Goal: Task Accomplishment & Management: Complete application form

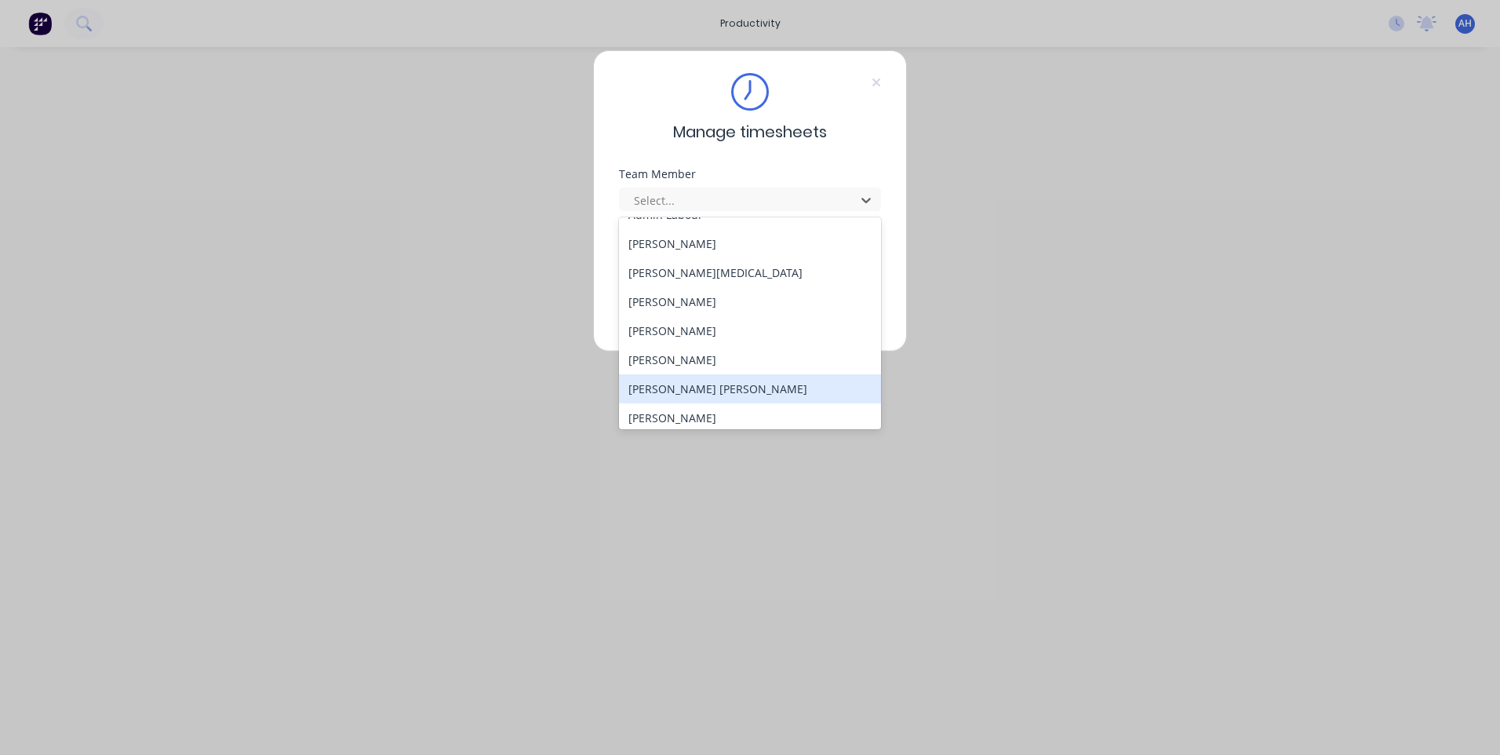
scroll to position [157, 0]
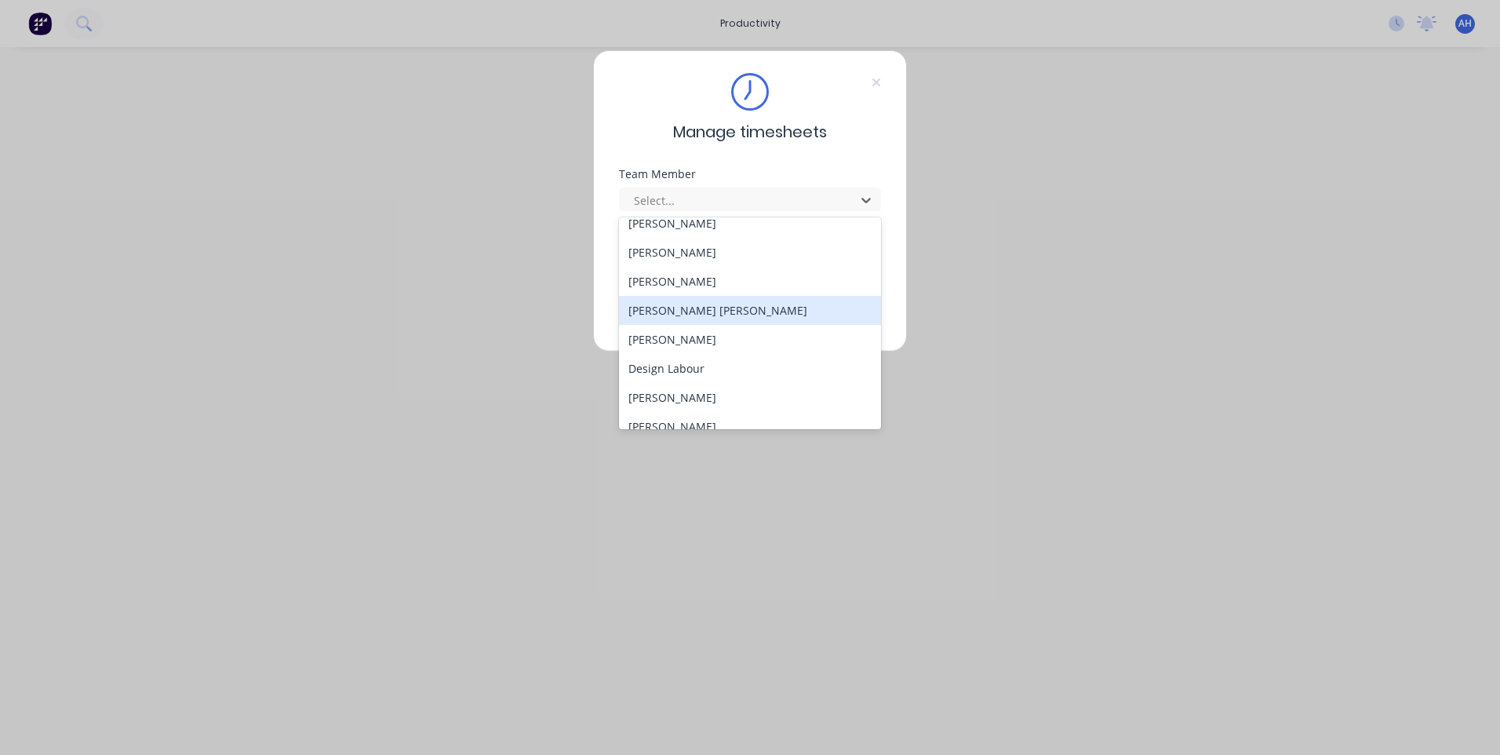
click at [690, 316] on div "[PERSON_NAME] [PERSON_NAME]" at bounding box center [750, 310] width 262 height 29
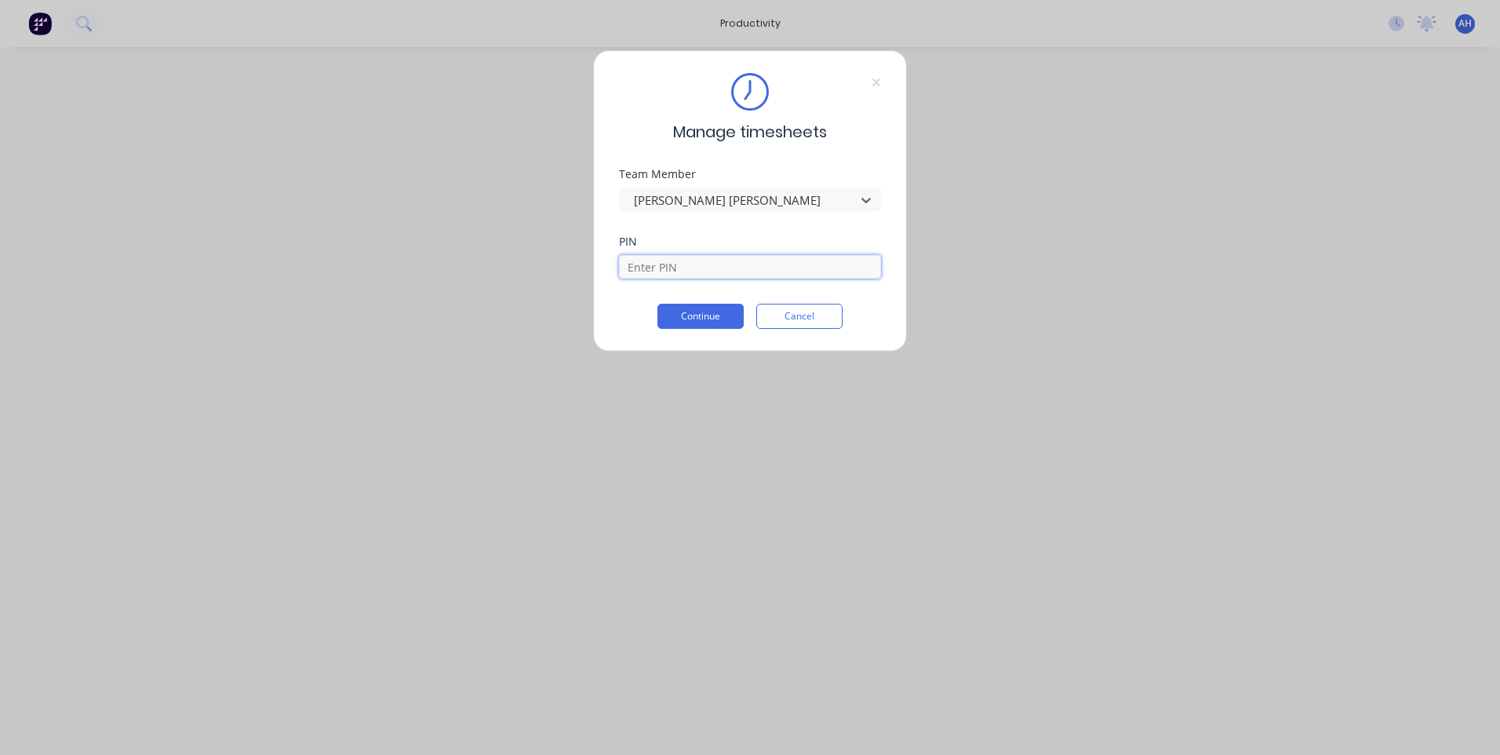
click at [686, 263] on input at bounding box center [750, 267] width 262 height 24
type input "2468"
click at [697, 322] on button "Continue" at bounding box center [700, 316] width 86 height 25
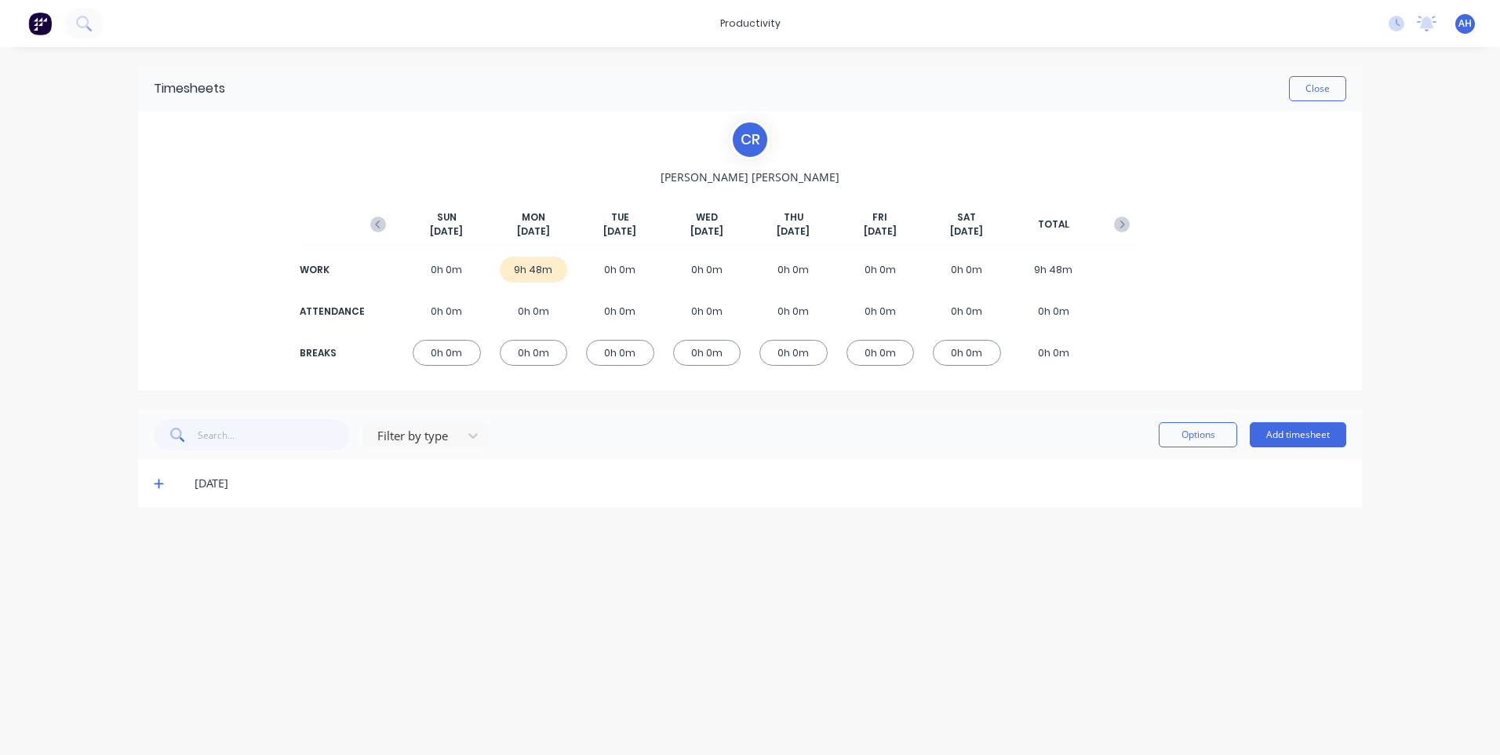
click at [161, 482] on icon at bounding box center [159, 483] width 10 height 11
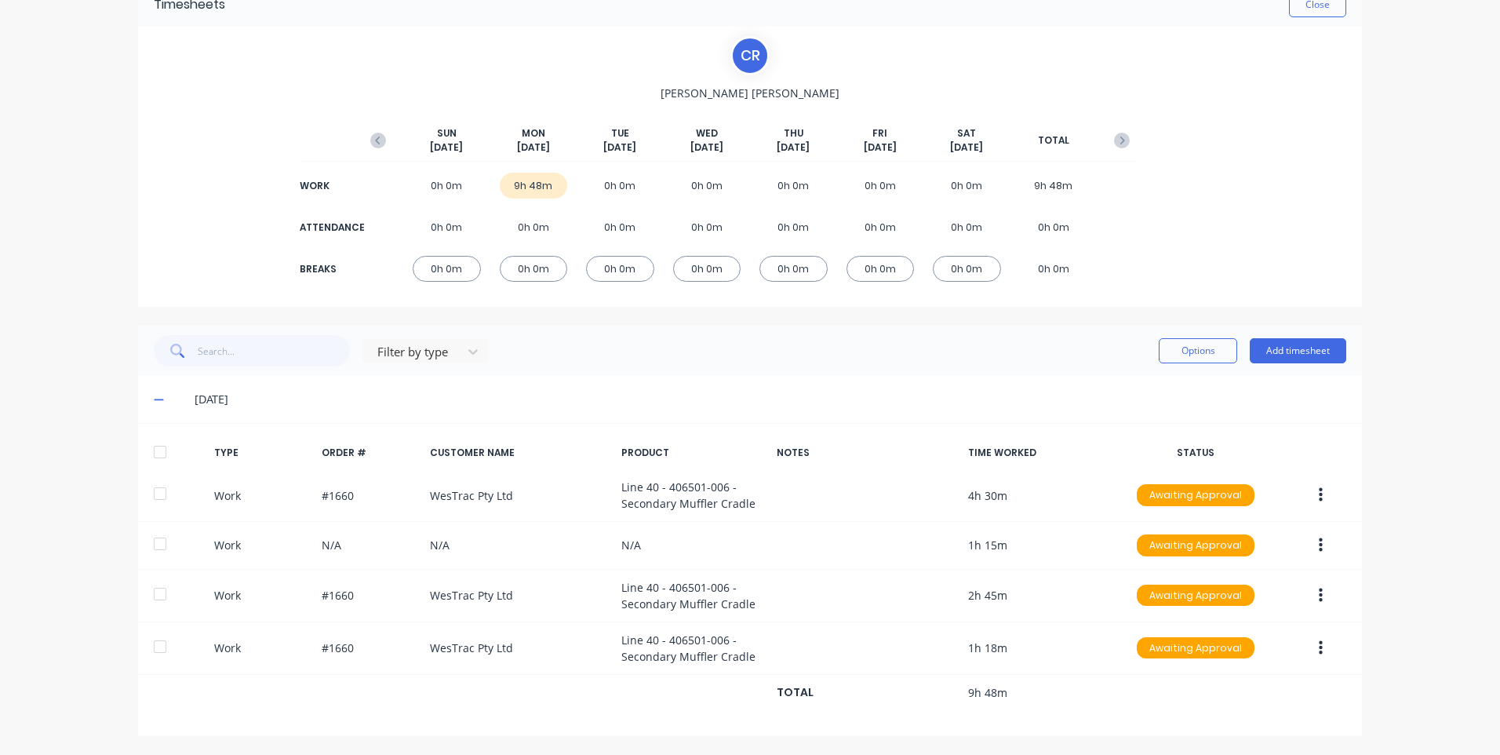
scroll to position [85, 0]
click at [1323, 351] on button "Add timesheet" at bounding box center [1298, 349] width 96 height 25
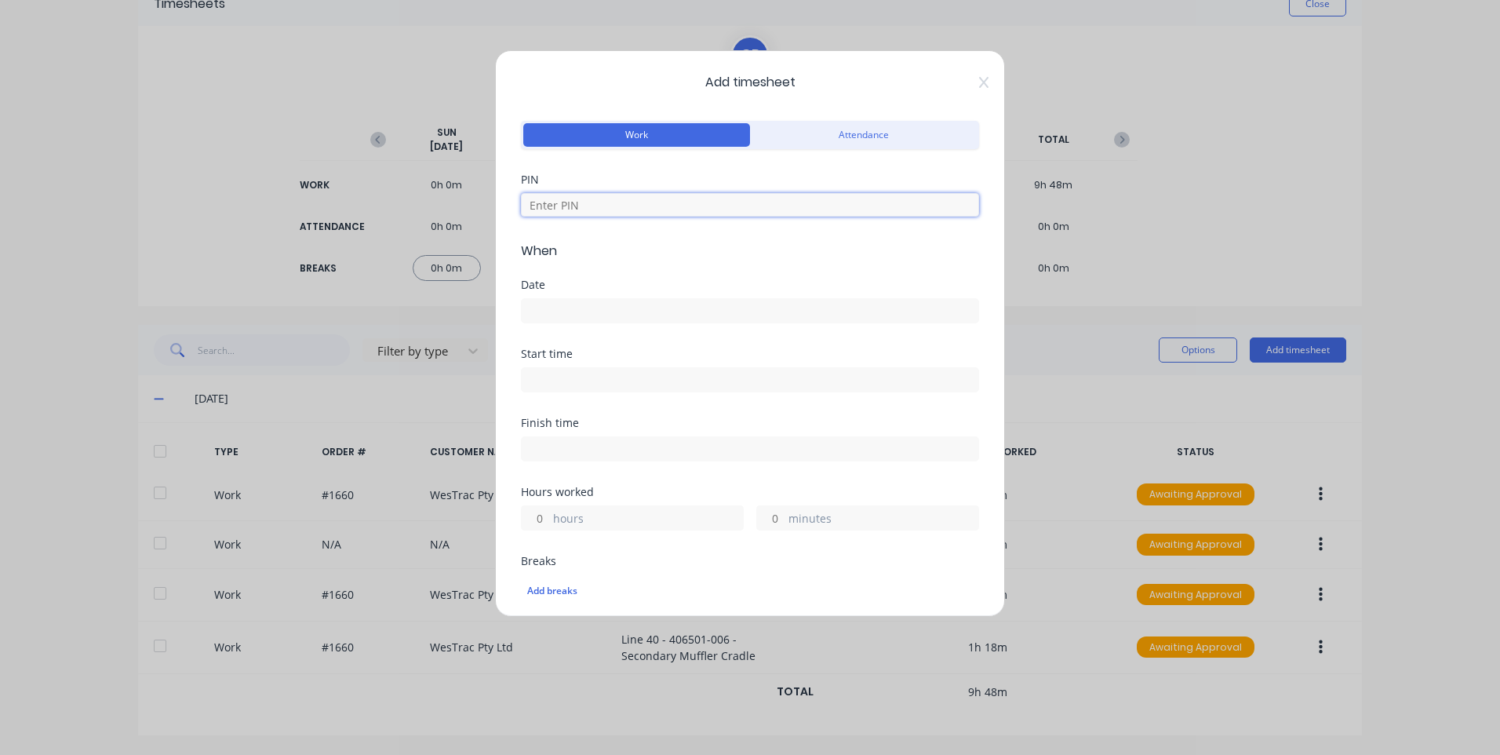
click at [564, 212] on input at bounding box center [750, 205] width 458 height 24
type input "2468"
click at [584, 309] on input at bounding box center [750, 311] width 457 height 24
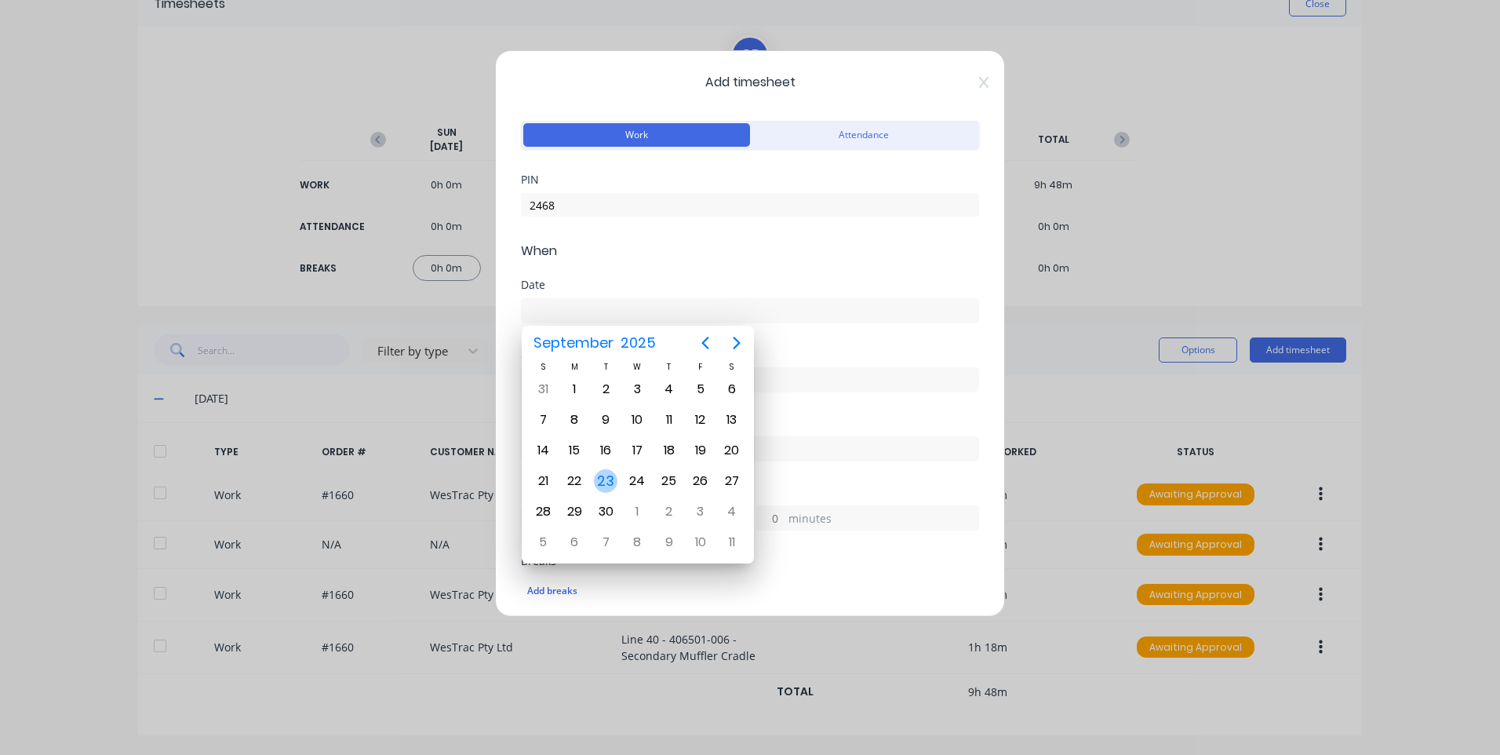
click at [604, 483] on div "23" at bounding box center [606, 481] width 24 height 24
type input "[DATE]"
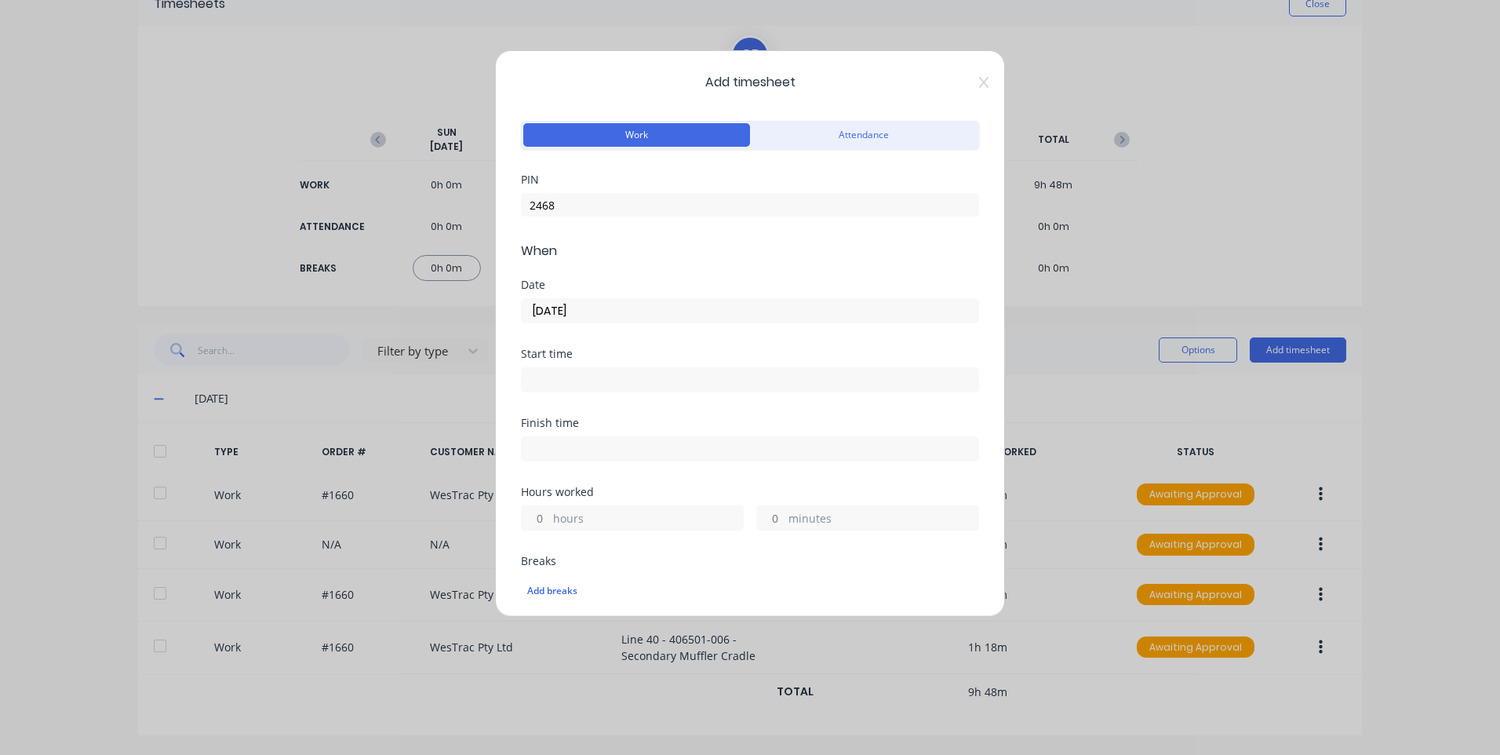
click at [580, 373] on input at bounding box center [750, 380] width 457 height 24
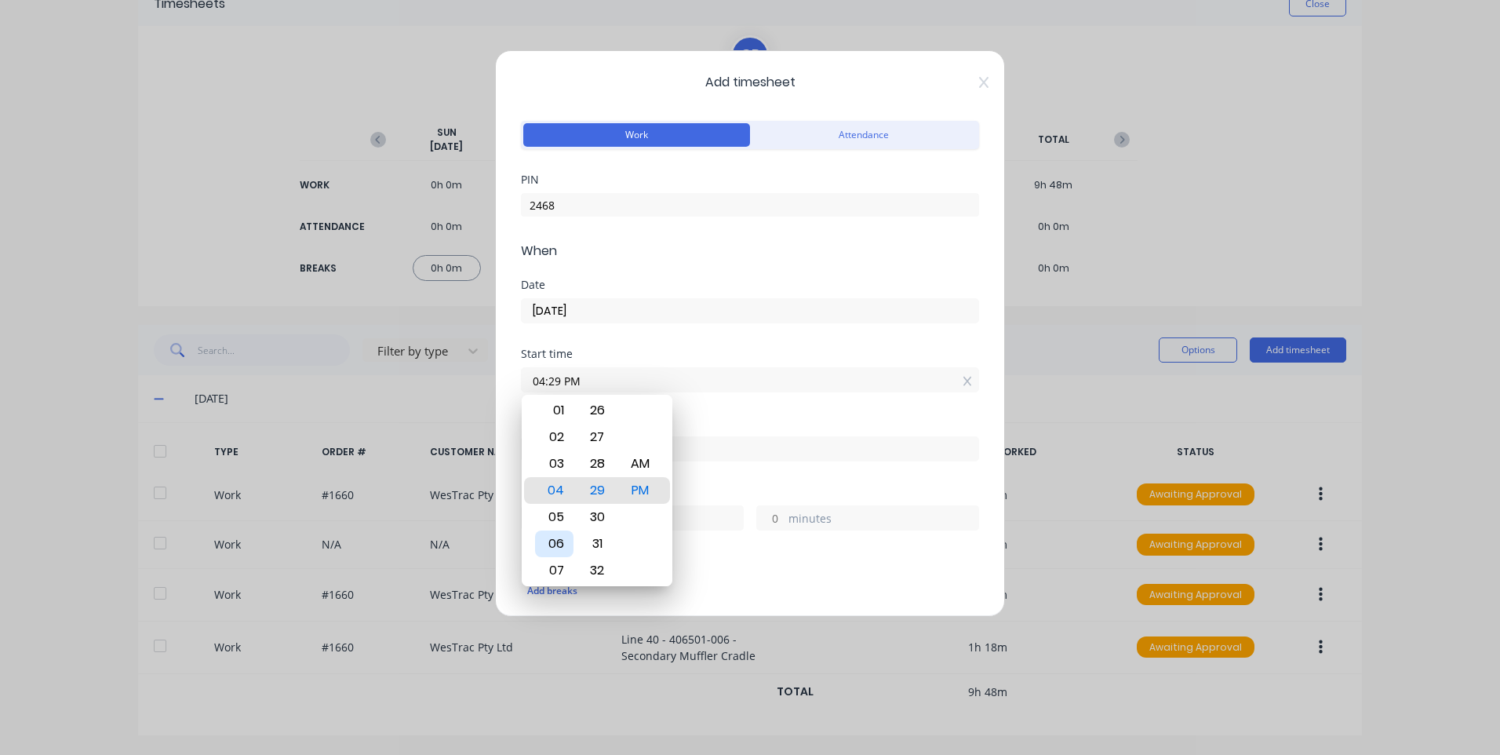
click at [562, 548] on div "06" at bounding box center [554, 543] width 38 height 27
click at [603, 484] on div "00" at bounding box center [597, 490] width 38 height 27
click at [632, 466] on div "AM" at bounding box center [640, 463] width 38 height 27
type input "06:00 AM"
click at [708, 344] on div "Date [DATE]" at bounding box center [750, 313] width 458 height 69
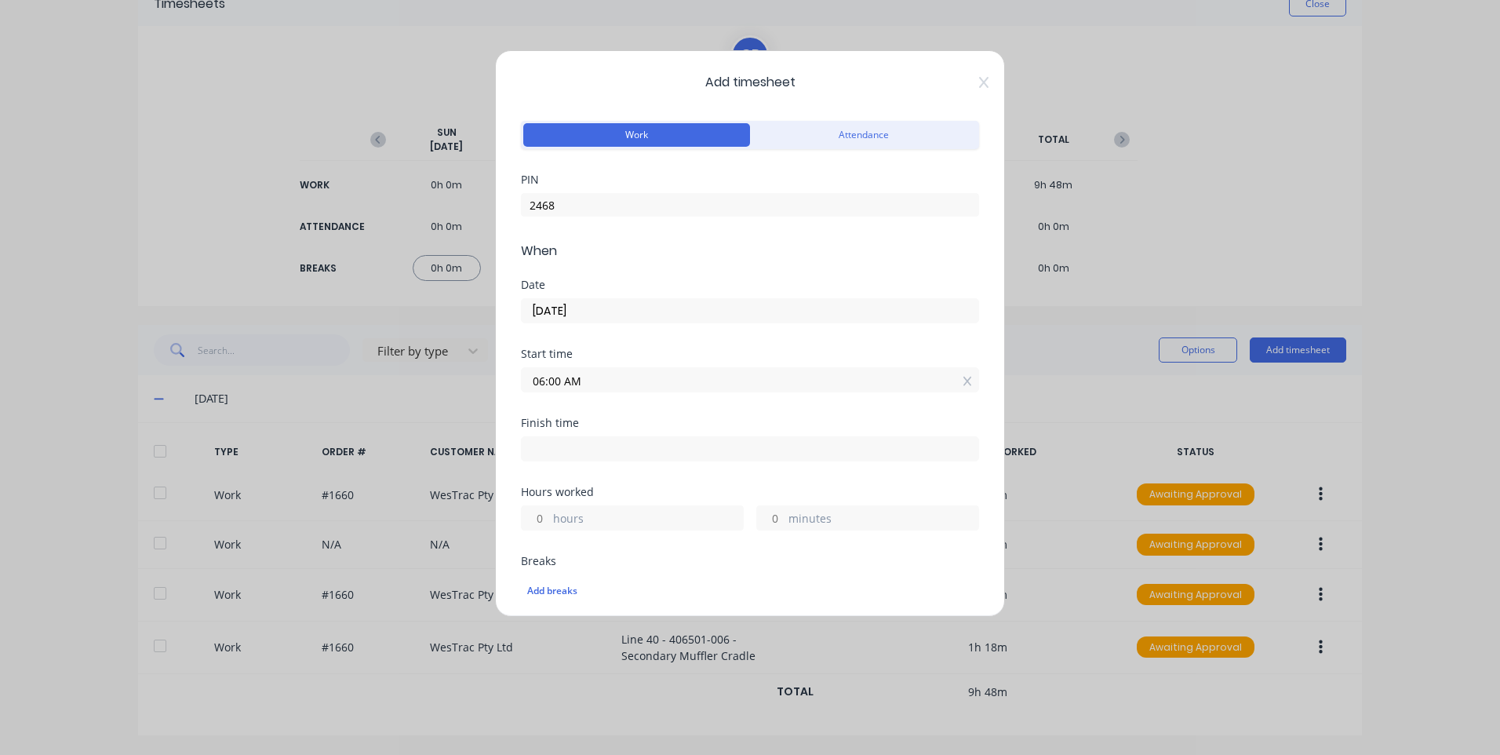
click at [628, 453] on input at bounding box center [750, 449] width 457 height 24
type input "03:29 PM"
type input "9"
type input "29"
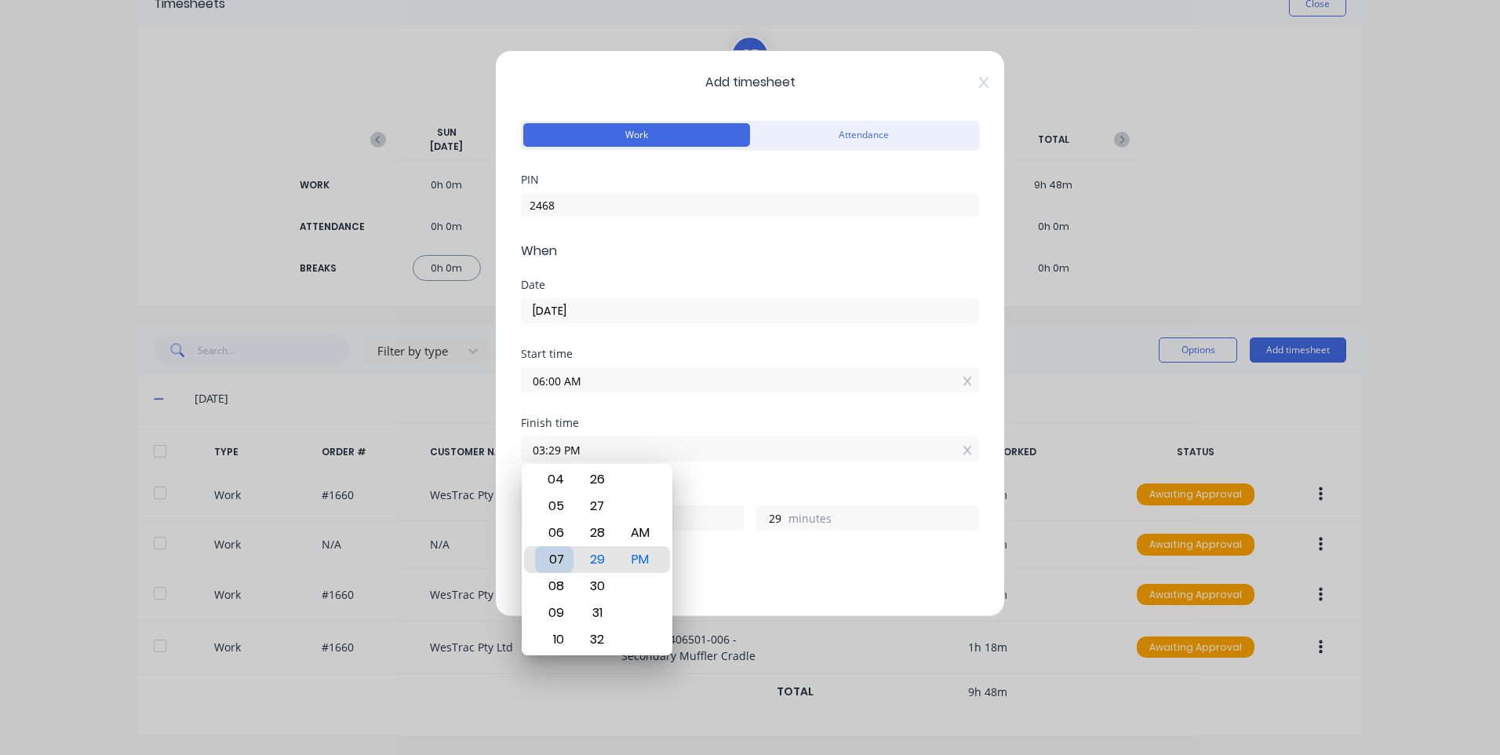
type input "08:29 PM"
type input "14"
type input "09:29 PM"
type input "15"
type input "07:29 PM"
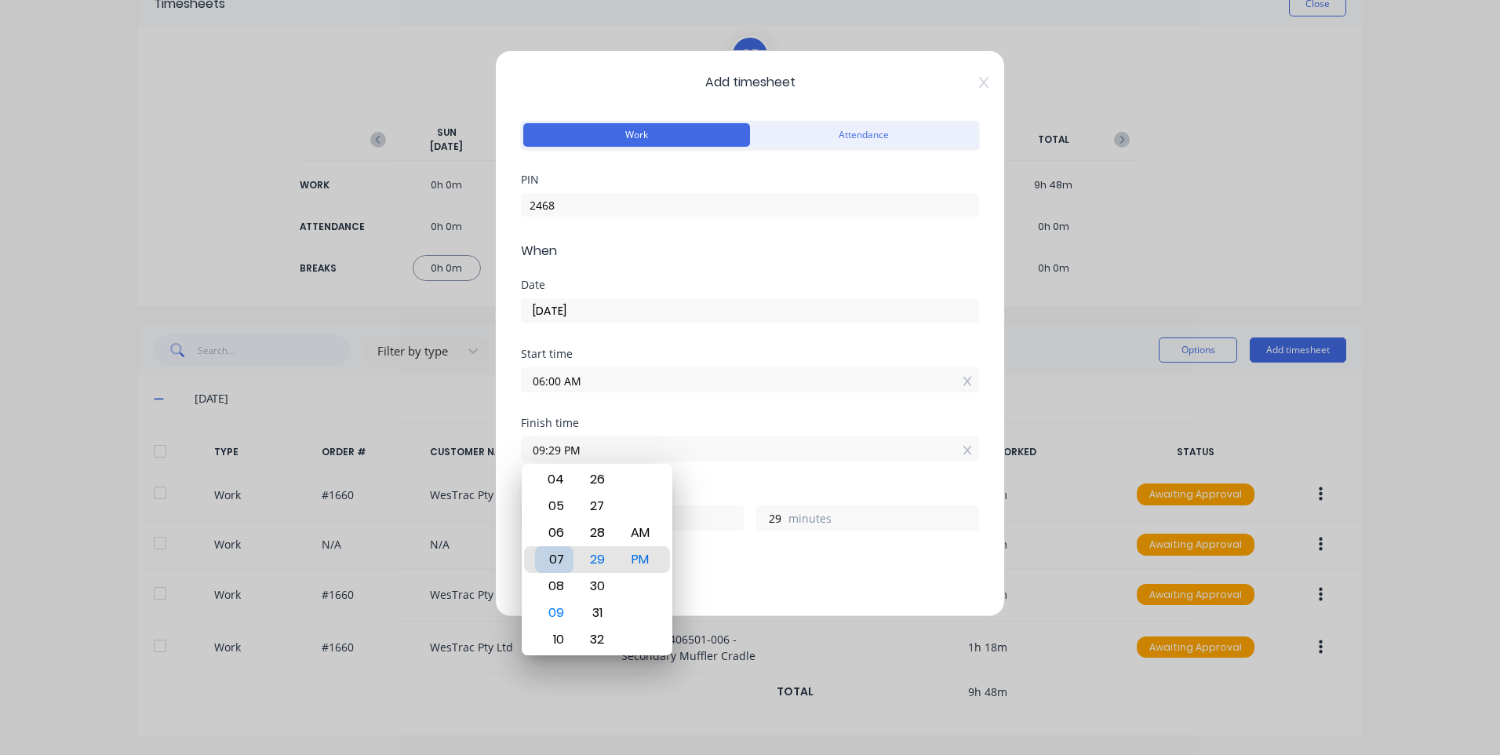
type input "13"
type input "11:29 PM"
type input "17"
type input "10:29 PM"
type input "16"
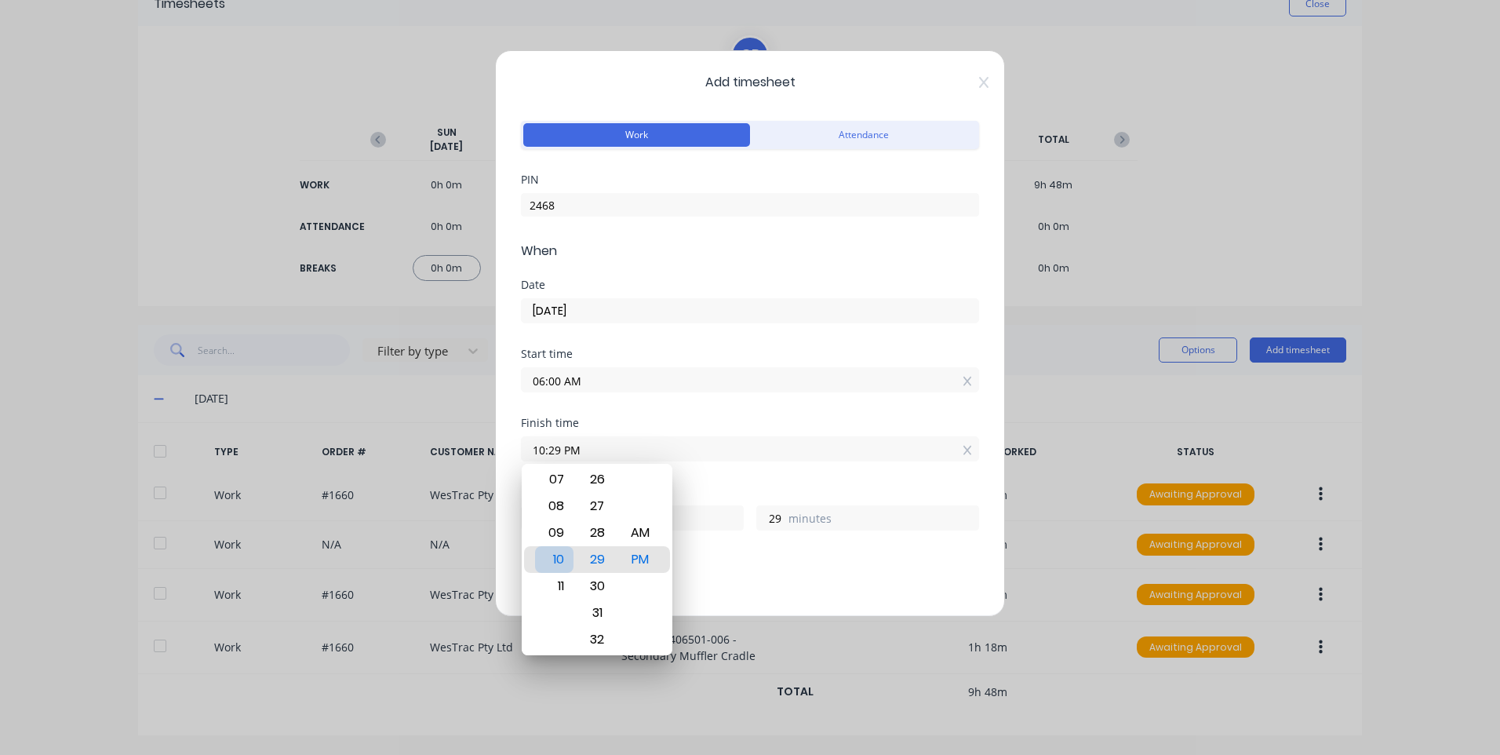
click at [565, 565] on div "10" at bounding box center [554, 559] width 38 height 27
type input "10:30 PM"
type input "30"
click at [646, 532] on div "AM" at bounding box center [640, 532] width 38 height 27
type input "10:30 AM"
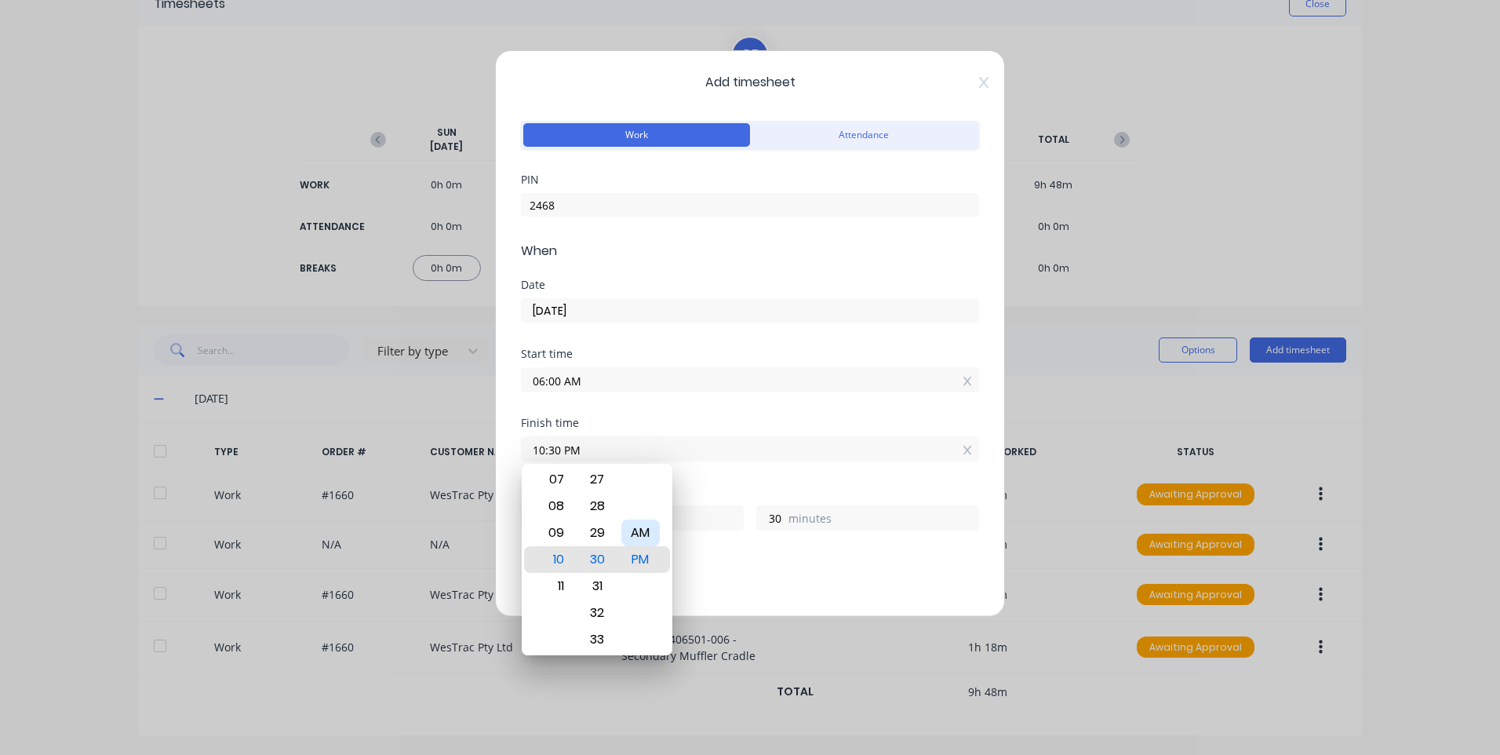
type input "4"
click at [618, 424] on div "Finish time" at bounding box center [750, 422] width 458 height 11
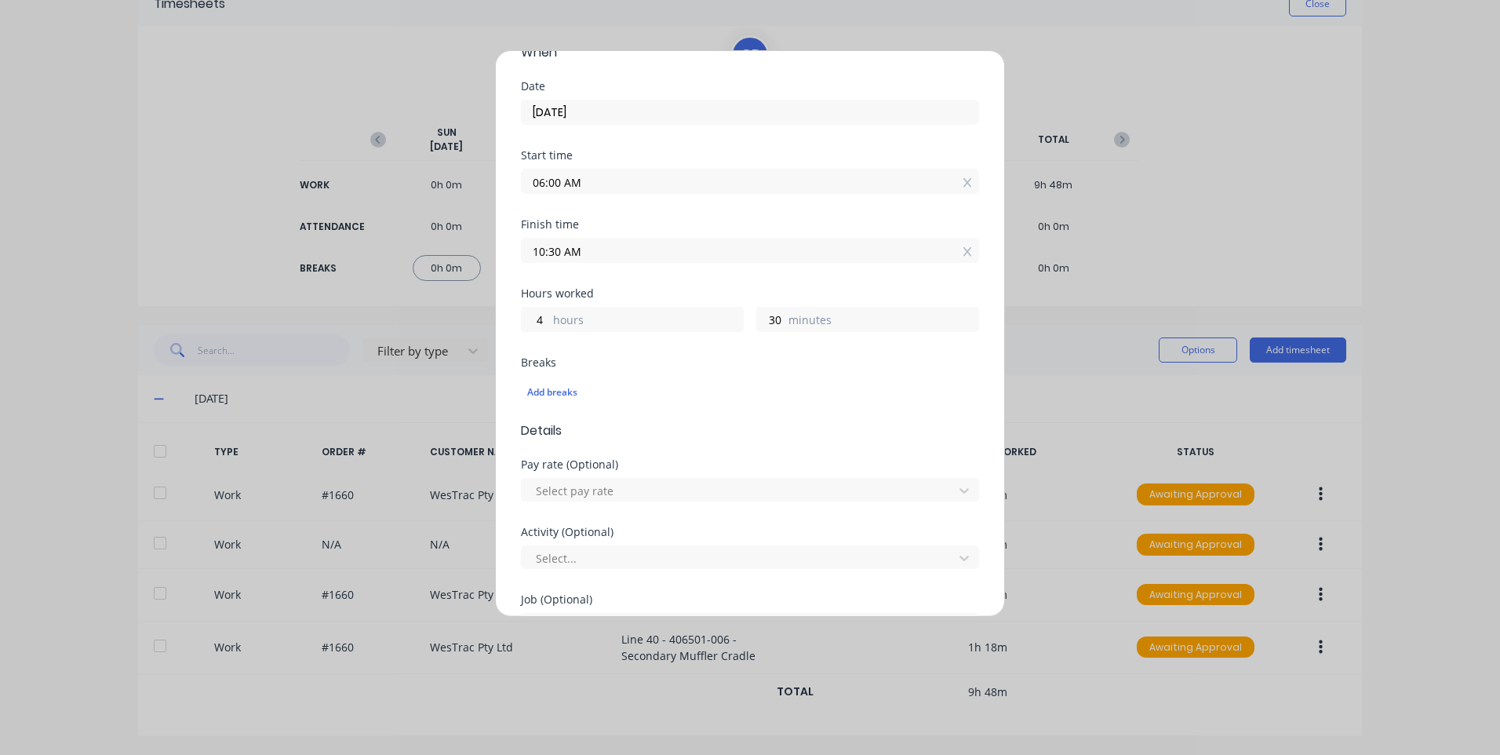
scroll to position [235, 0]
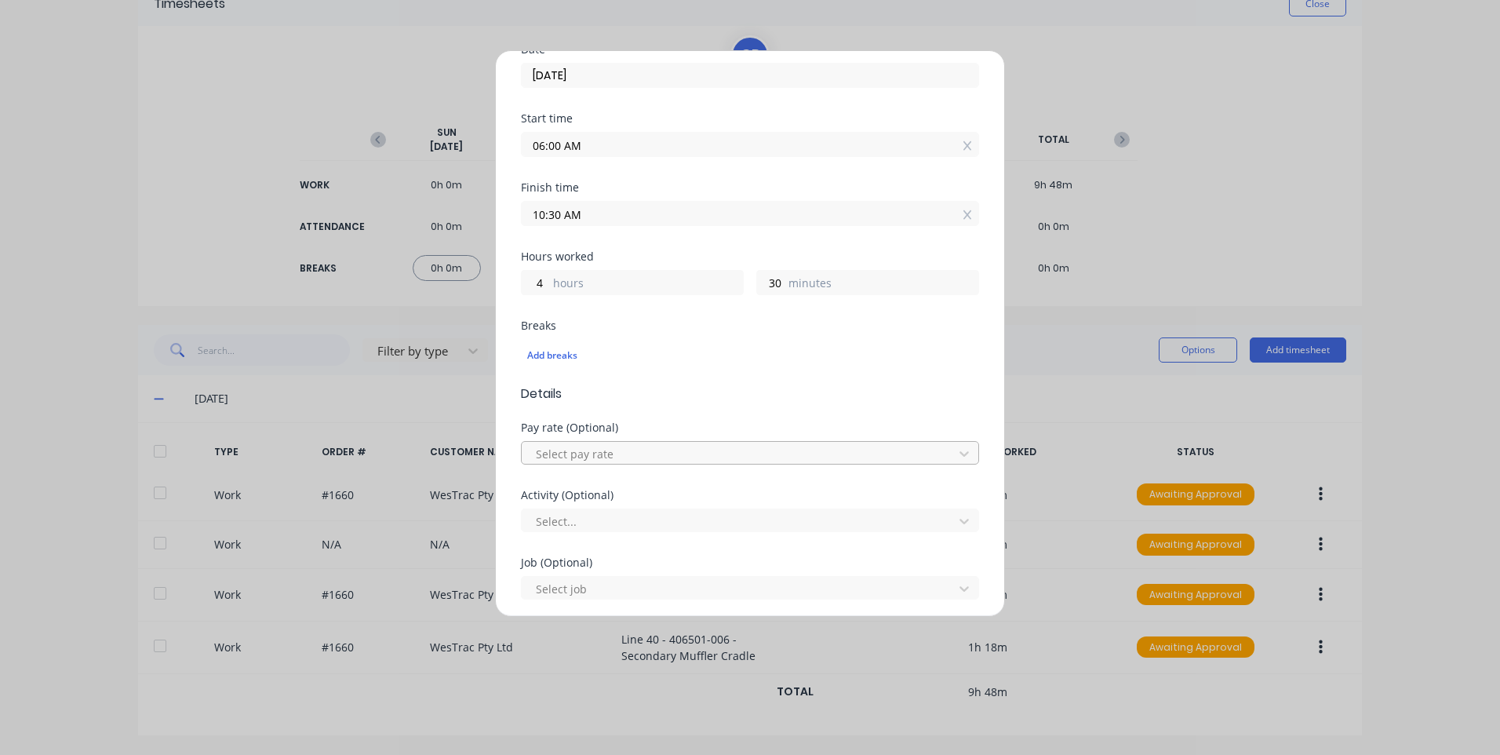
click at [601, 455] on div at bounding box center [739, 454] width 411 height 20
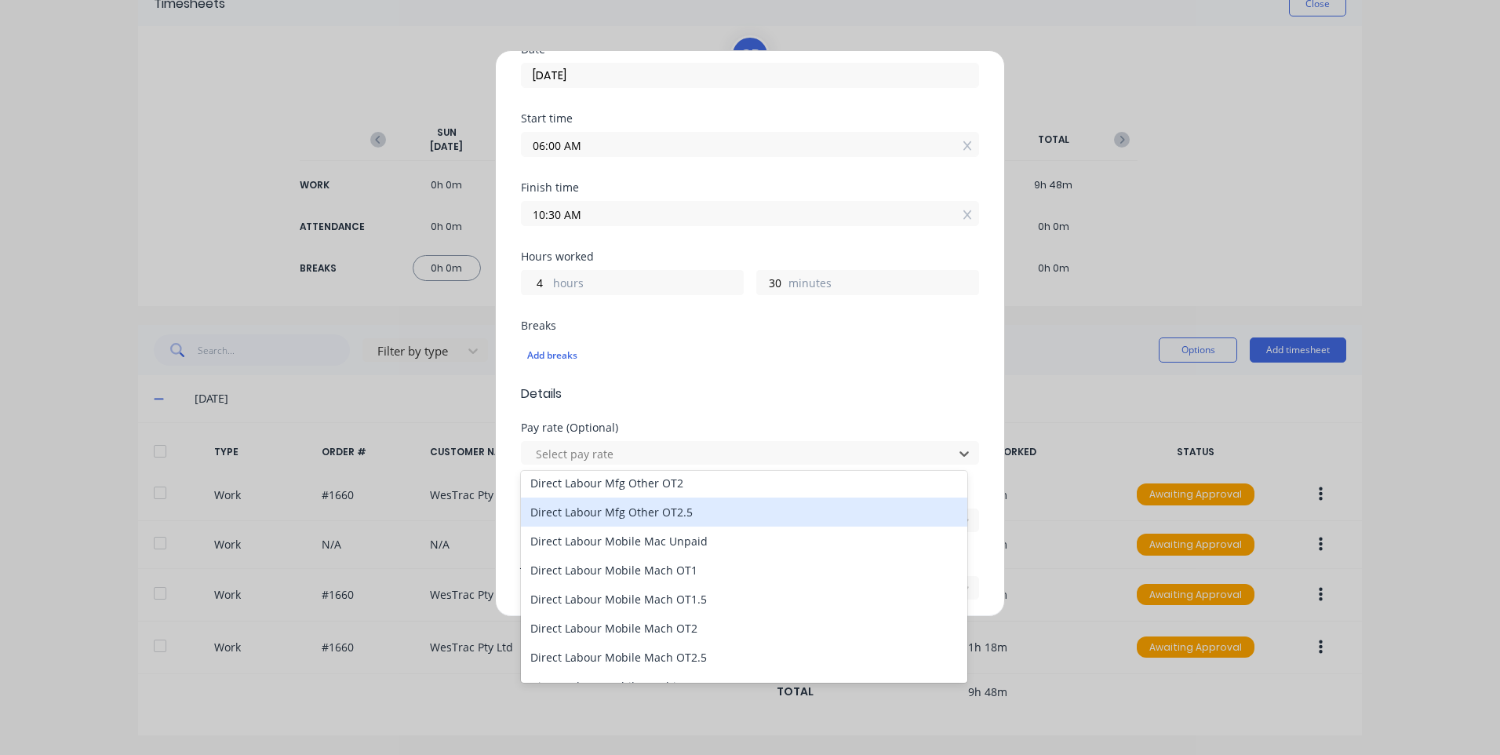
scroll to position [1020, 0]
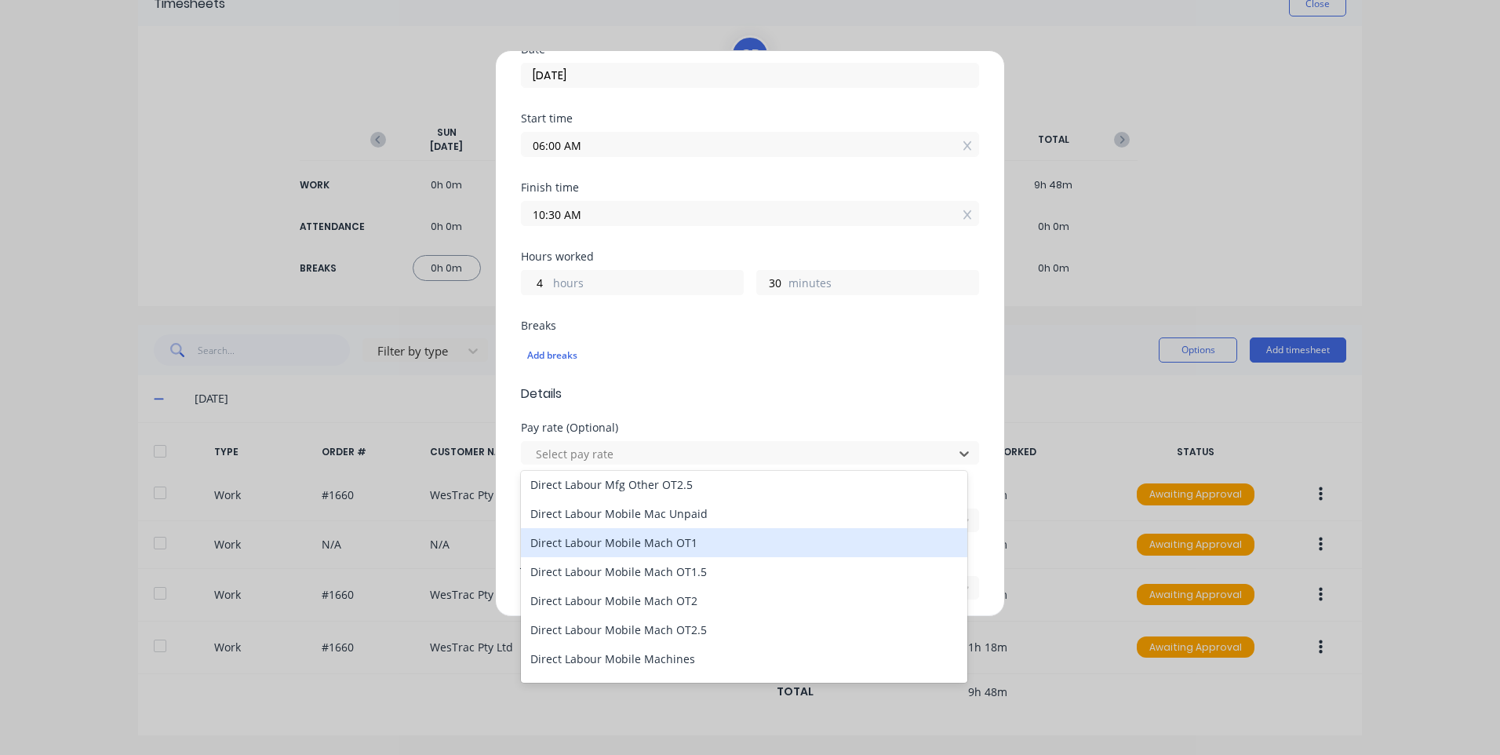
click at [708, 537] on div "Direct Labour Mobile Mach OT1" at bounding box center [744, 542] width 446 height 29
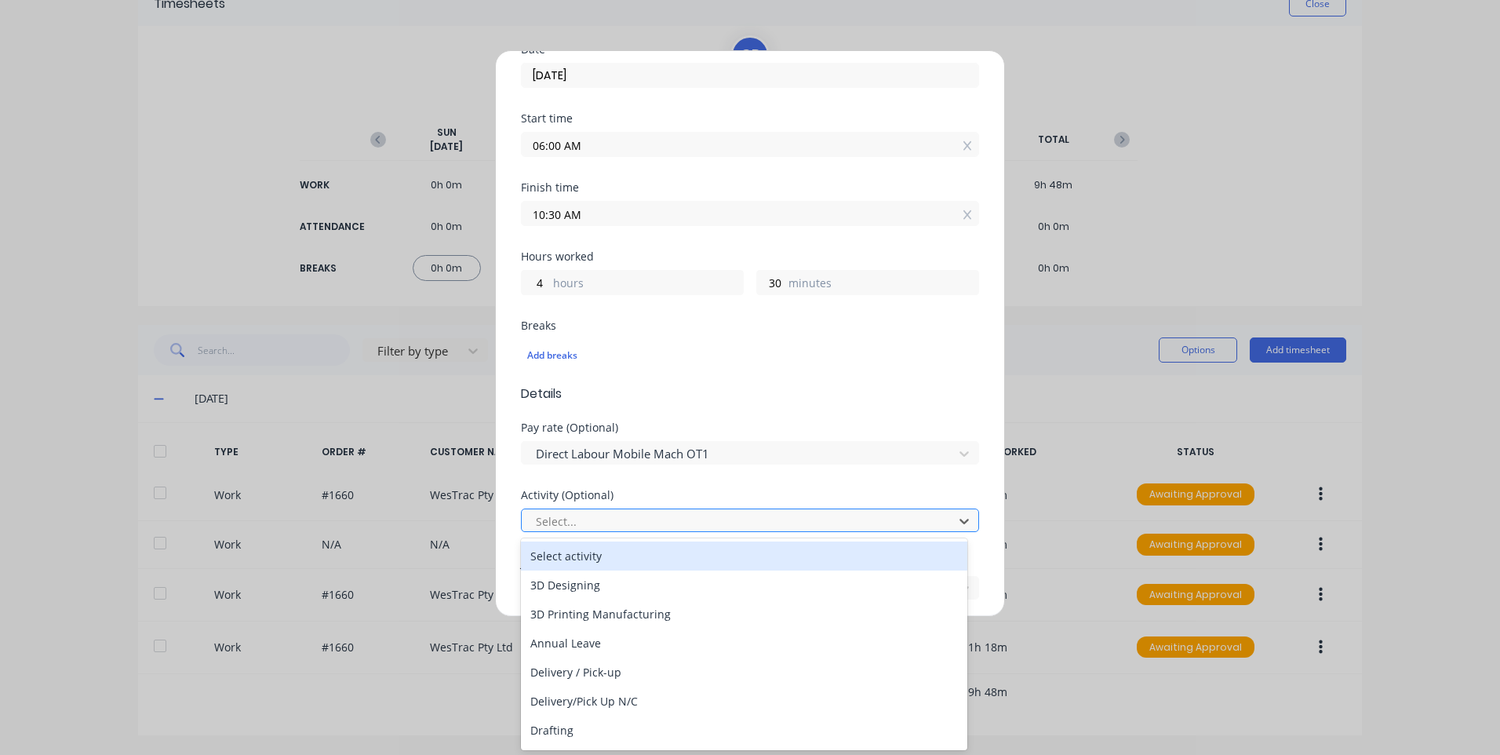
click at [595, 522] on div at bounding box center [739, 522] width 411 height 20
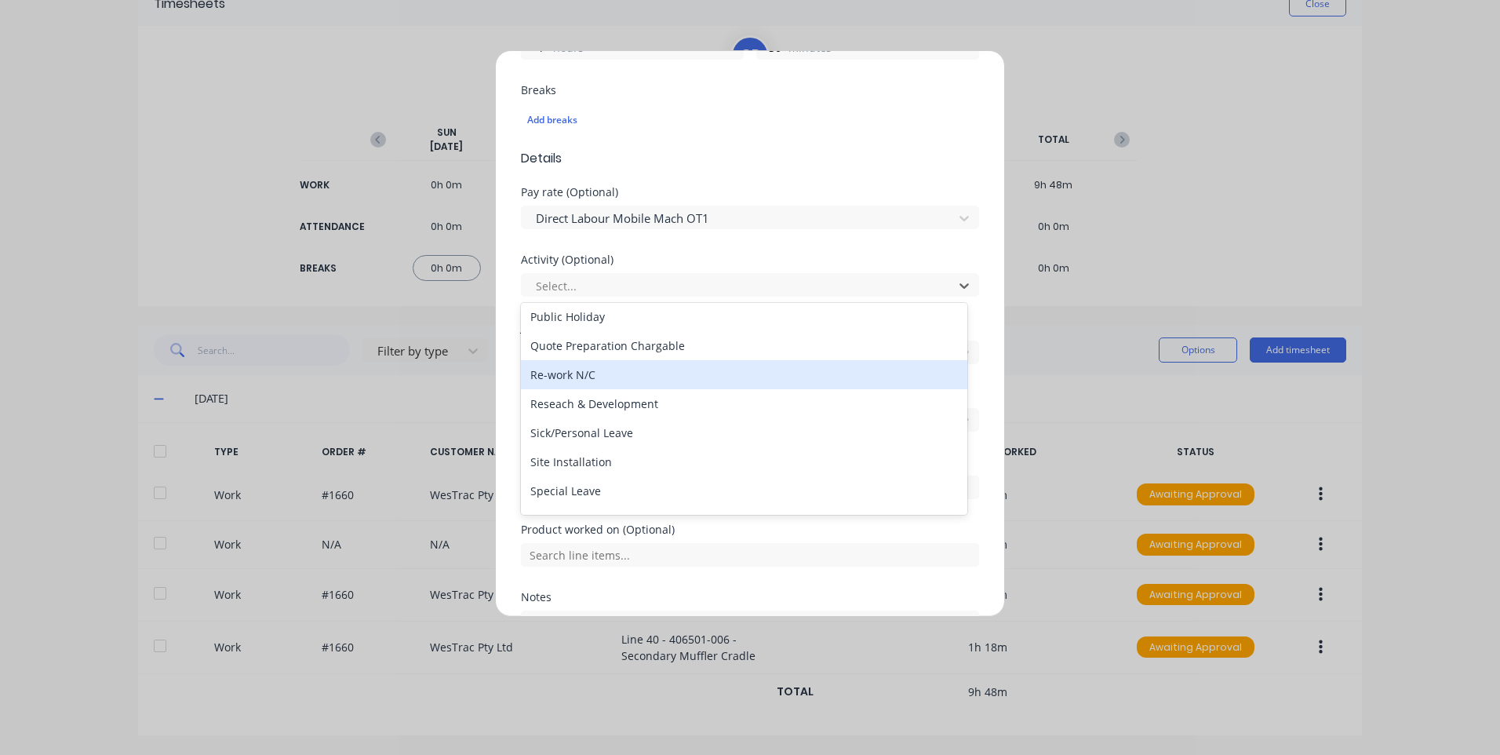
scroll to position [471, 0]
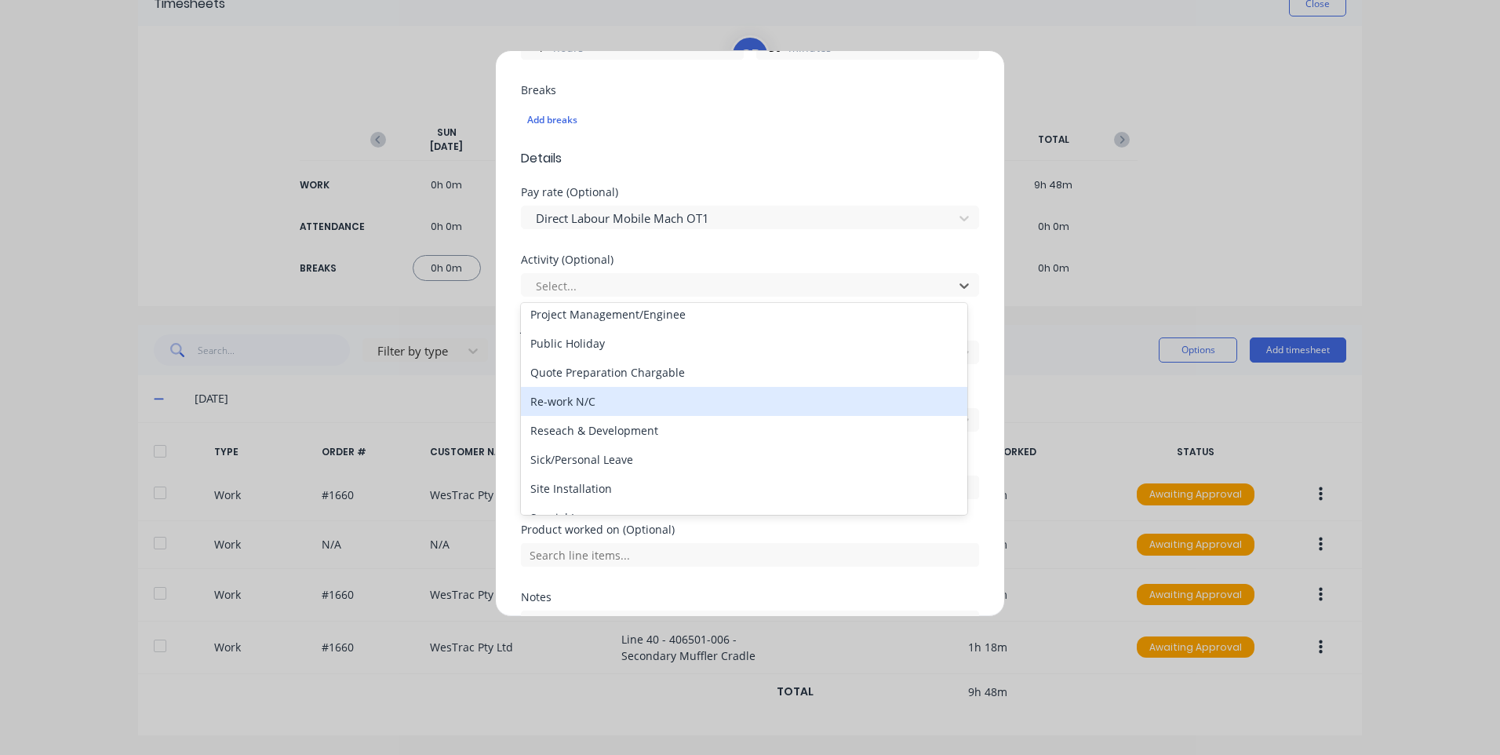
click at [635, 404] on div "Re-work N/C" at bounding box center [744, 401] width 446 height 29
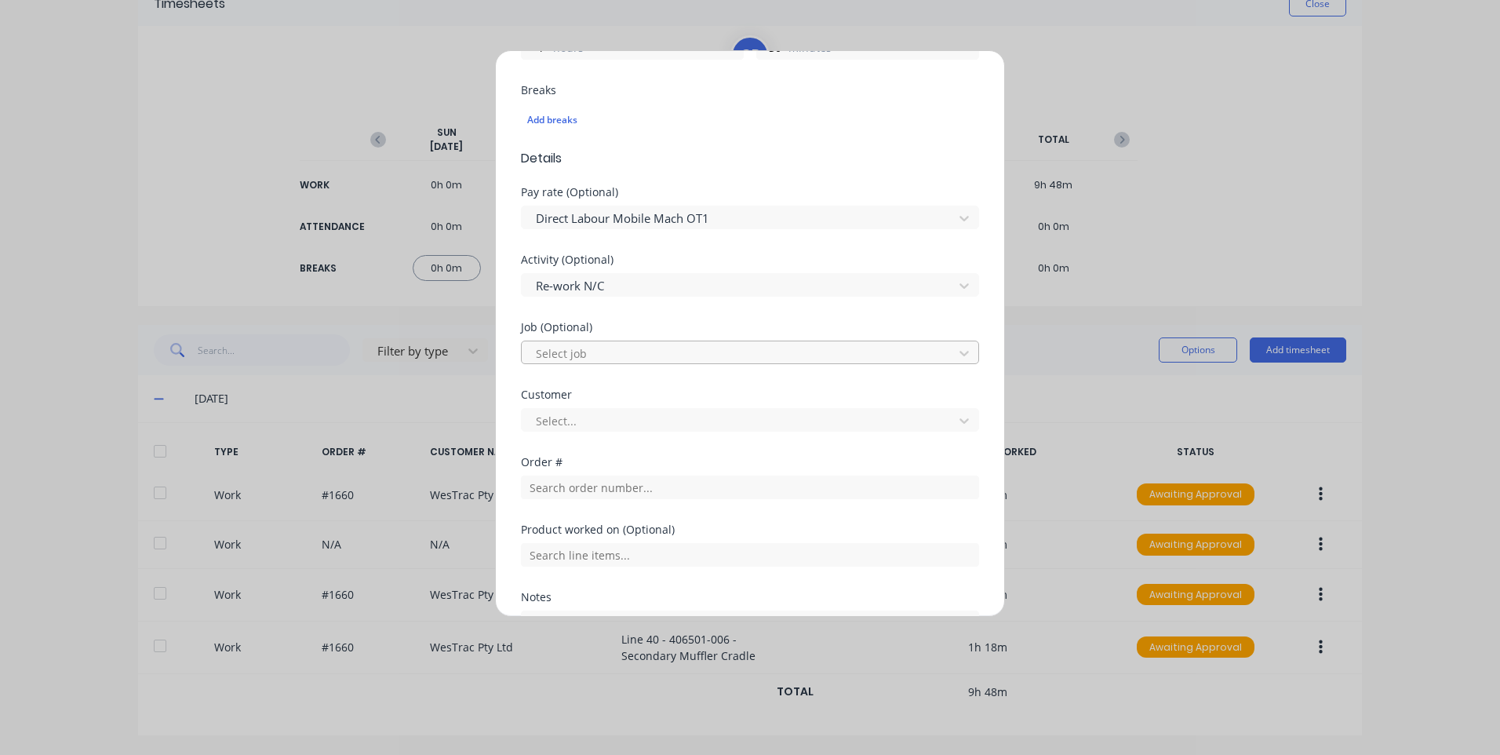
click at [577, 362] on div at bounding box center [739, 354] width 411 height 20
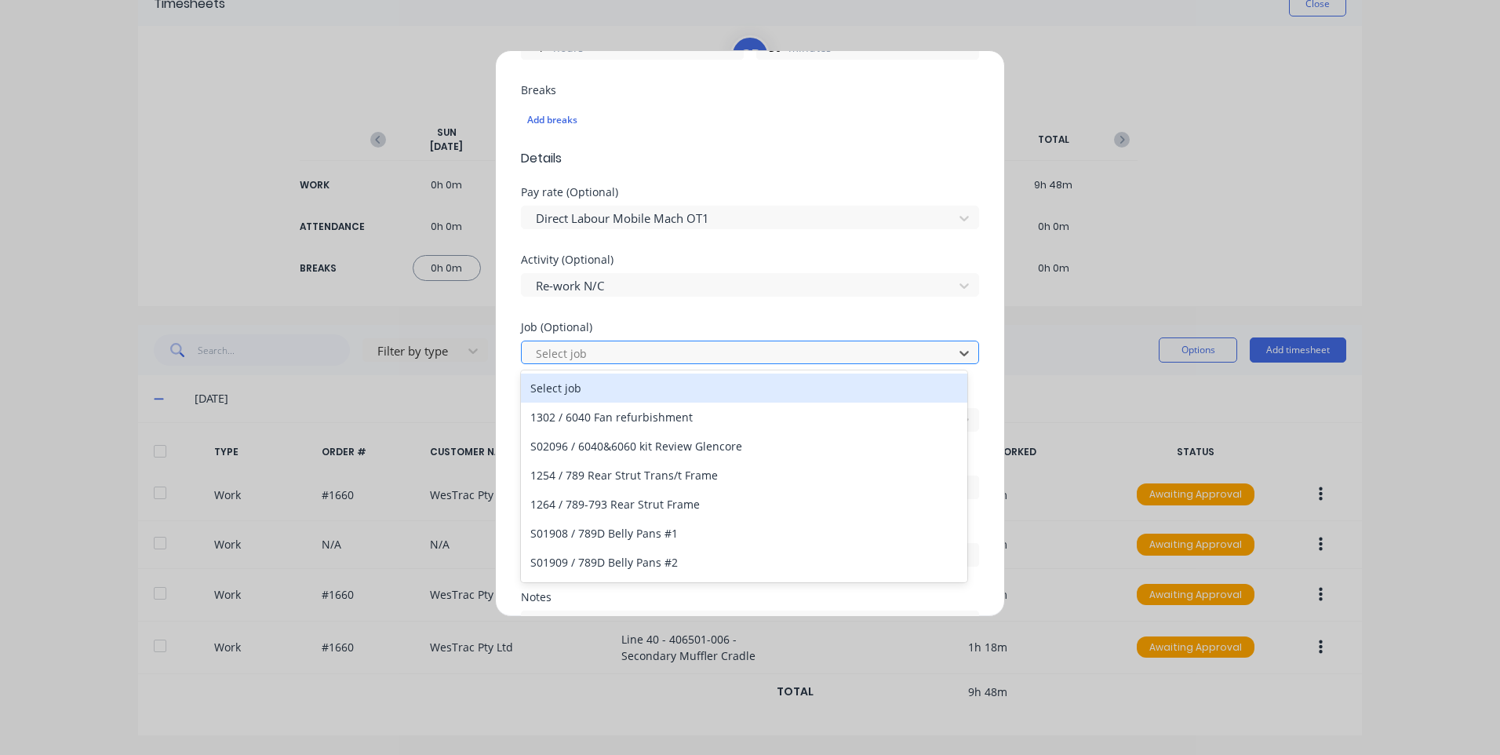
click at [581, 356] on div at bounding box center [739, 354] width 411 height 20
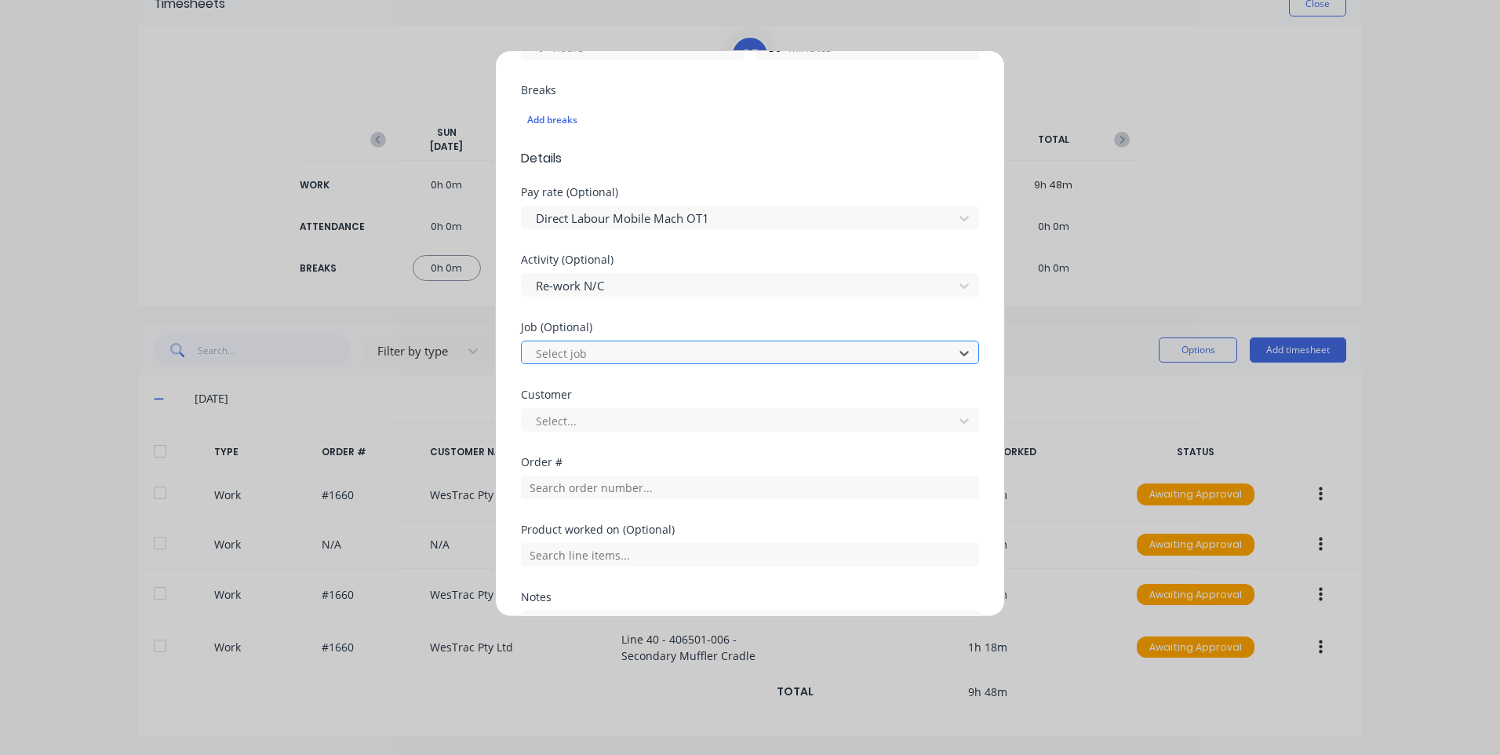
click at [581, 356] on div at bounding box center [739, 354] width 411 height 20
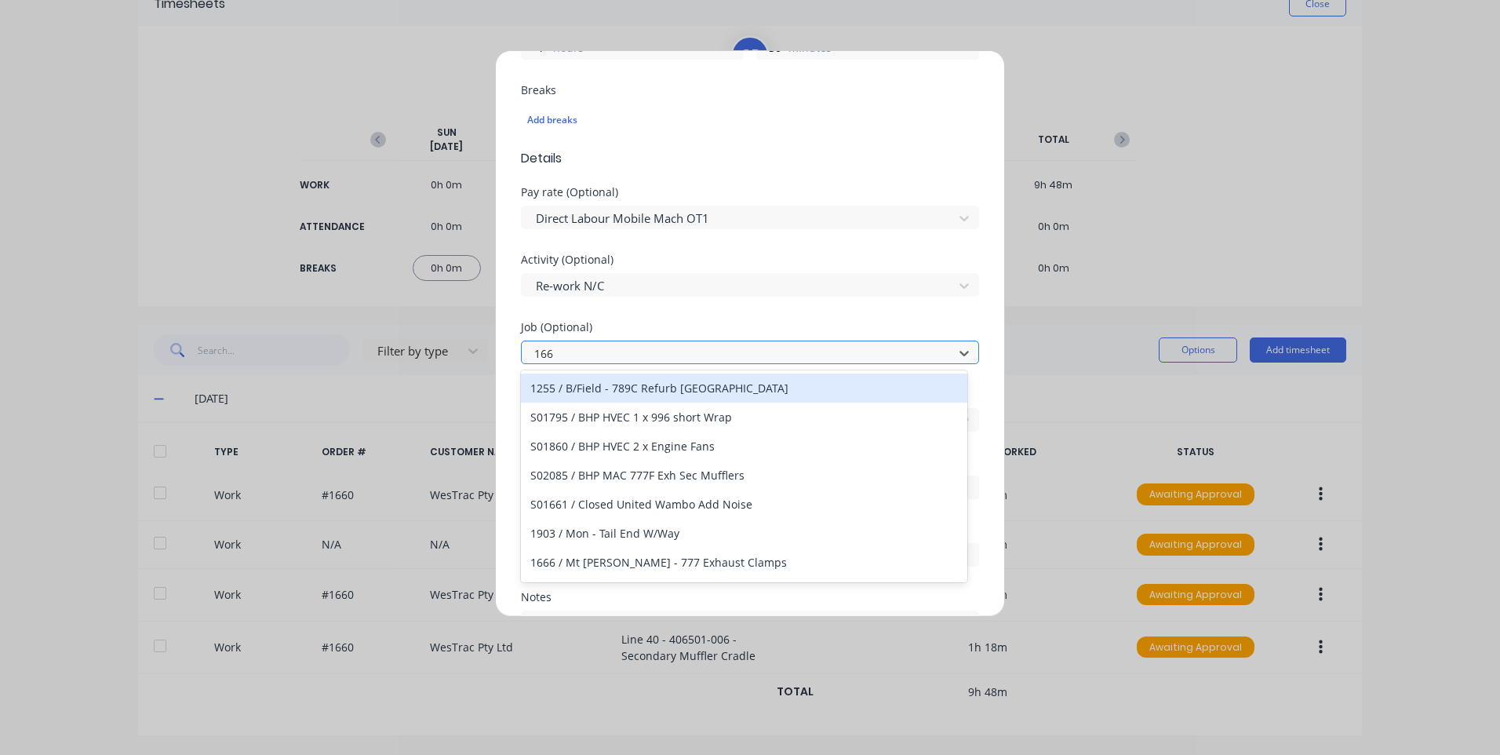
type input "1660"
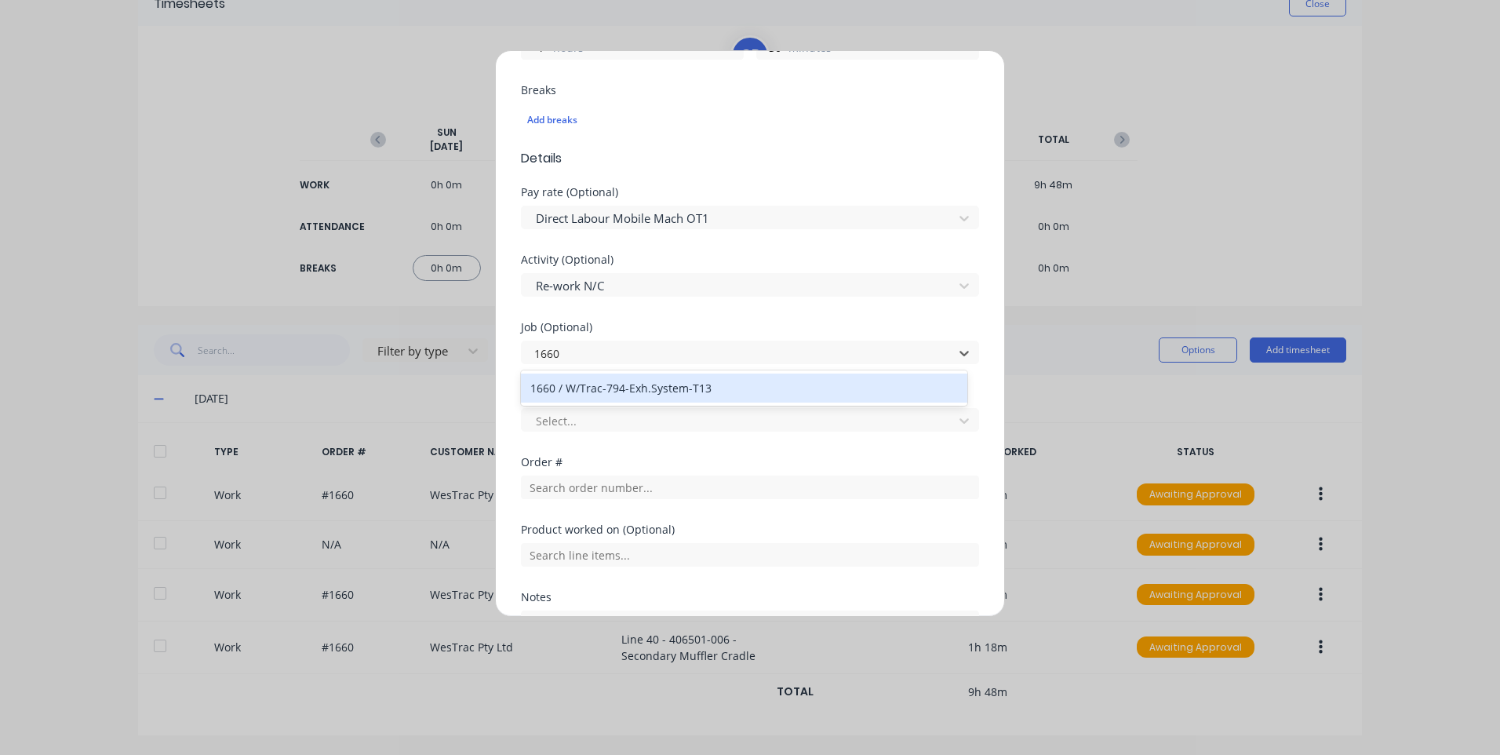
click at [638, 387] on div "1660 / W/Trac-794-Exh.System-T13" at bounding box center [744, 387] width 446 height 29
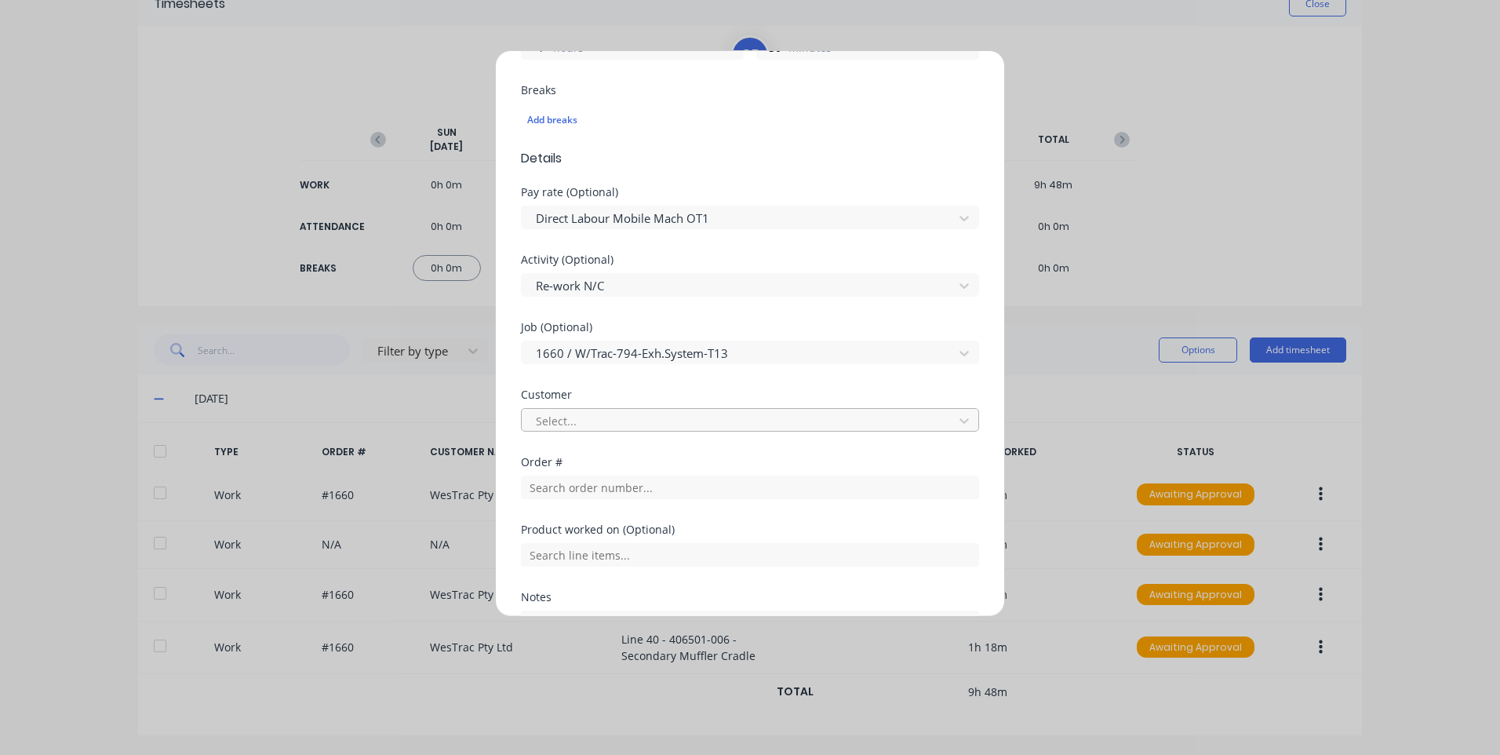
click at [603, 417] on div at bounding box center [739, 421] width 411 height 20
click at [577, 451] on div "Select customer" at bounding box center [744, 455] width 446 height 29
click at [577, 490] on input "text" at bounding box center [750, 487] width 458 height 24
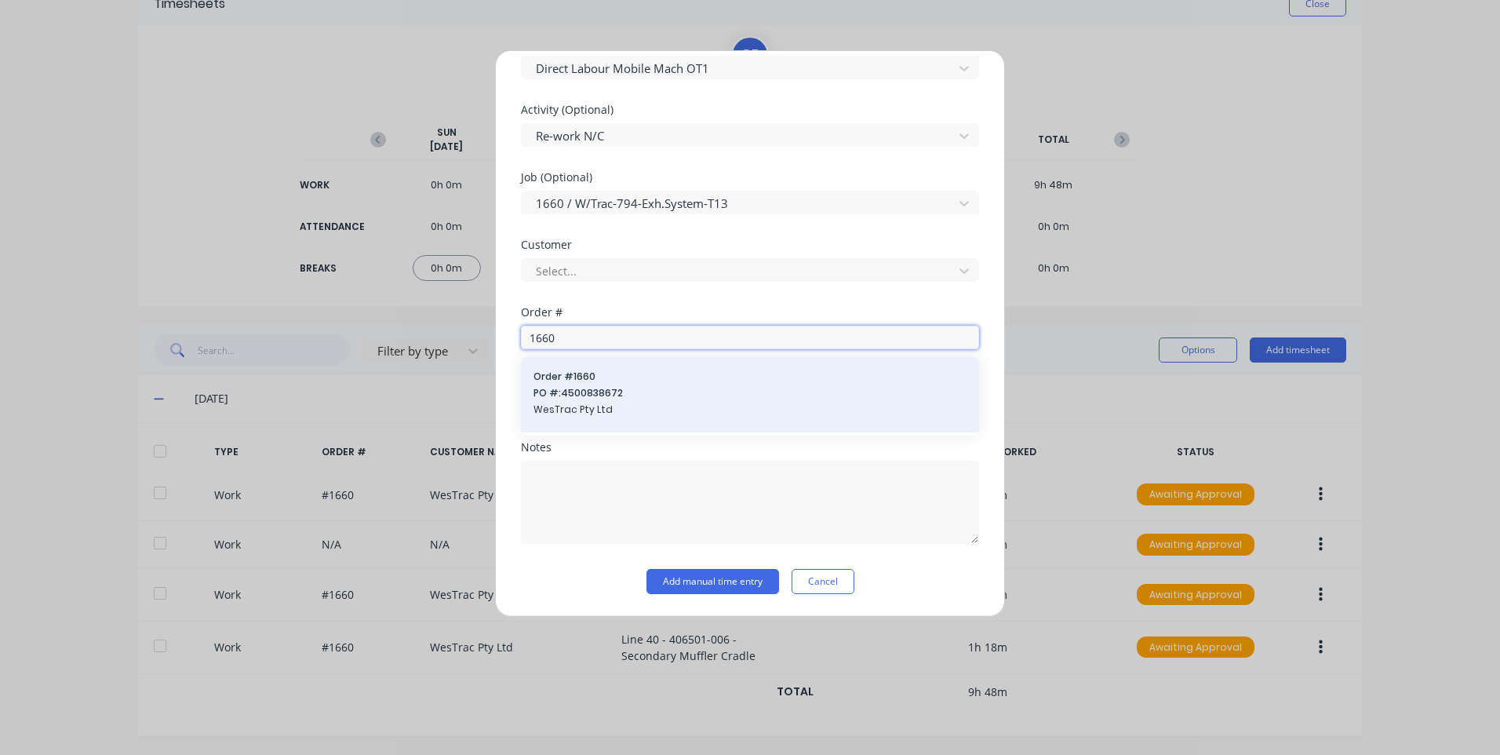
type input "1660"
click at [604, 395] on span "PO #: 4500838672" at bounding box center [749, 393] width 433 height 14
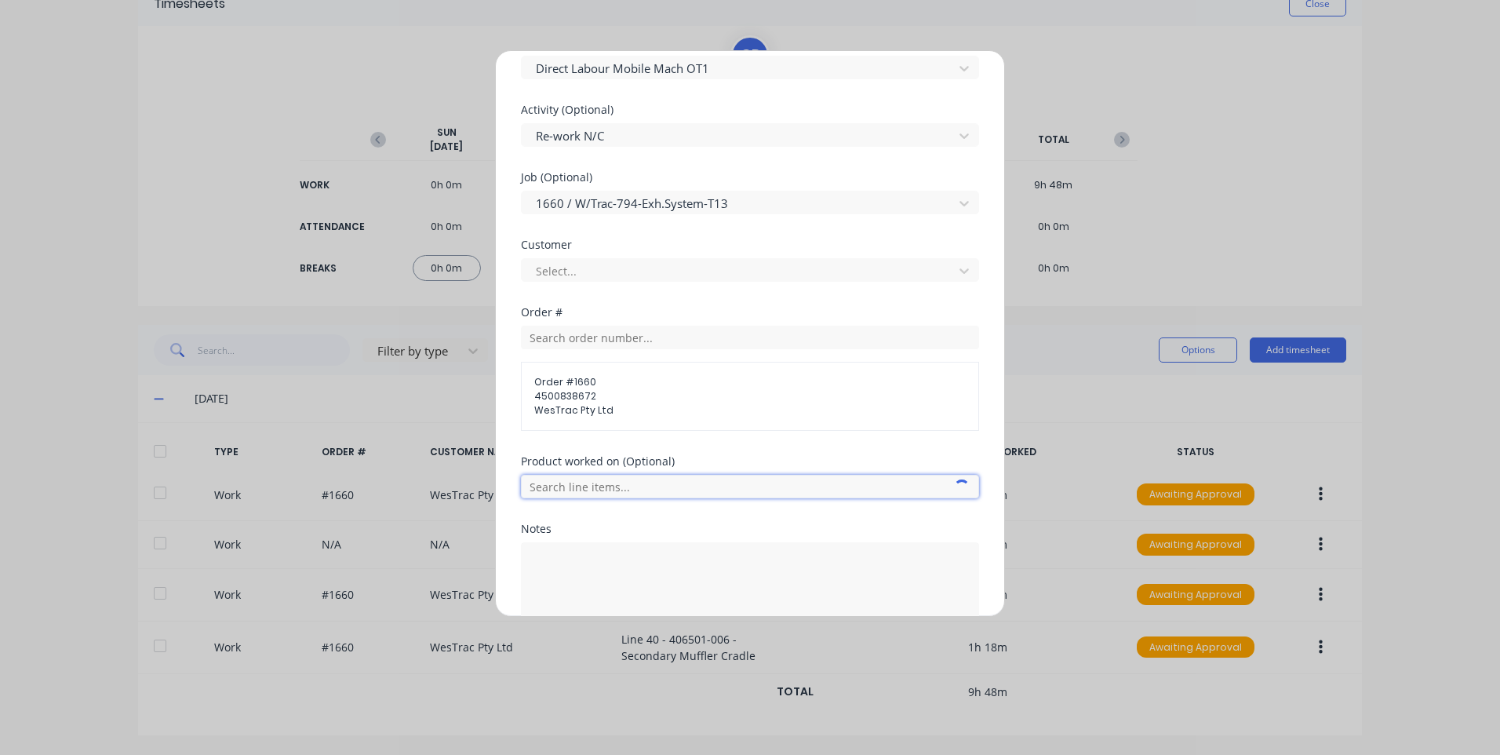
click at [610, 486] on input "text" at bounding box center [750, 487] width 458 height 24
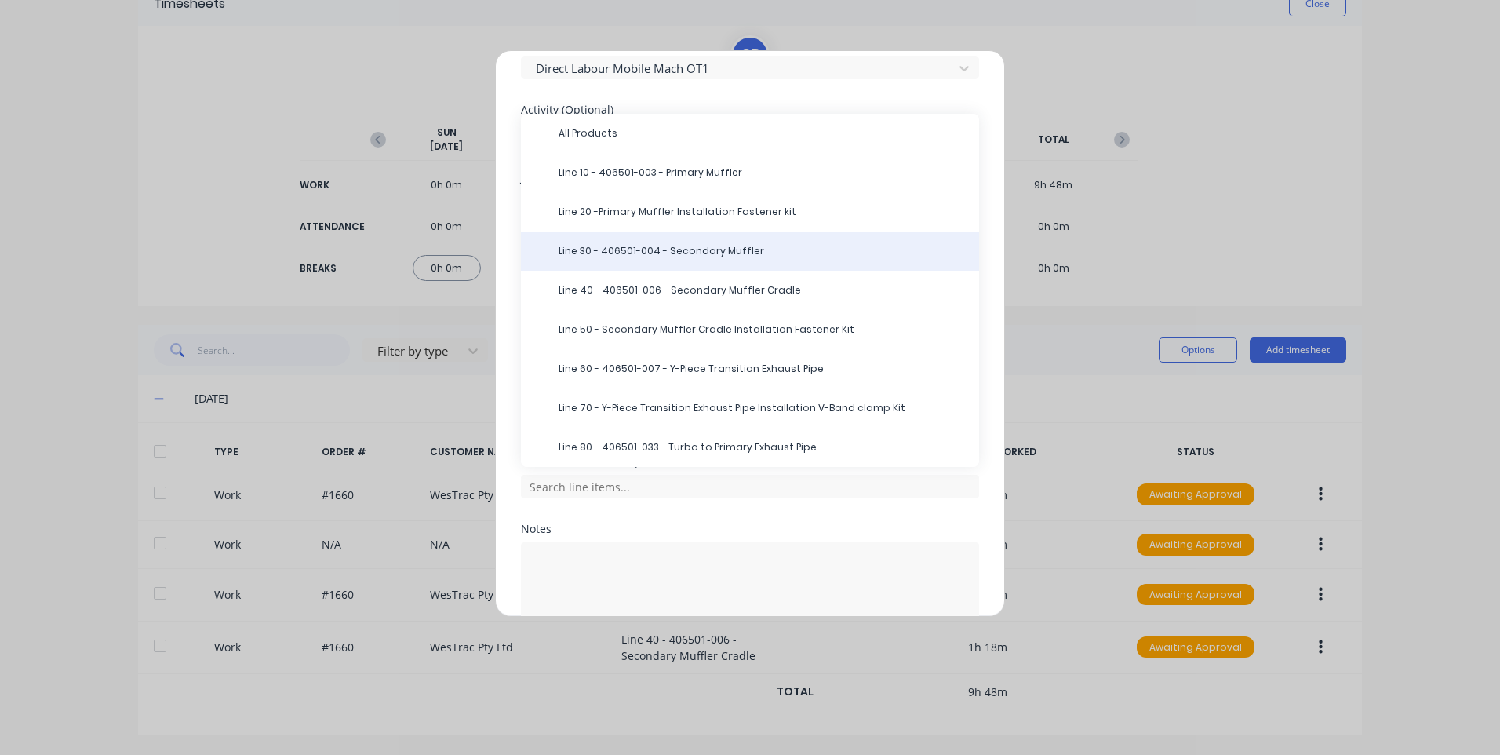
click at [763, 246] on span "Line 30 - 406501-004 - Secondary Muffler" at bounding box center [763, 251] width 408 height 14
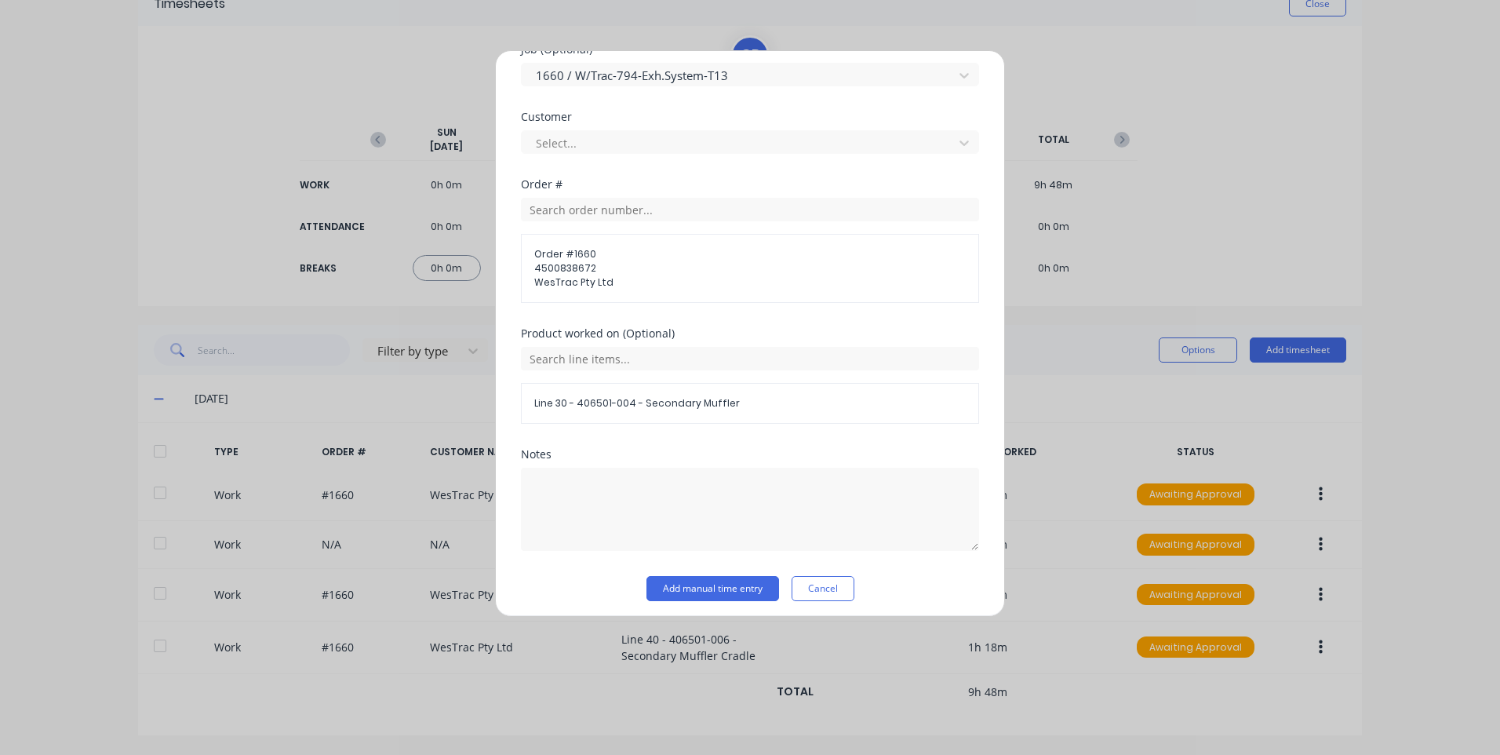
scroll to position [755, 0]
click at [683, 574] on button "Add manual time entry" at bounding box center [712, 581] width 133 height 25
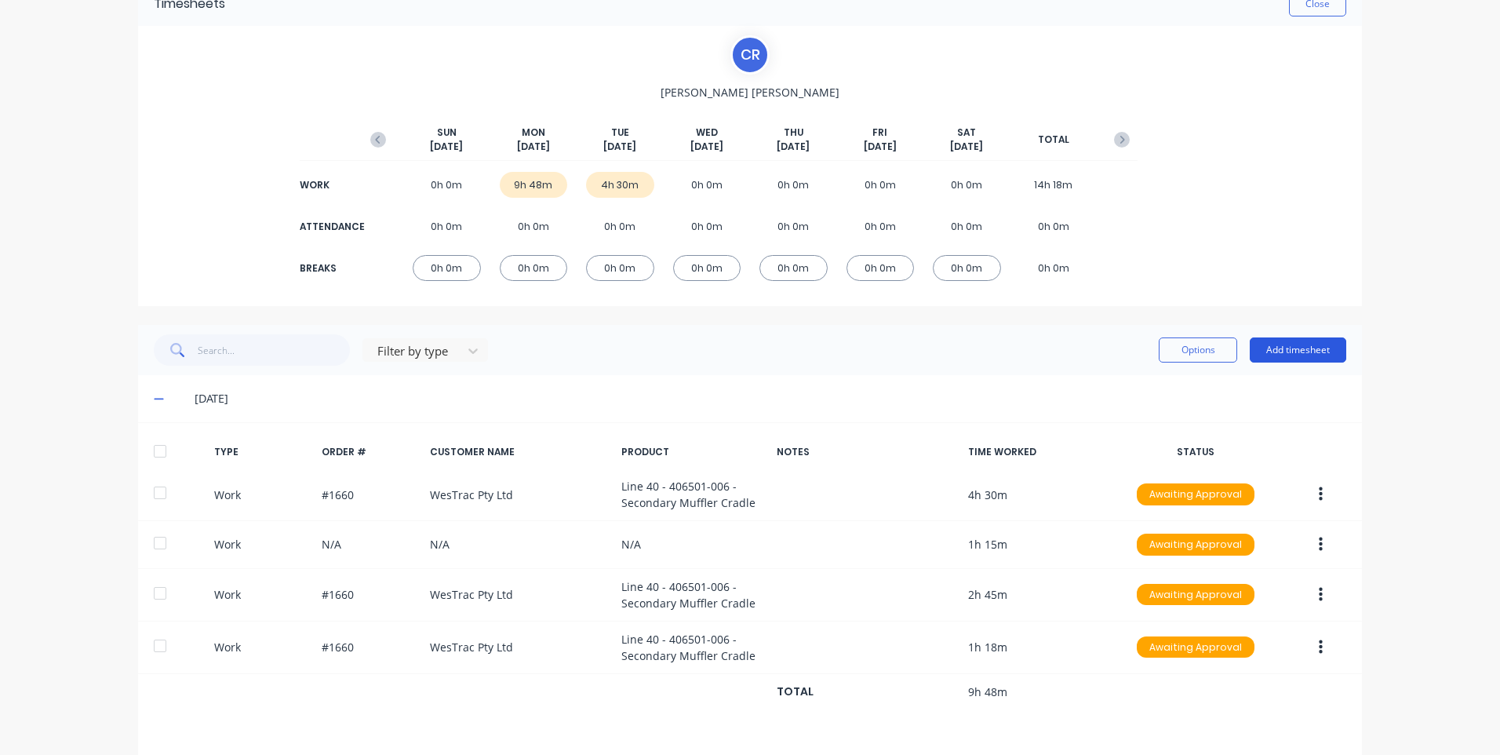
click at [1305, 351] on button "Add timesheet" at bounding box center [1298, 349] width 96 height 25
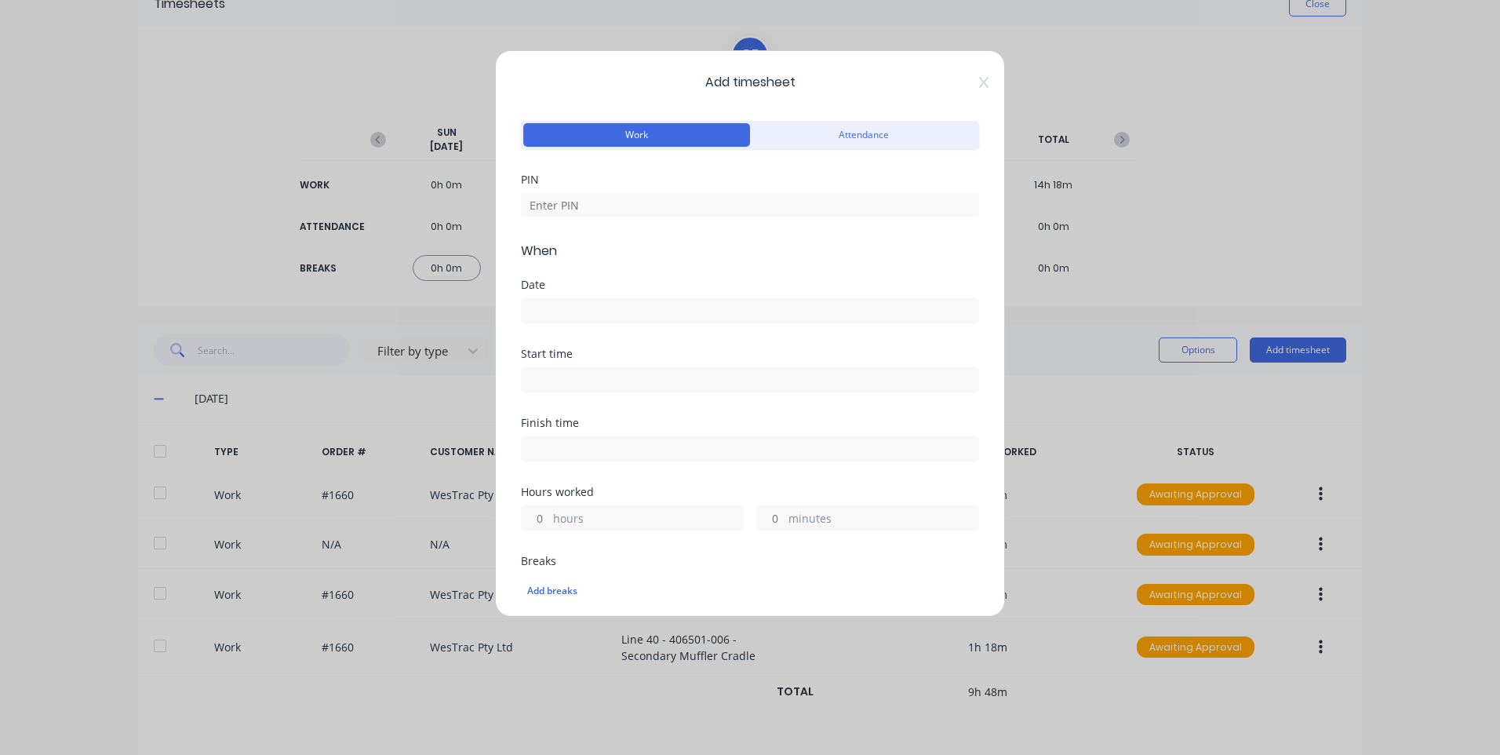
click at [607, 191] on div at bounding box center [750, 202] width 458 height 27
click at [603, 198] on input at bounding box center [750, 205] width 458 height 24
type input "2468"
click at [590, 312] on input at bounding box center [750, 311] width 457 height 24
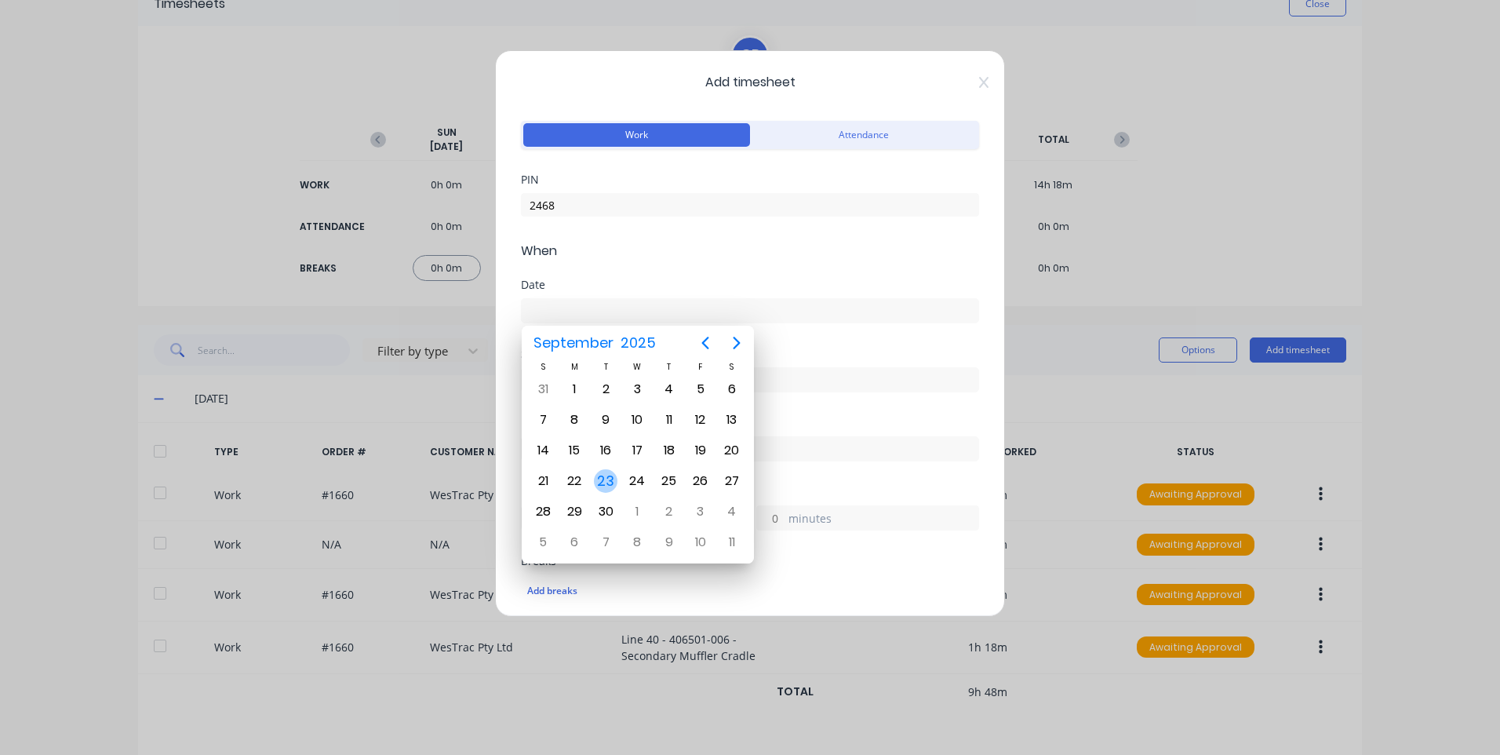
click at [610, 480] on div "23" at bounding box center [606, 481] width 24 height 24
type input "[DATE]"
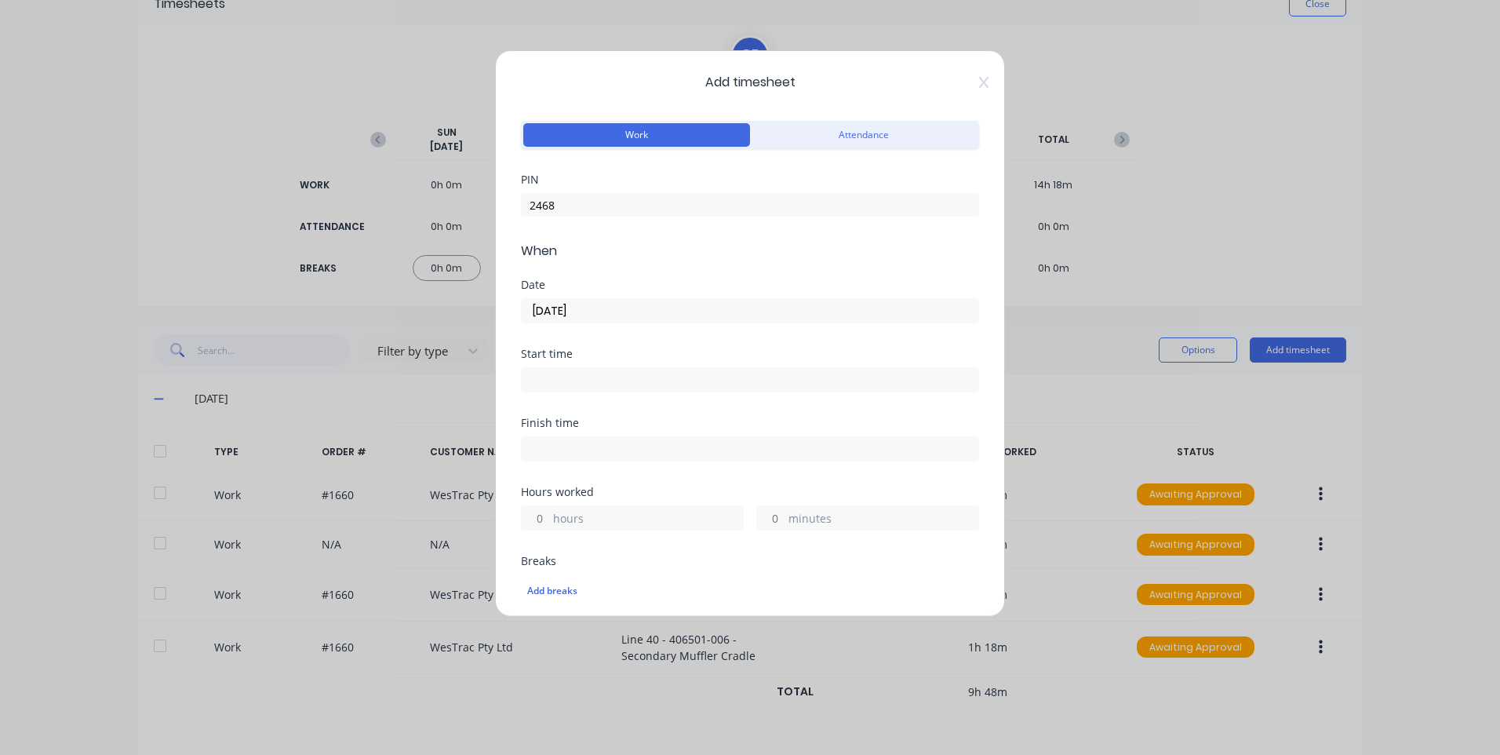
click at [602, 370] on input at bounding box center [750, 380] width 457 height 24
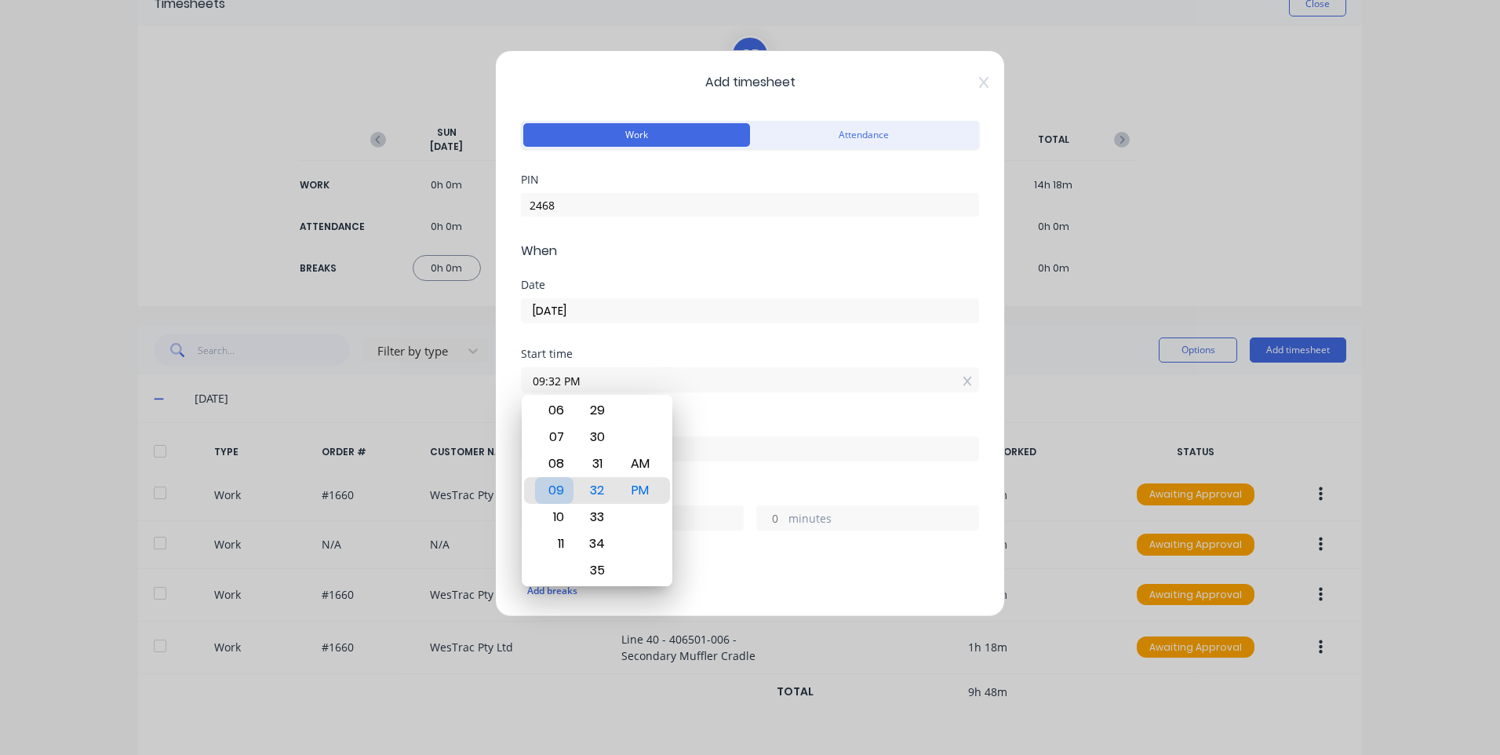
click at [568, 509] on div "10" at bounding box center [554, 517] width 38 height 27
click at [595, 494] on div "30" at bounding box center [597, 490] width 38 height 27
click at [641, 462] on div "AM" at bounding box center [640, 463] width 38 height 27
type input "10:30 AM"
click at [694, 356] on div "Start time" at bounding box center [750, 353] width 458 height 11
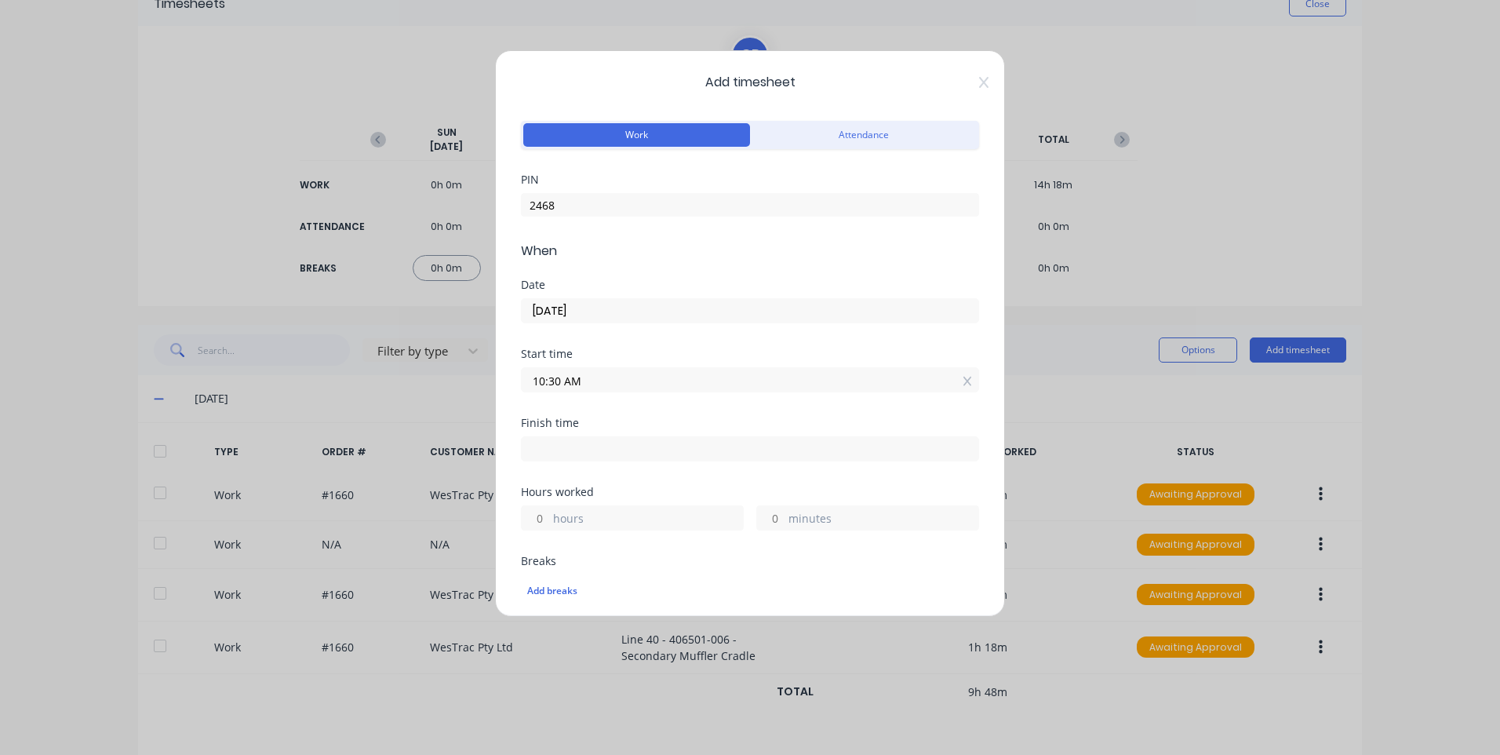
click at [625, 447] on input at bounding box center [750, 449] width 457 height 24
type input "03:32 PM"
type input "5"
type input "2"
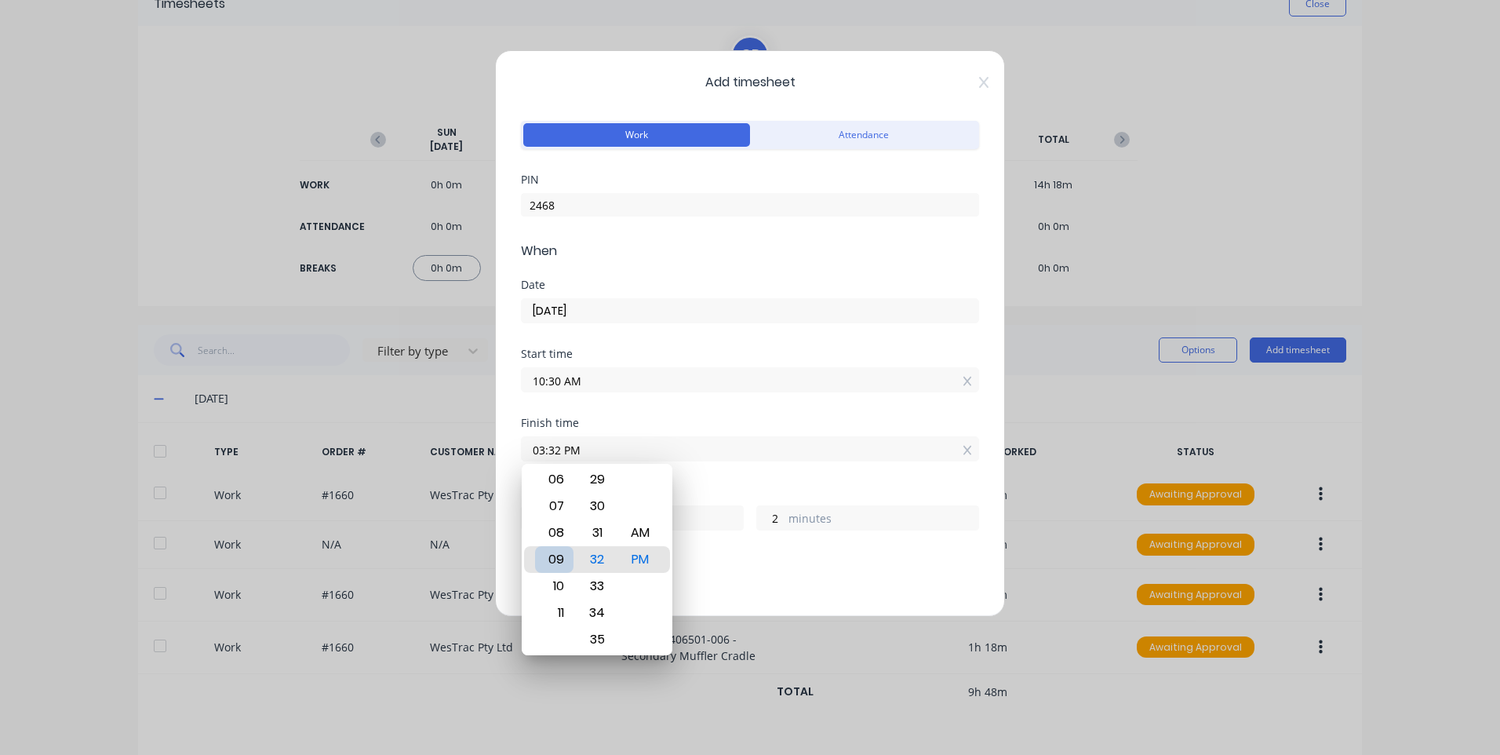
type input "09:32 PM"
type input "11"
click at [566, 617] on div "11" at bounding box center [554, 612] width 38 height 27
type input "11:32 PM"
type input "13"
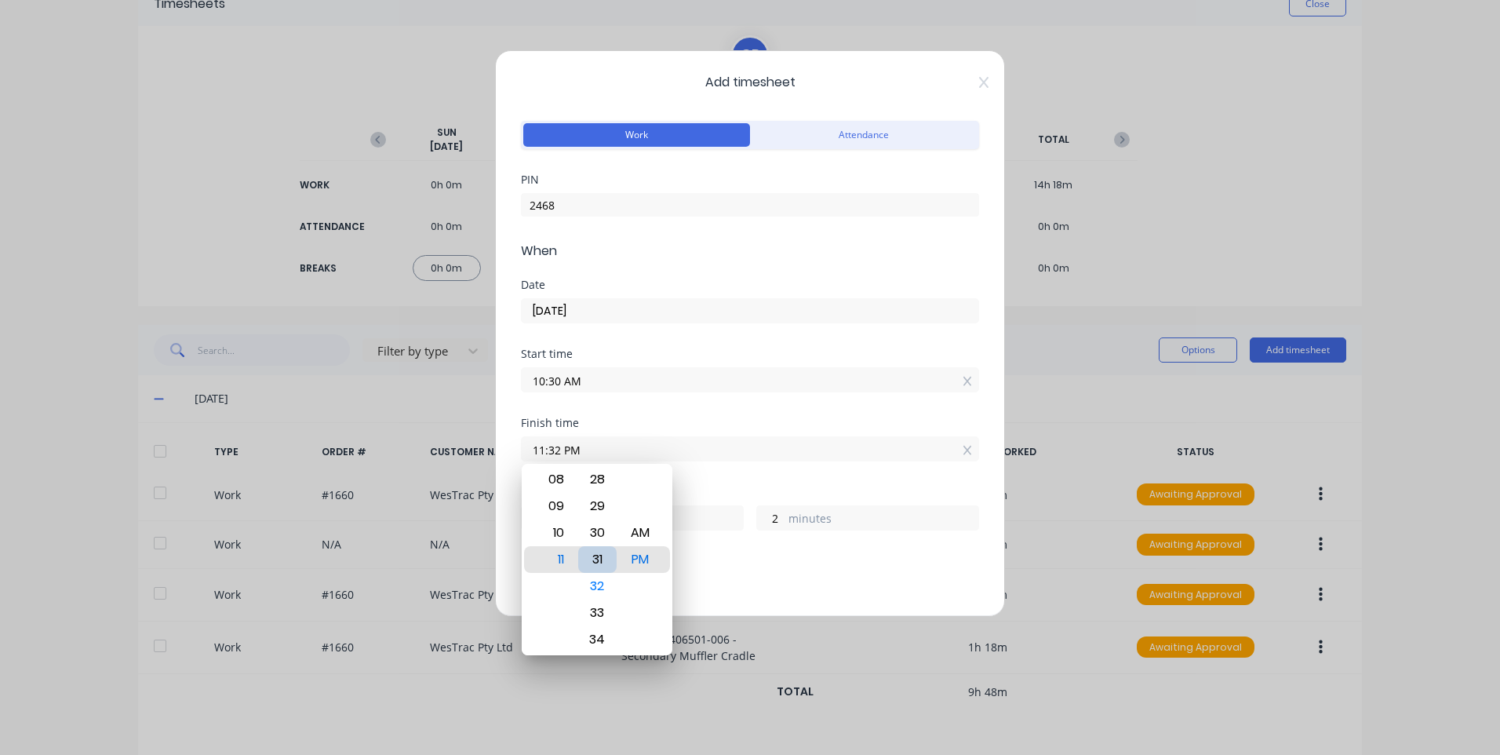
type input "11:31 PM"
type input "1"
type input "11:30 PM"
type input "0"
click at [646, 560] on div "PM" at bounding box center [640, 559] width 38 height 27
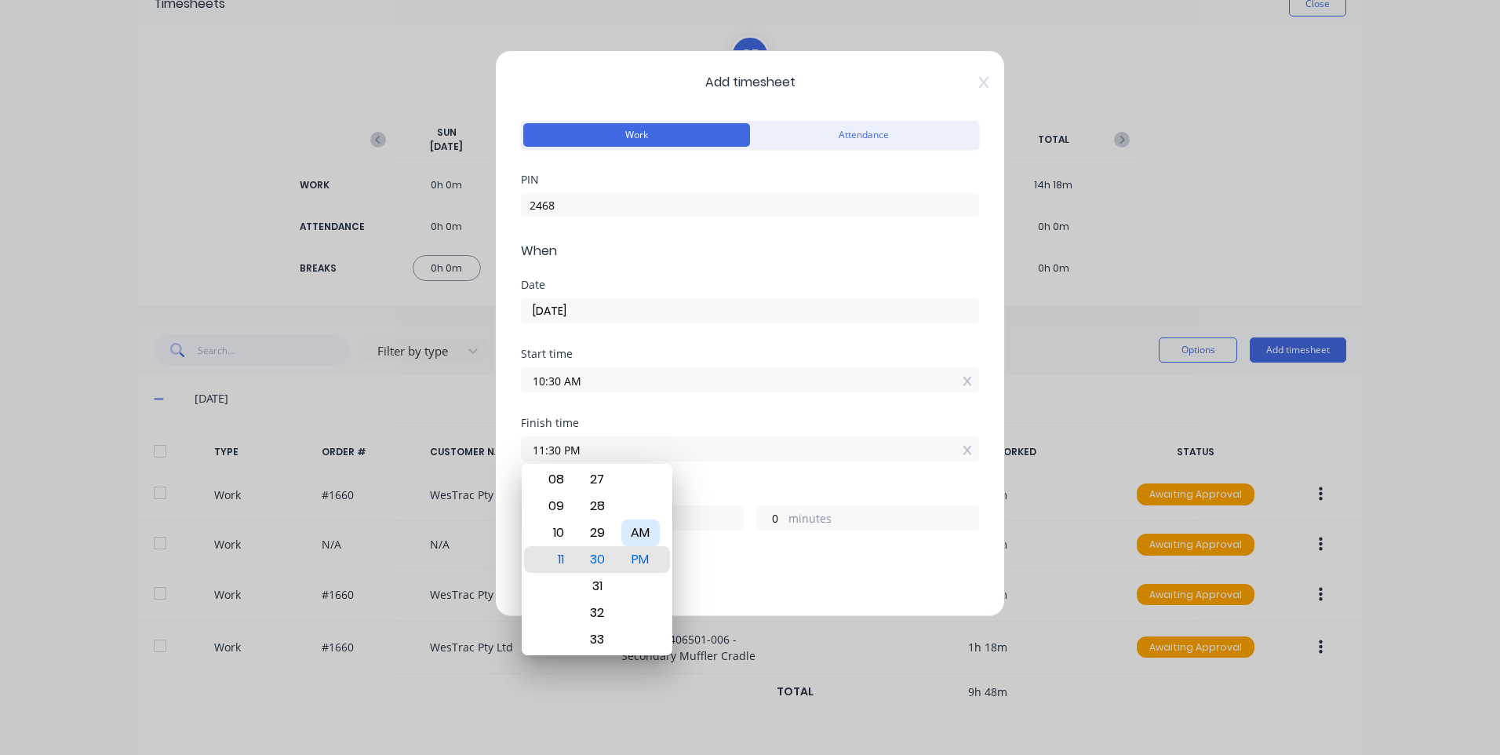
click at [644, 527] on div "AM" at bounding box center [640, 532] width 38 height 27
type input "11:30 AM"
type input "1"
click at [639, 411] on div "Start time 10:30 AM" at bounding box center [750, 382] width 458 height 69
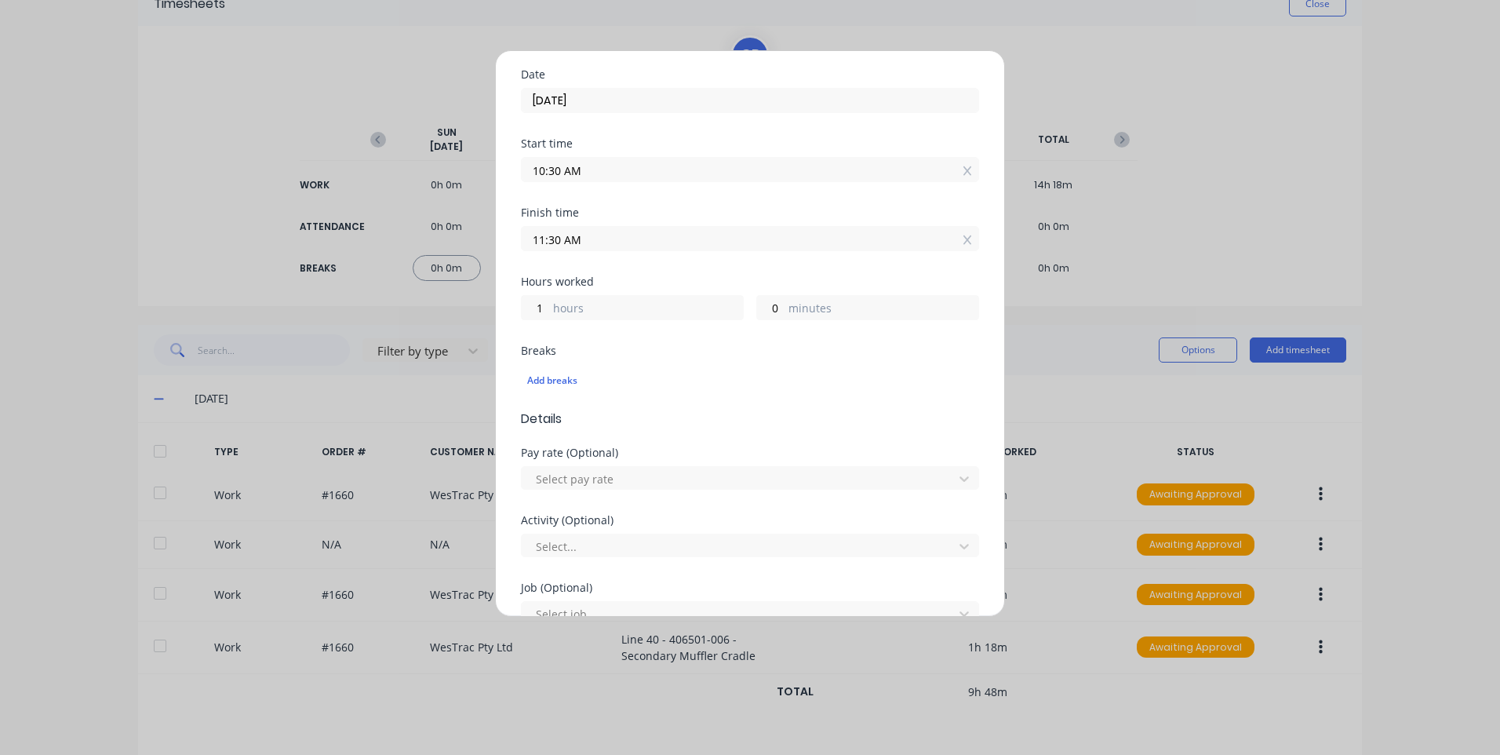
scroll to position [235, 0]
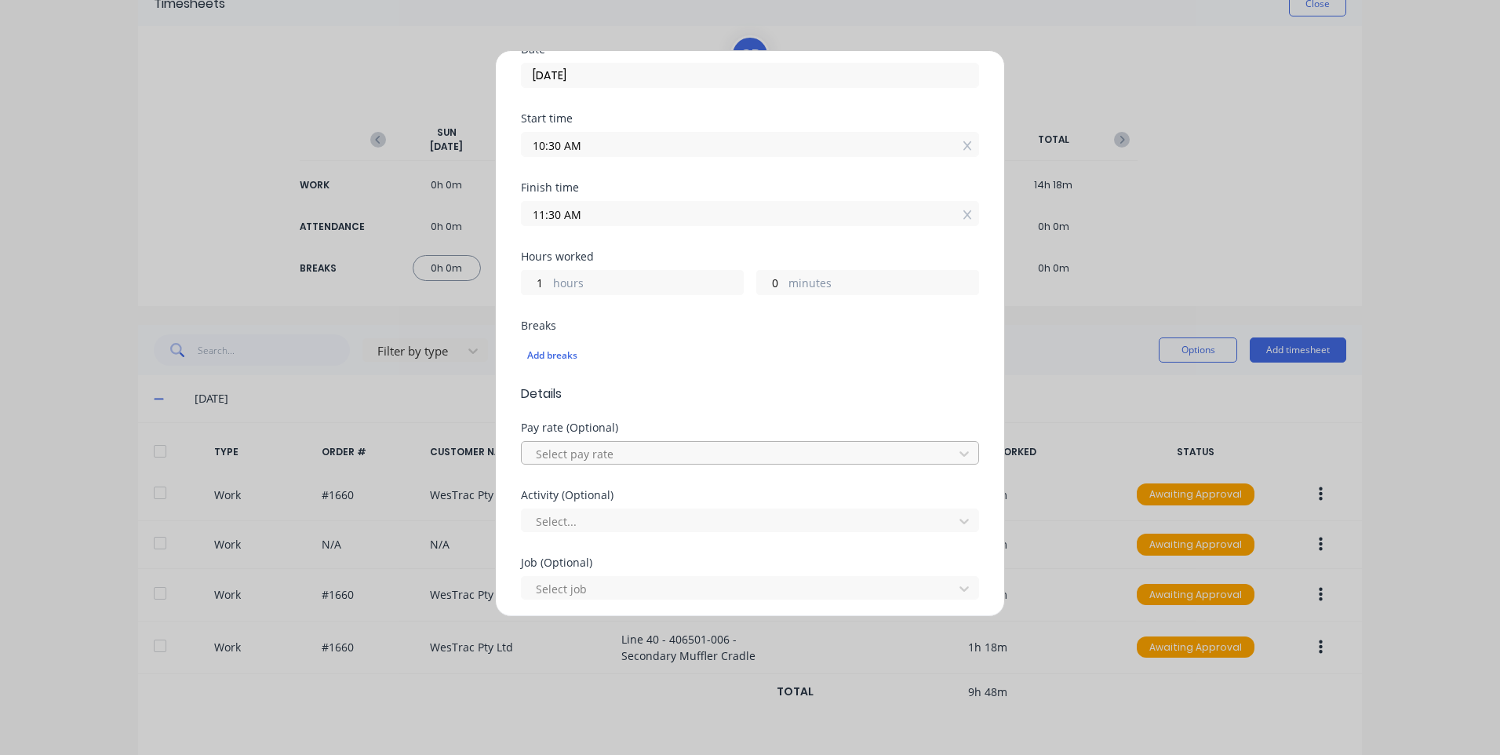
click at [594, 450] on div at bounding box center [739, 454] width 411 height 20
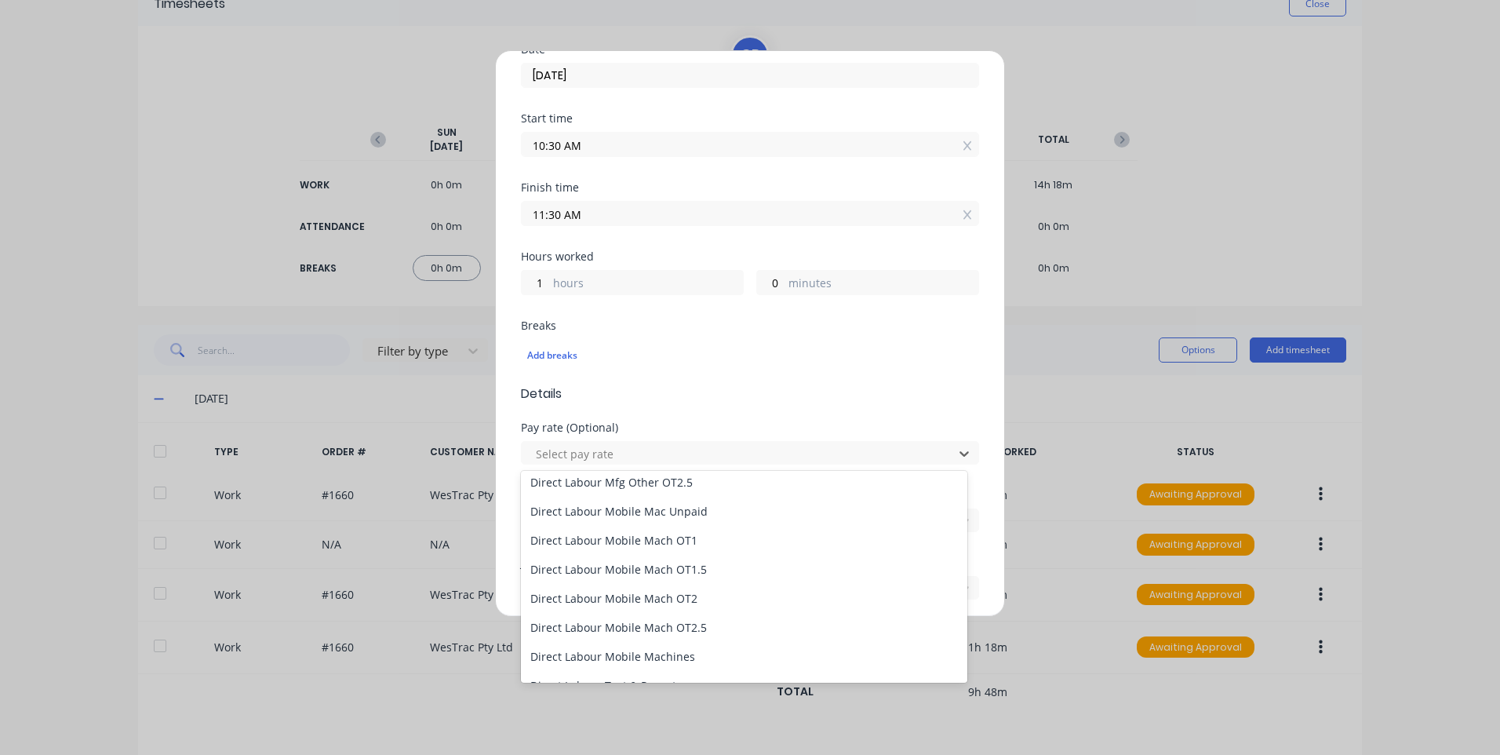
scroll to position [1020, 0]
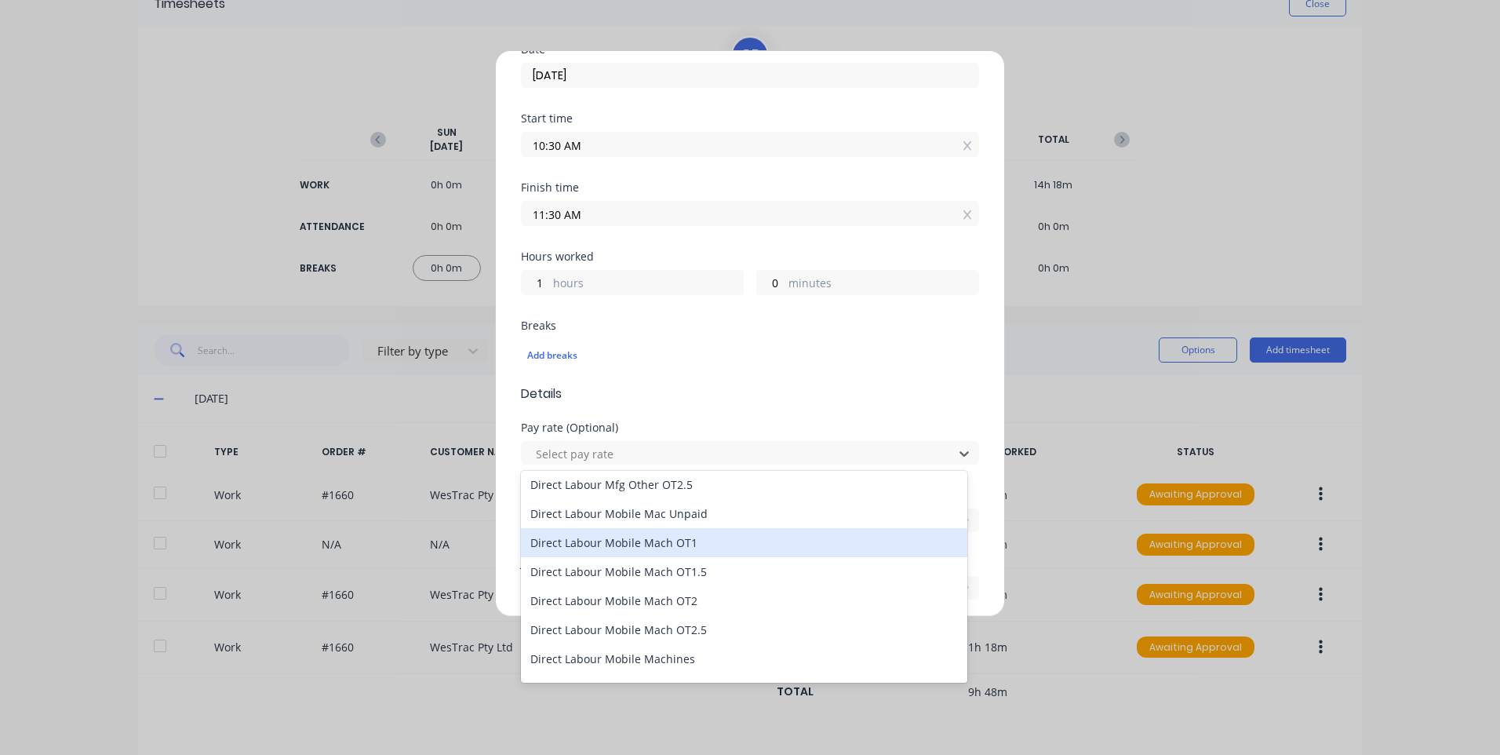
click at [692, 543] on div "Direct Labour Mobile Mach OT1" at bounding box center [744, 542] width 446 height 29
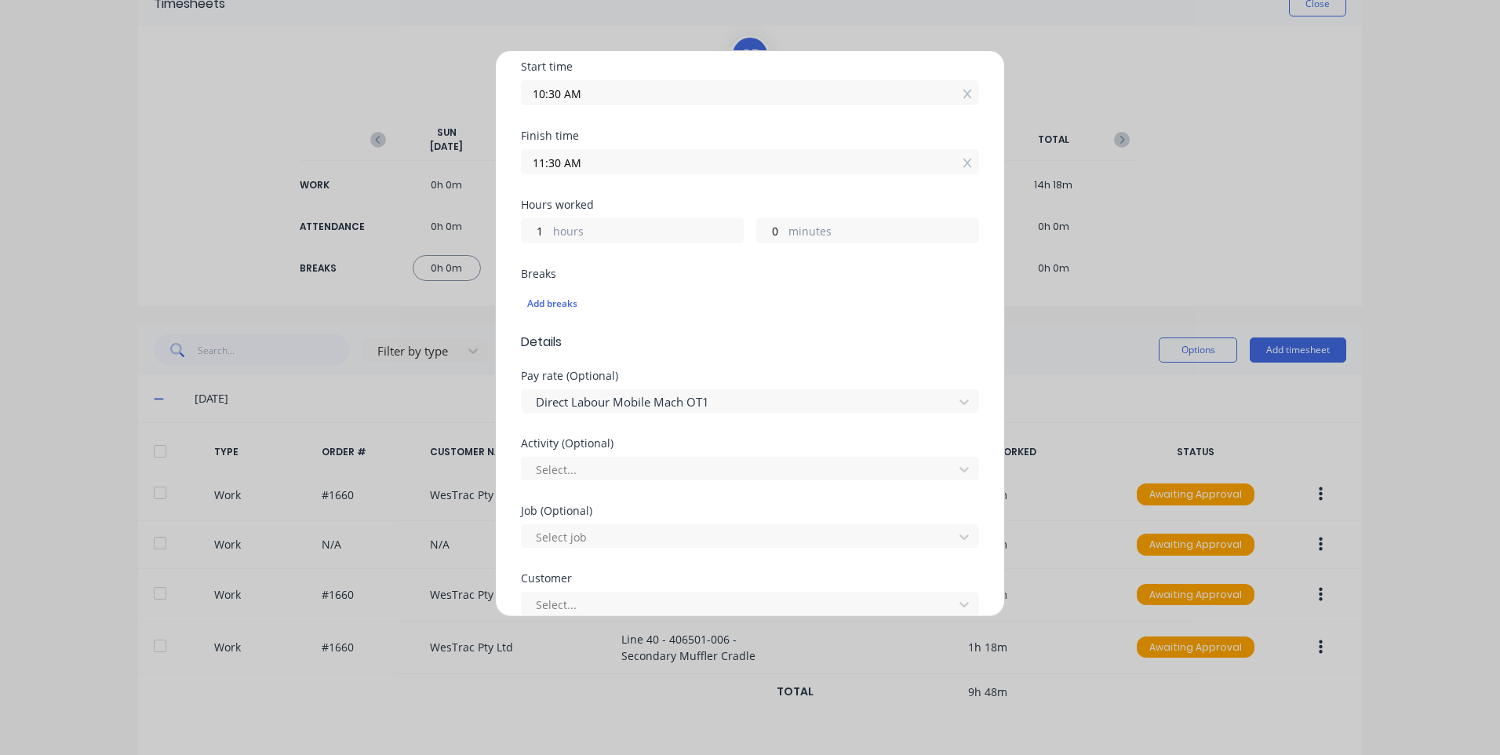
scroll to position [314, 0]
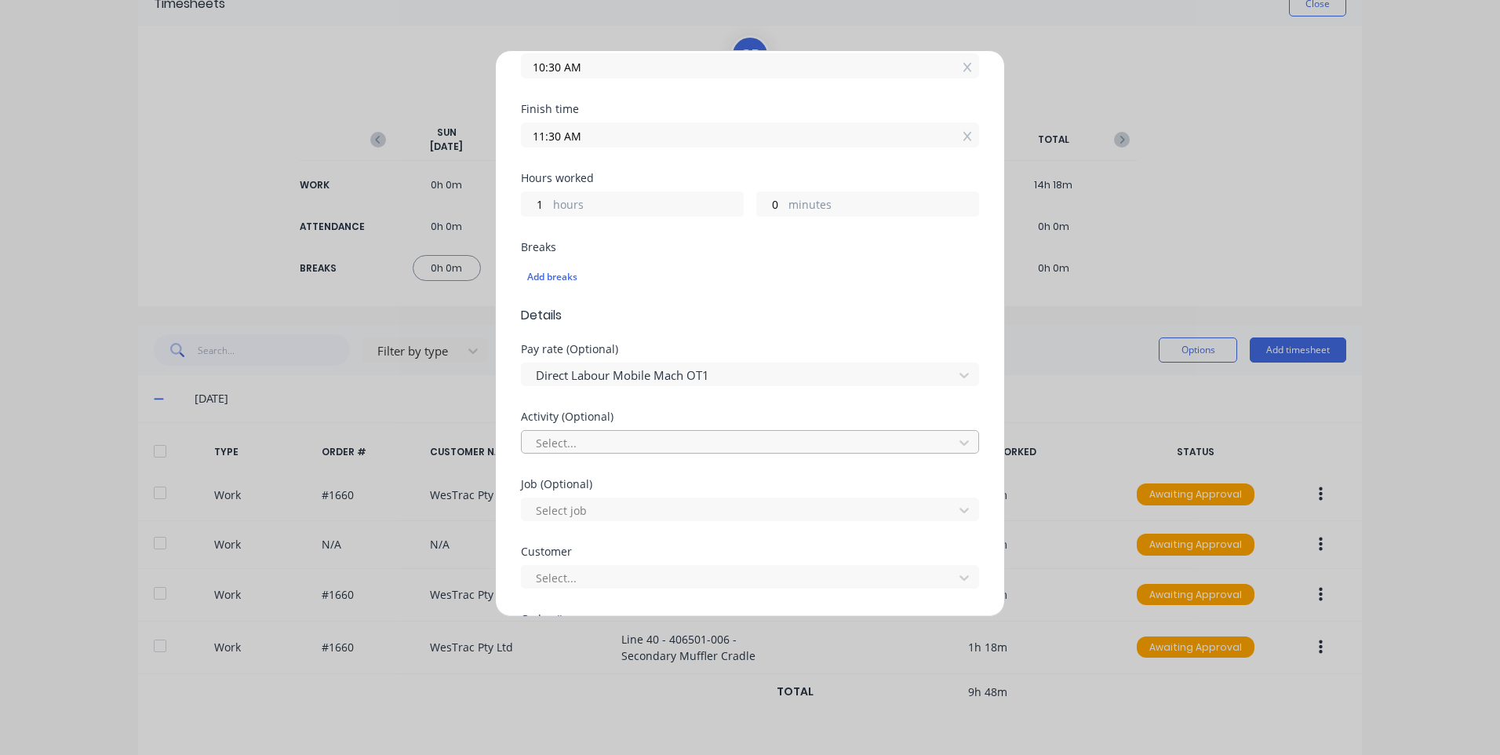
click at [597, 450] on div at bounding box center [739, 443] width 411 height 20
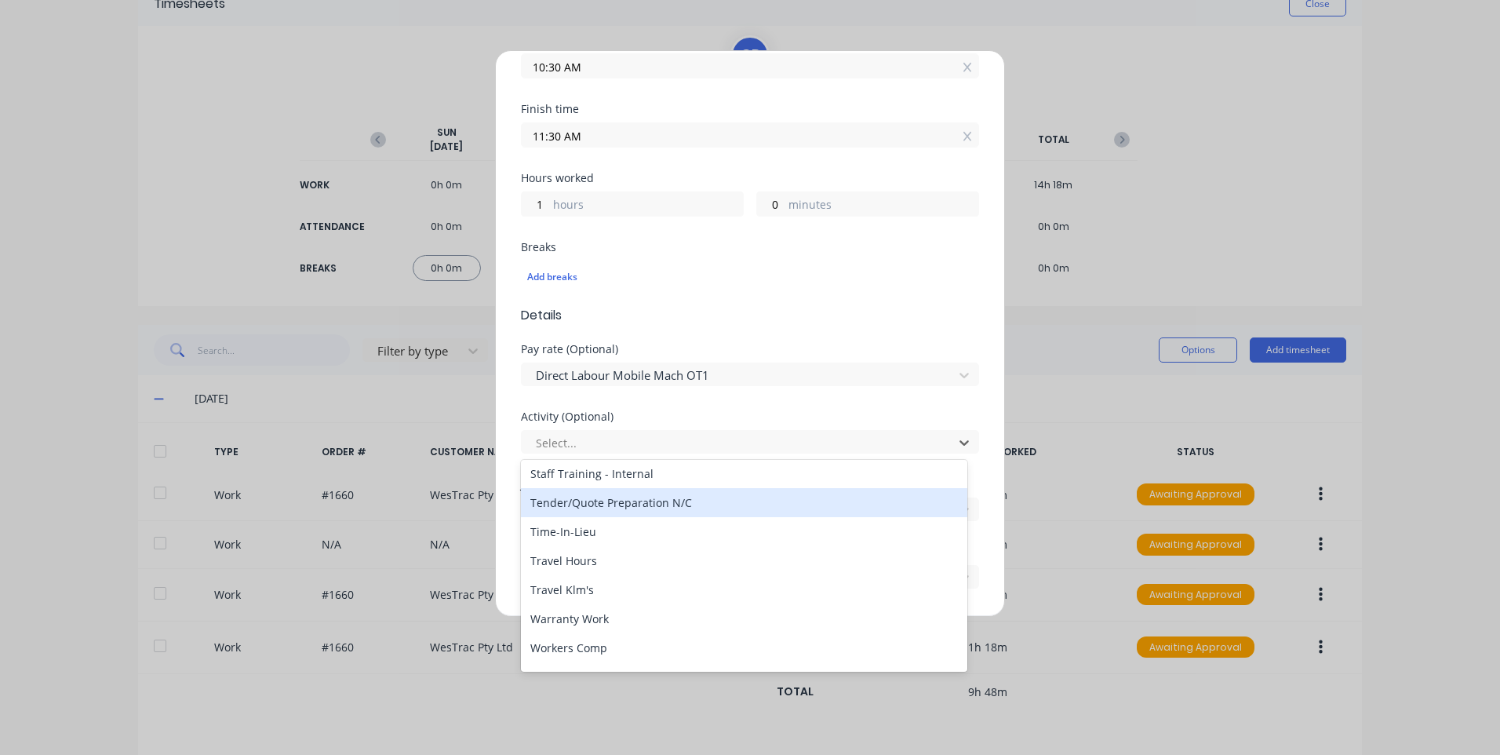
scroll to position [752, 0]
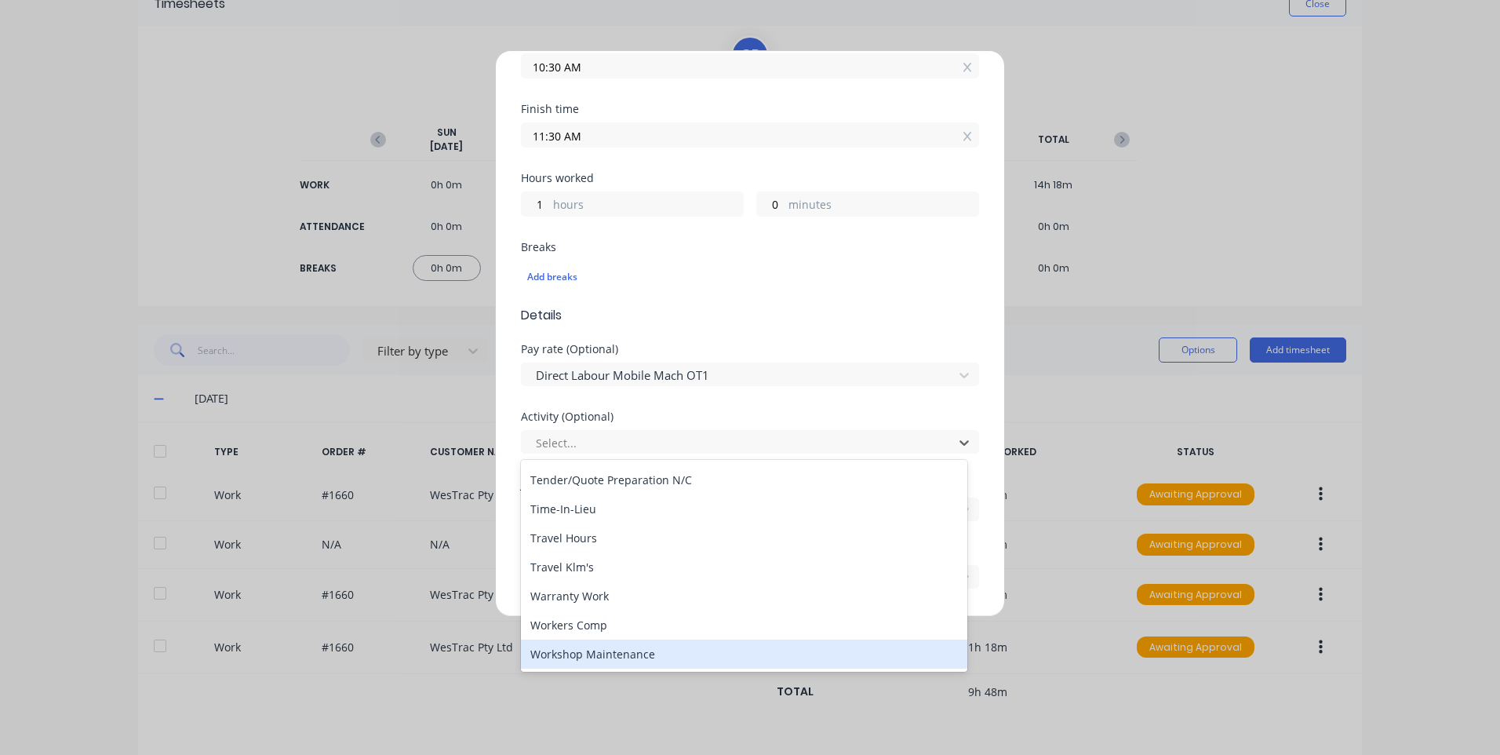
click at [615, 653] on div "Workshop Maintenance" at bounding box center [744, 653] width 446 height 29
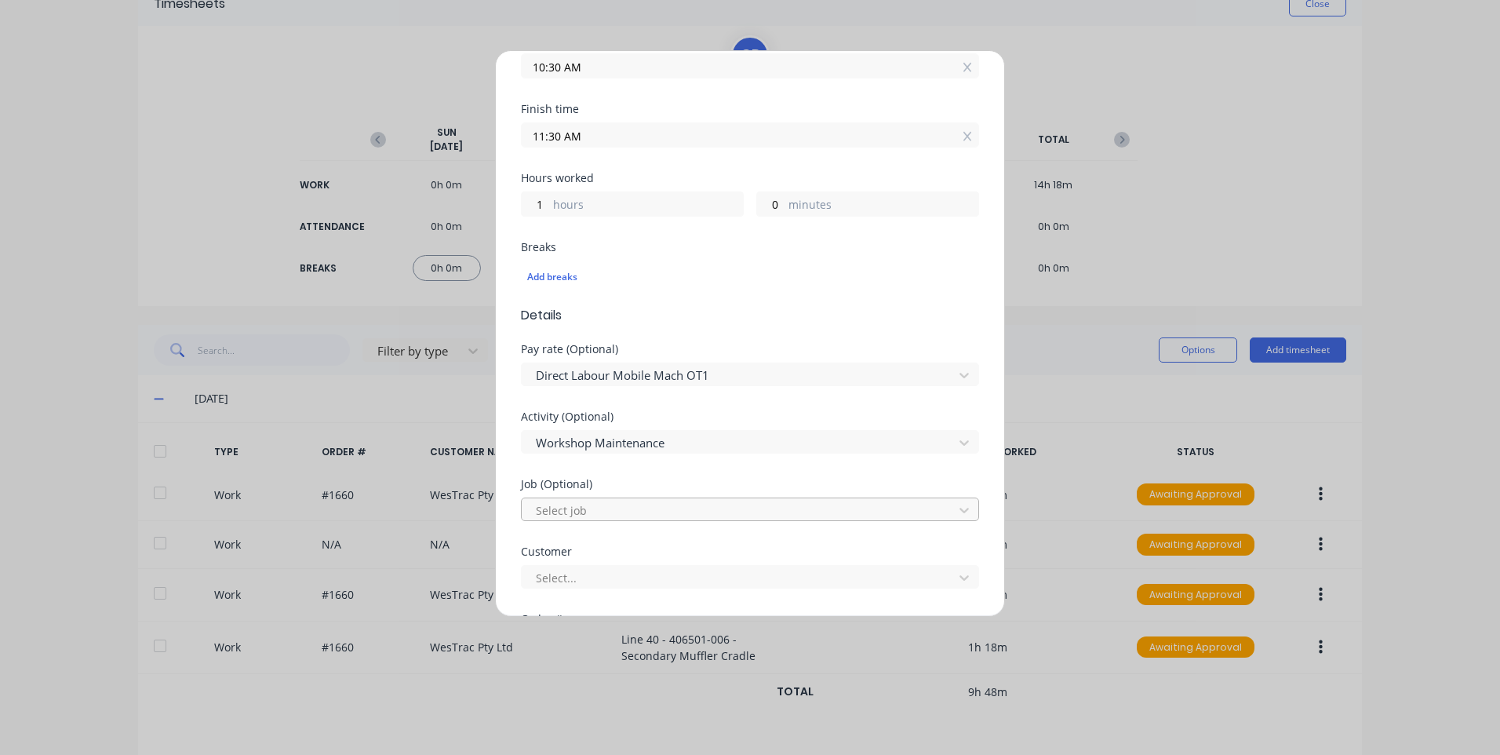
click at [601, 519] on div at bounding box center [739, 511] width 411 height 20
click at [601, 501] on div at bounding box center [739, 511] width 411 height 20
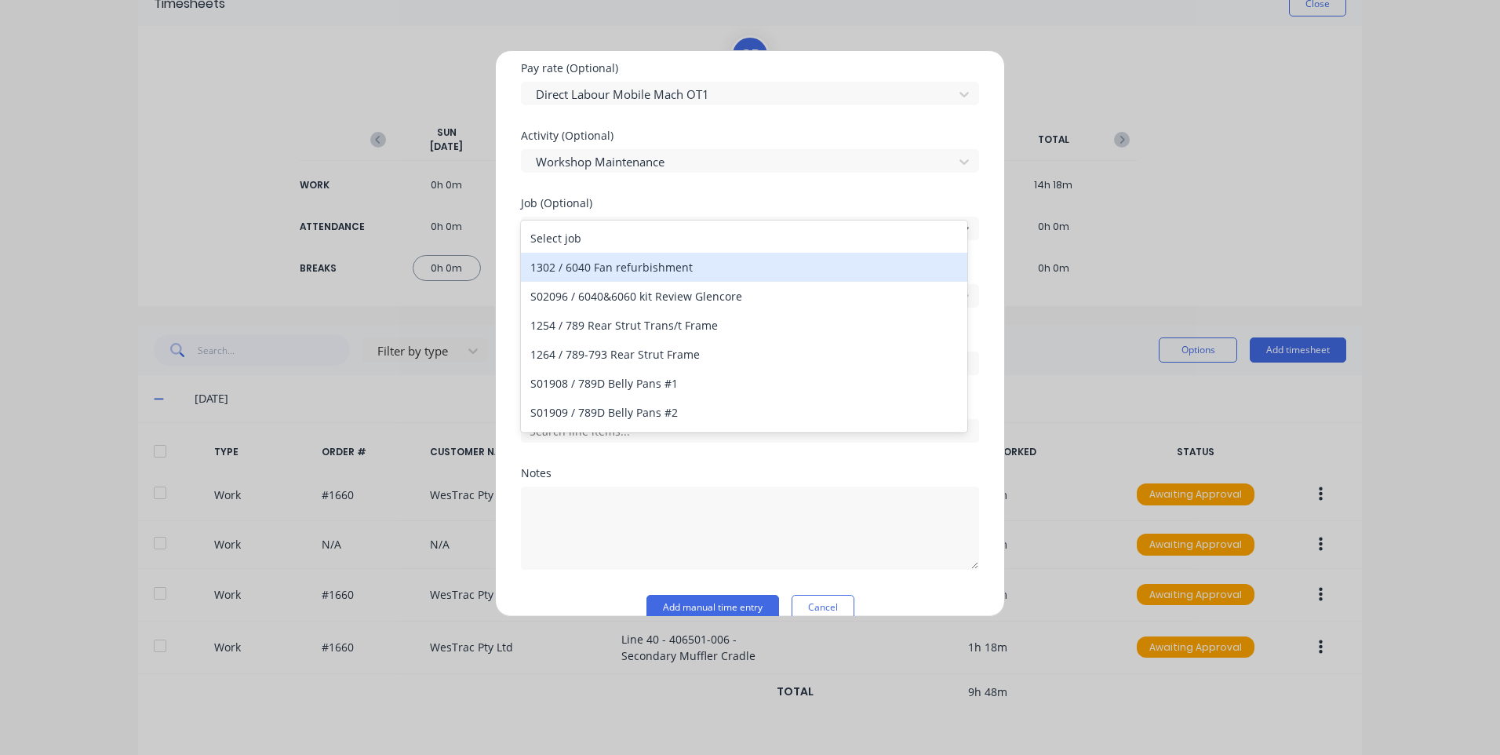
scroll to position [621, 0]
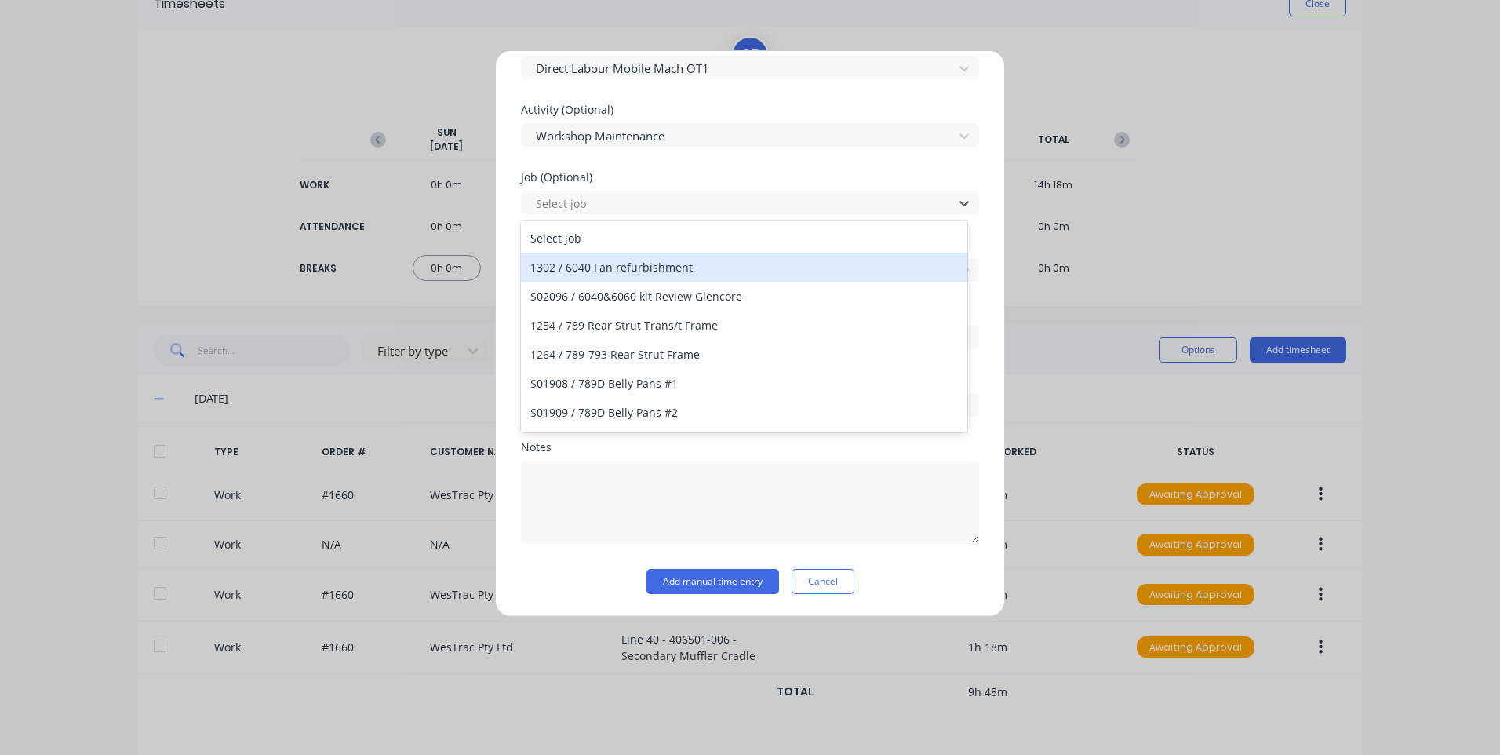
click at [601, 184] on div "Job (Optional) 1647 results available. Use Up and Down to choose options, press…" at bounding box center [750, 193] width 458 height 42
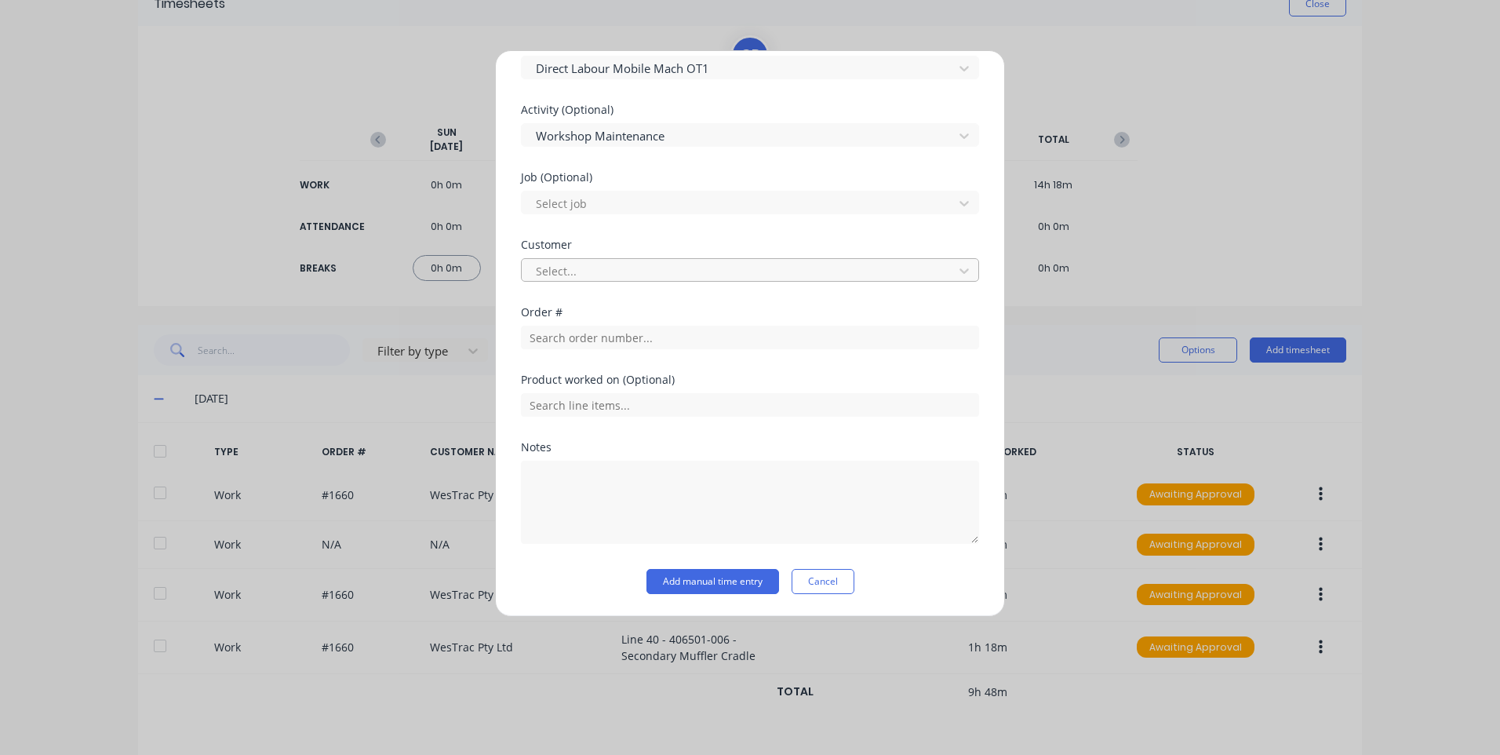
click at [572, 267] on div at bounding box center [739, 271] width 411 height 20
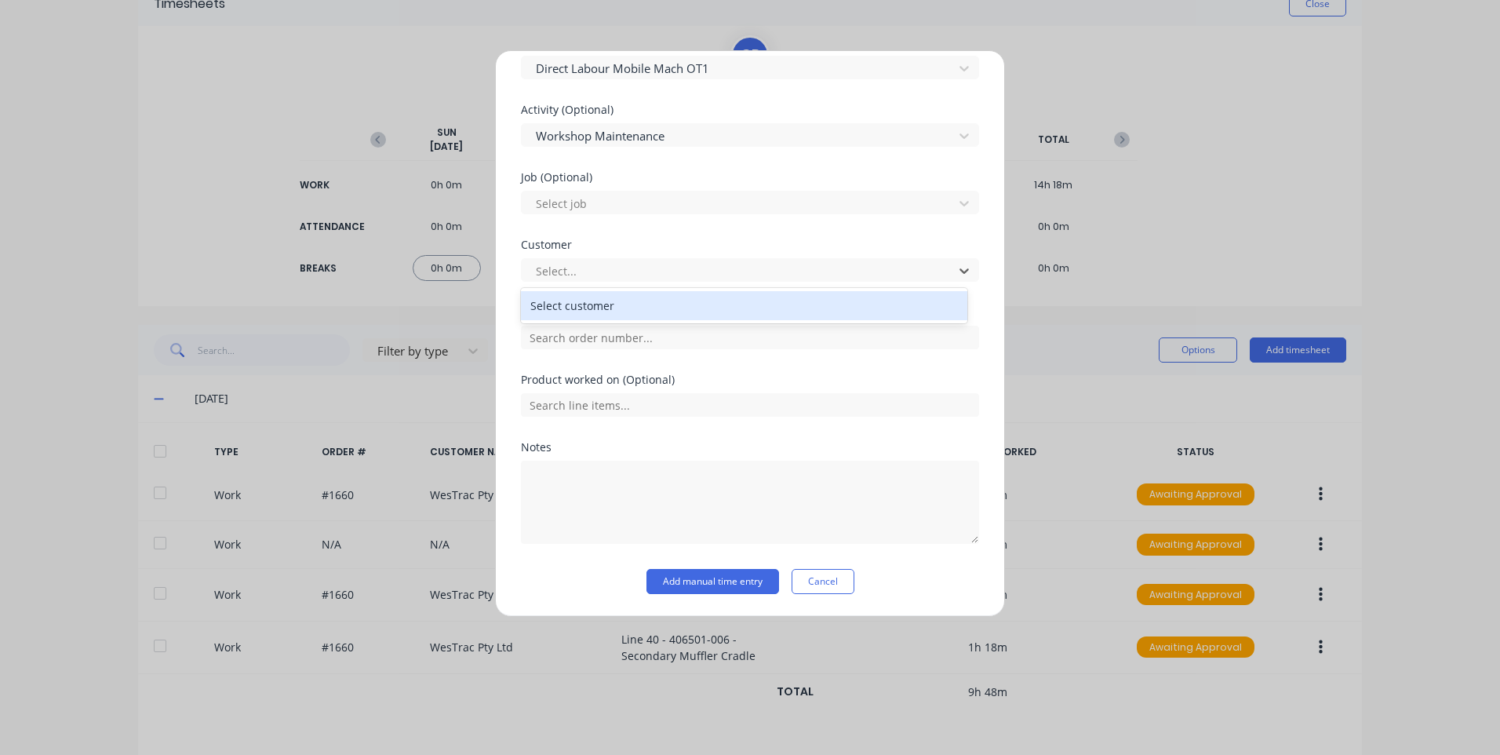
click at [572, 304] on div "Select customer" at bounding box center [744, 305] width 446 height 29
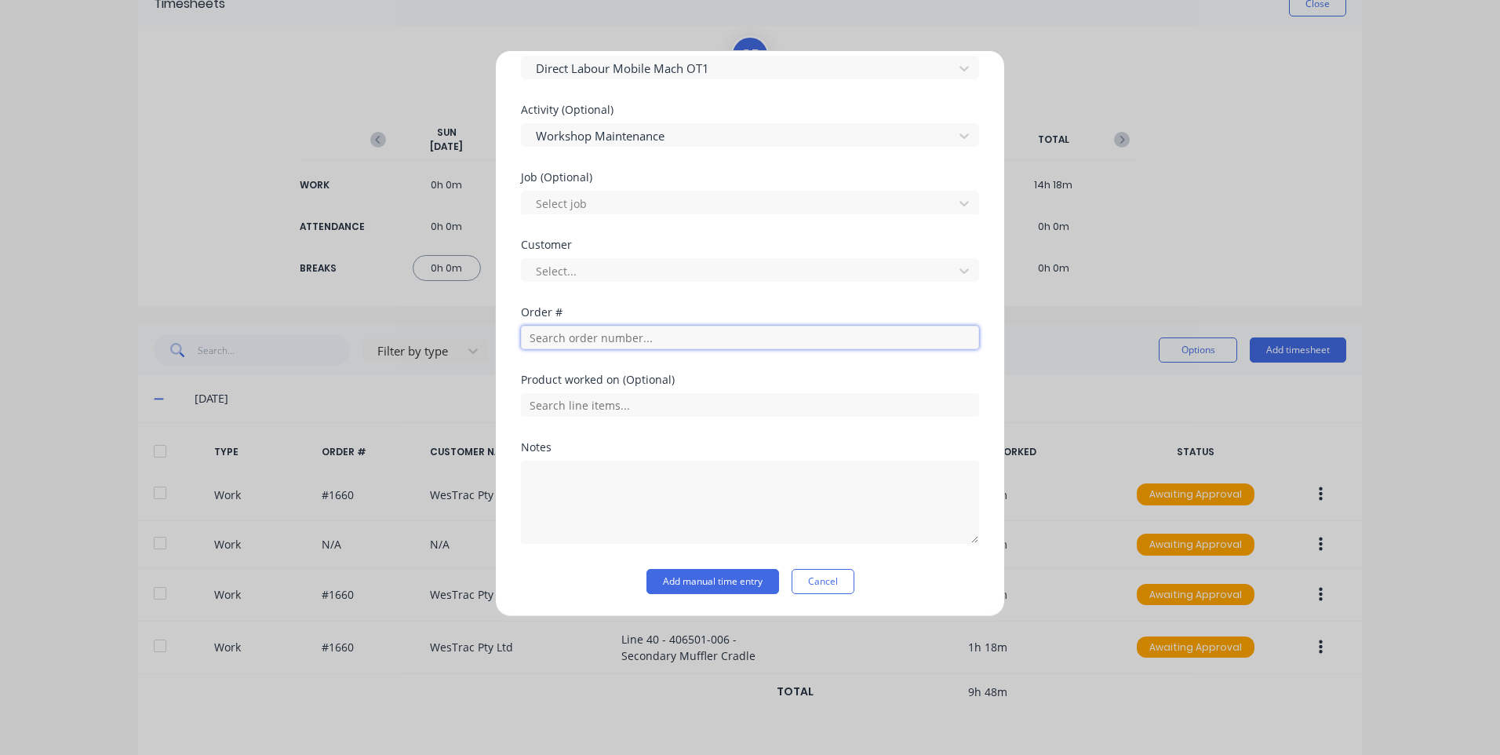
click at [573, 333] on input "text" at bounding box center [750, 338] width 458 height 24
click at [613, 426] on div "Product worked on (Optional)" at bounding box center [750, 407] width 458 height 67
click at [675, 578] on button "Add manual time entry" at bounding box center [712, 581] width 133 height 25
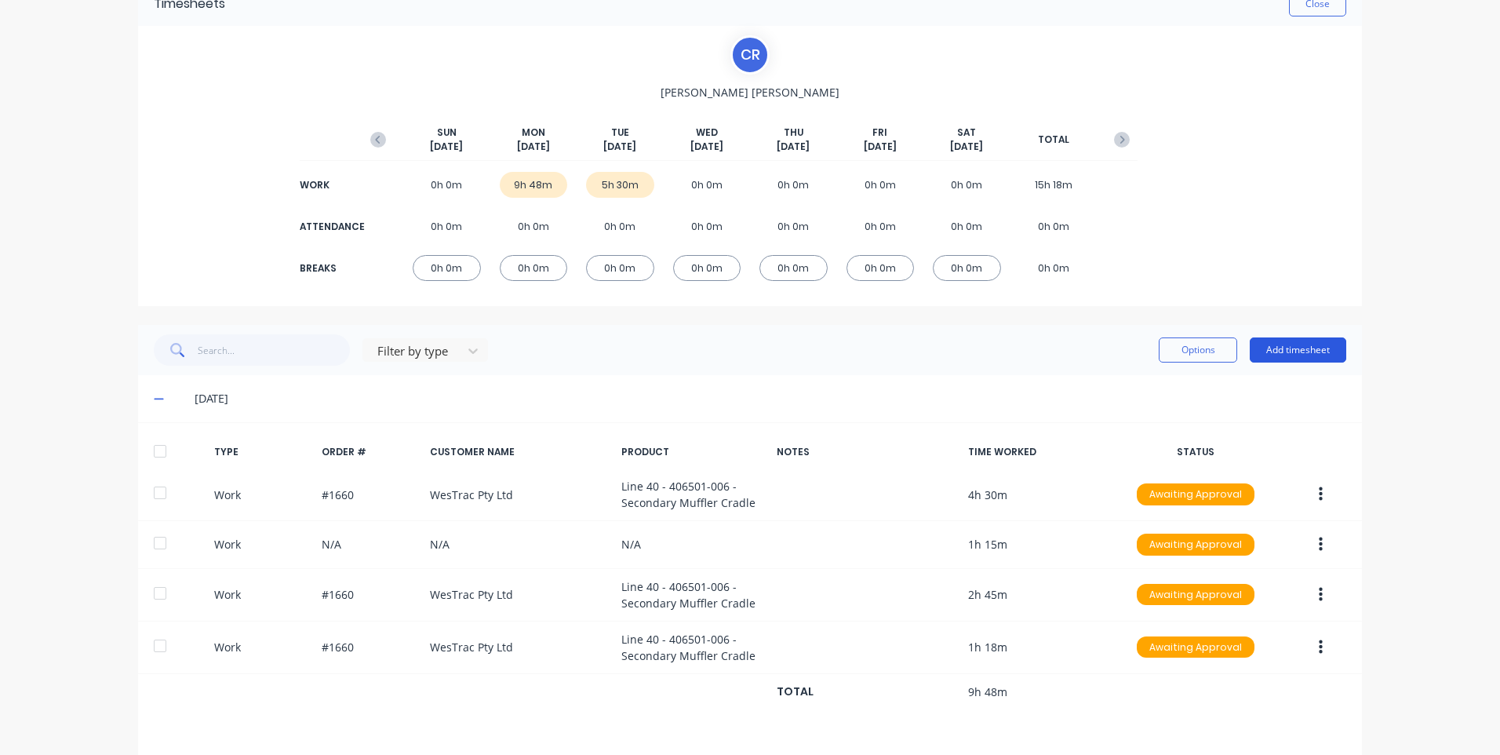
click at [1306, 343] on button "Add timesheet" at bounding box center [1298, 349] width 96 height 25
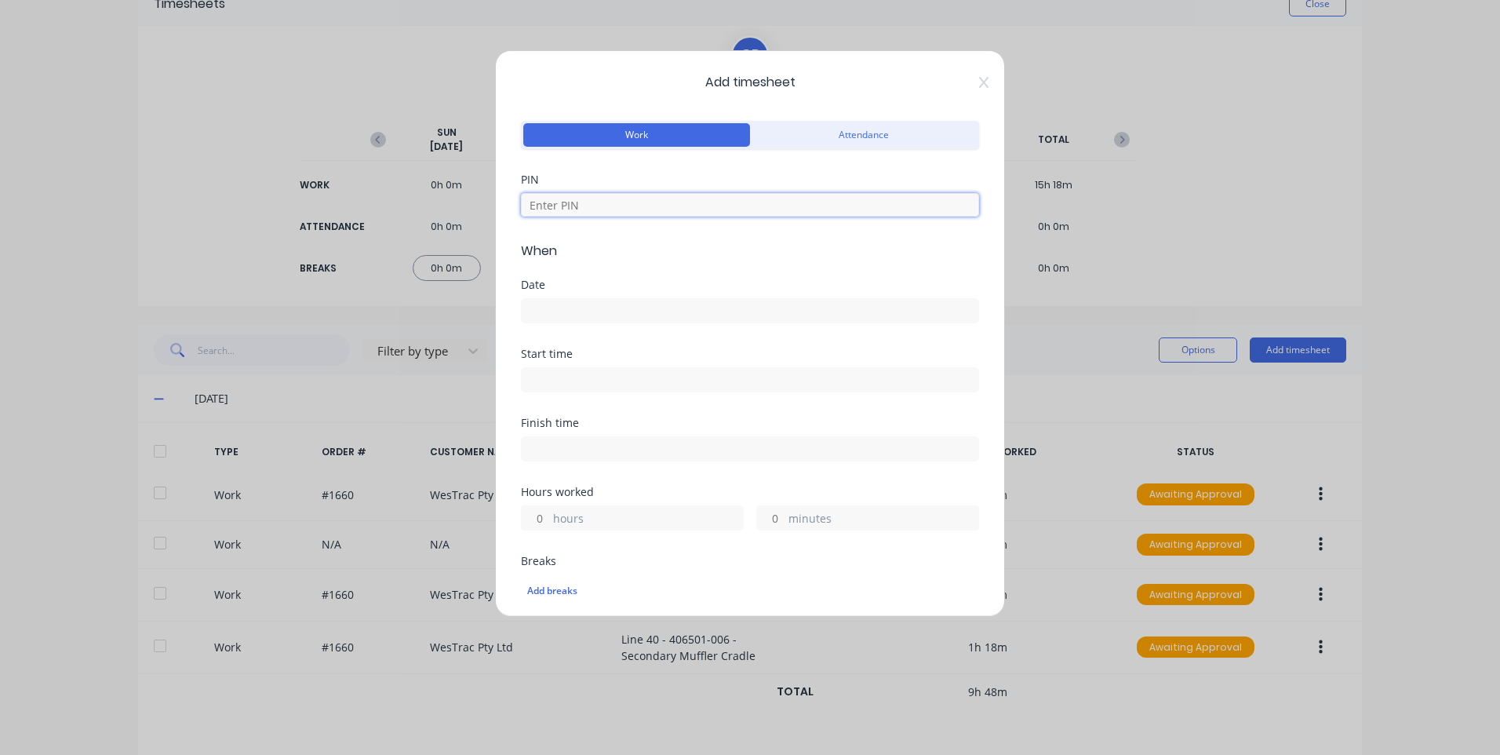
click at [570, 213] on input at bounding box center [750, 205] width 458 height 24
type input "2468"
click at [561, 302] on input at bounding box center [750, 311] width 457 height 24
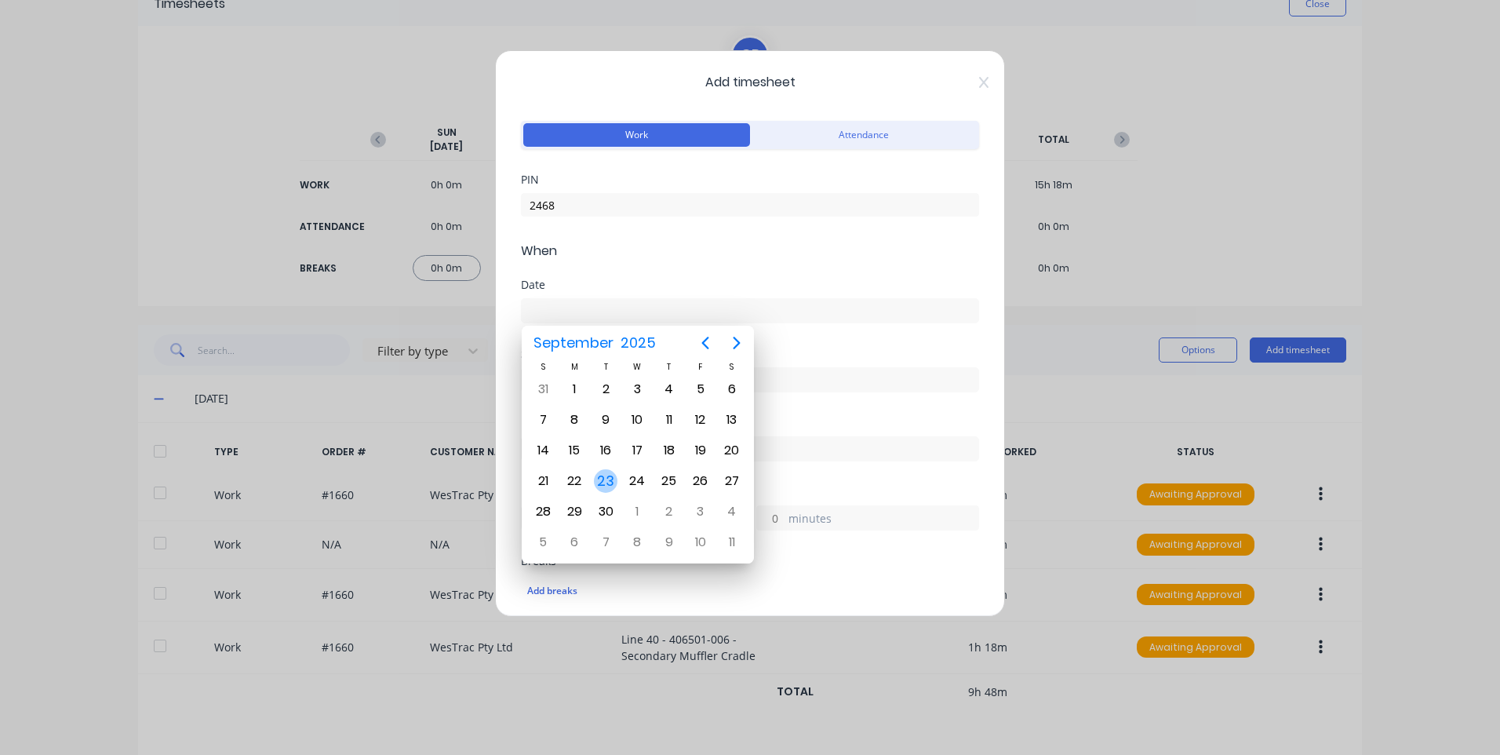
click at [604, 470] on div "23" at bounding box center [606, 481] width 24 height 24
type input "[DATE]"
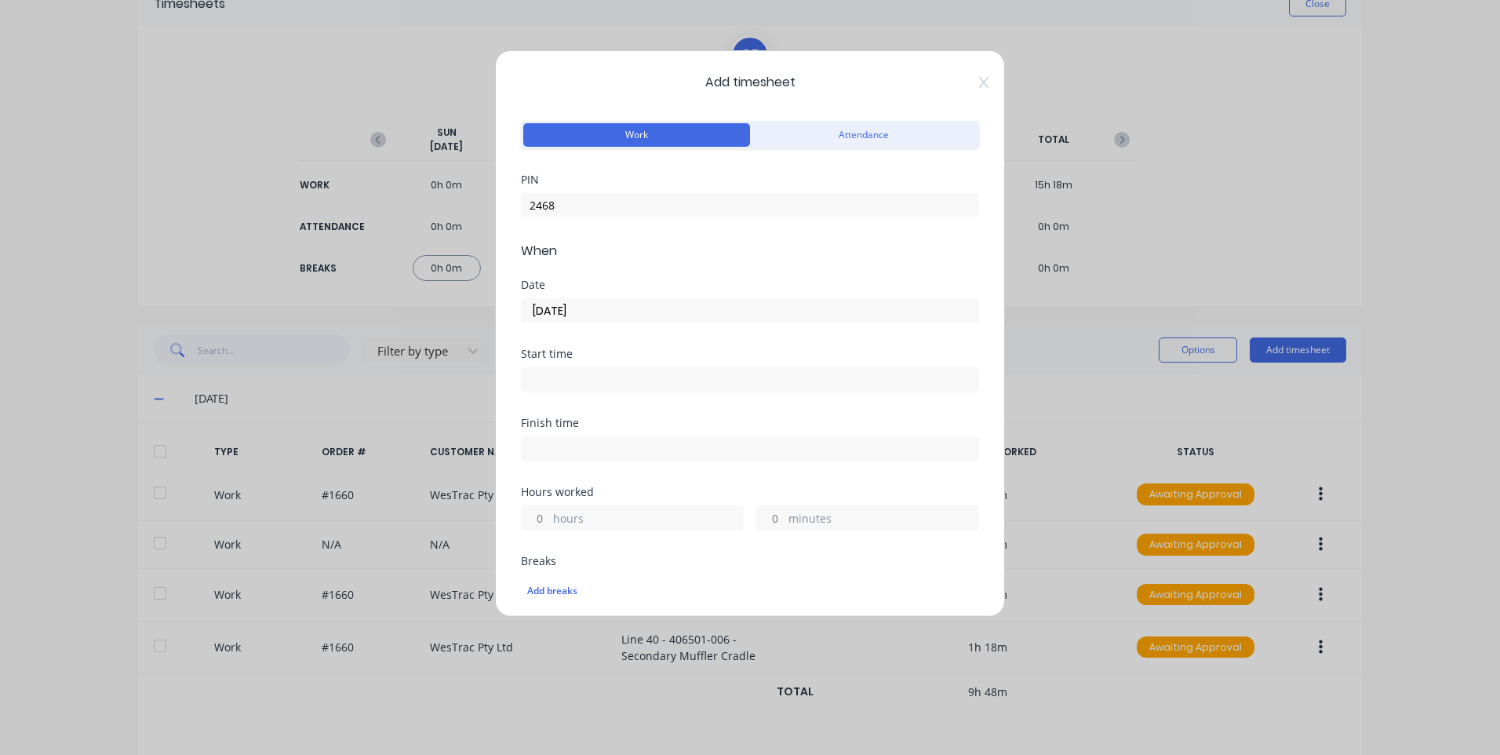
click at [587, 395] on div "Start time" at bounding box center [750, 382] width 458 height 69
click at [588, 381] on input at bounding box center [750, 380] width 457 height 24
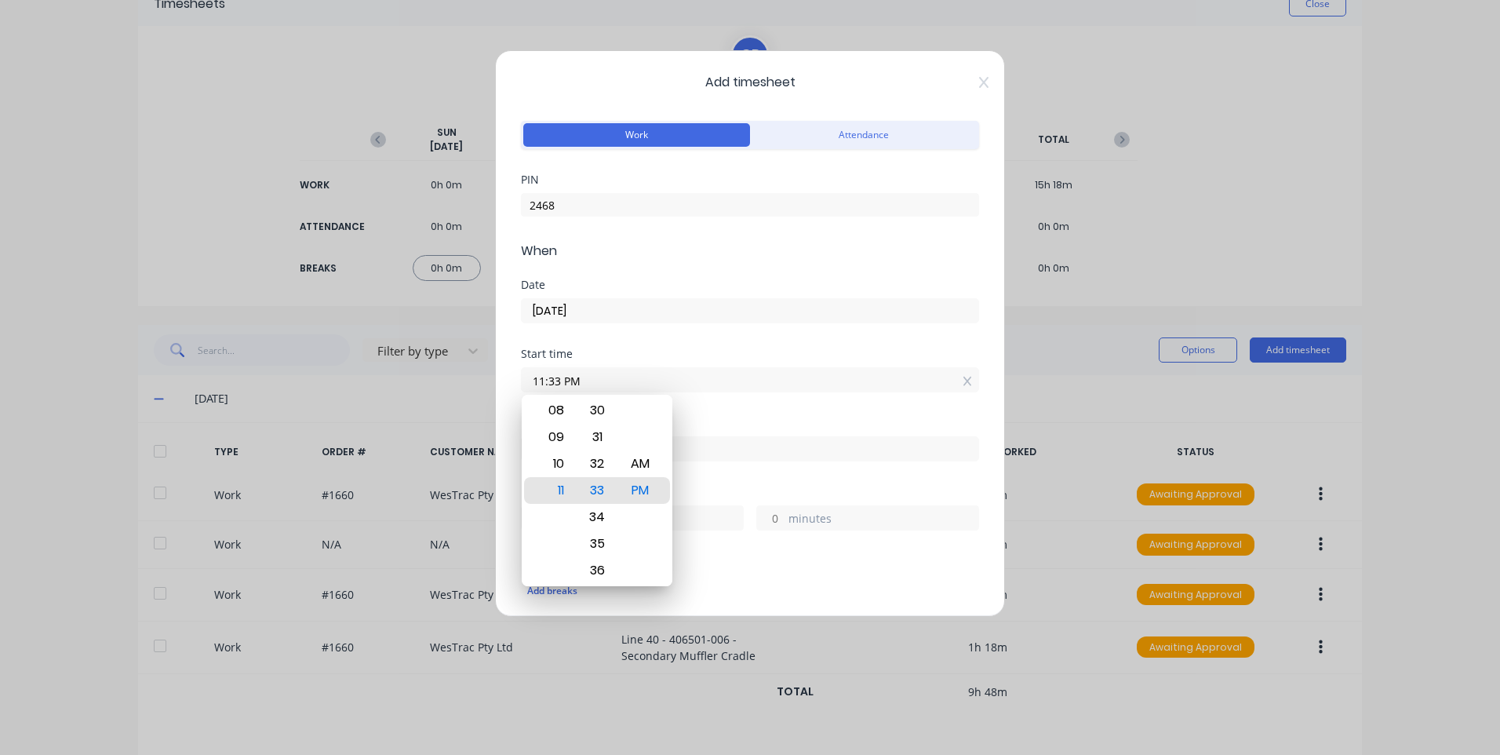
click at [573, 493] on div "12 01 02 03 04 05 06 07 08 09 10 11" at bounding box center [554, 490] width 43 height 2161
click at [567, 490] on div "11" at bounding box center [554, 490] width 38 height 27
click at [604, 416] on div "30" at bounding box center [597, 410] width 38 height 27
drag, startPoint x: 635, startPoint y: 462, endPoint x: 641, endPoint y: 450, distance: 13.7
click at [636, 462] on div "AM" at bounding box center [640, 463] width 38 height 27
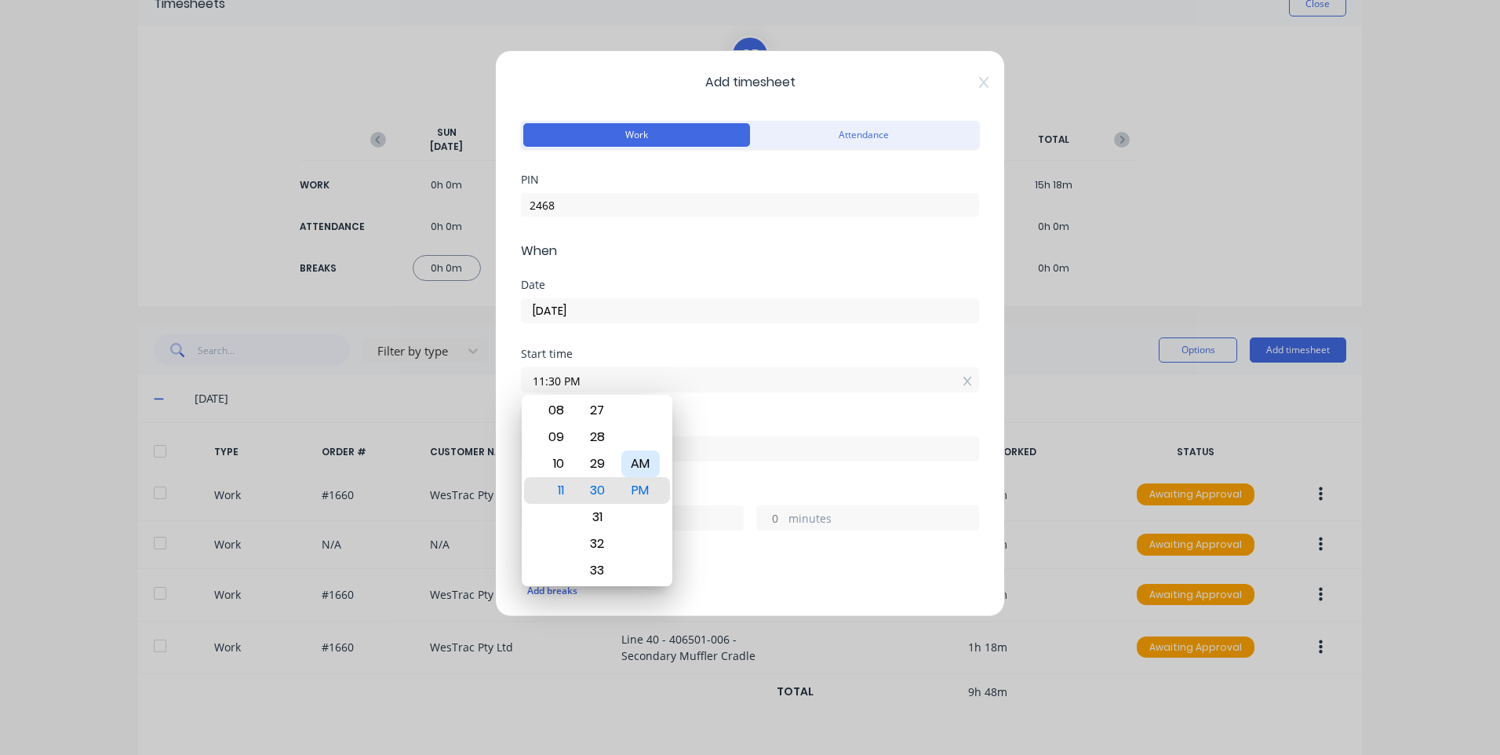
type input "11:30 AM"
drag, startPoint x: 639, startPoint y: 355, endPoint x: 617, endPoint y: 427, distance: 74.5
click at [639, 354] on div "Start time" at bounding box center [750, 353] width 458 height 11
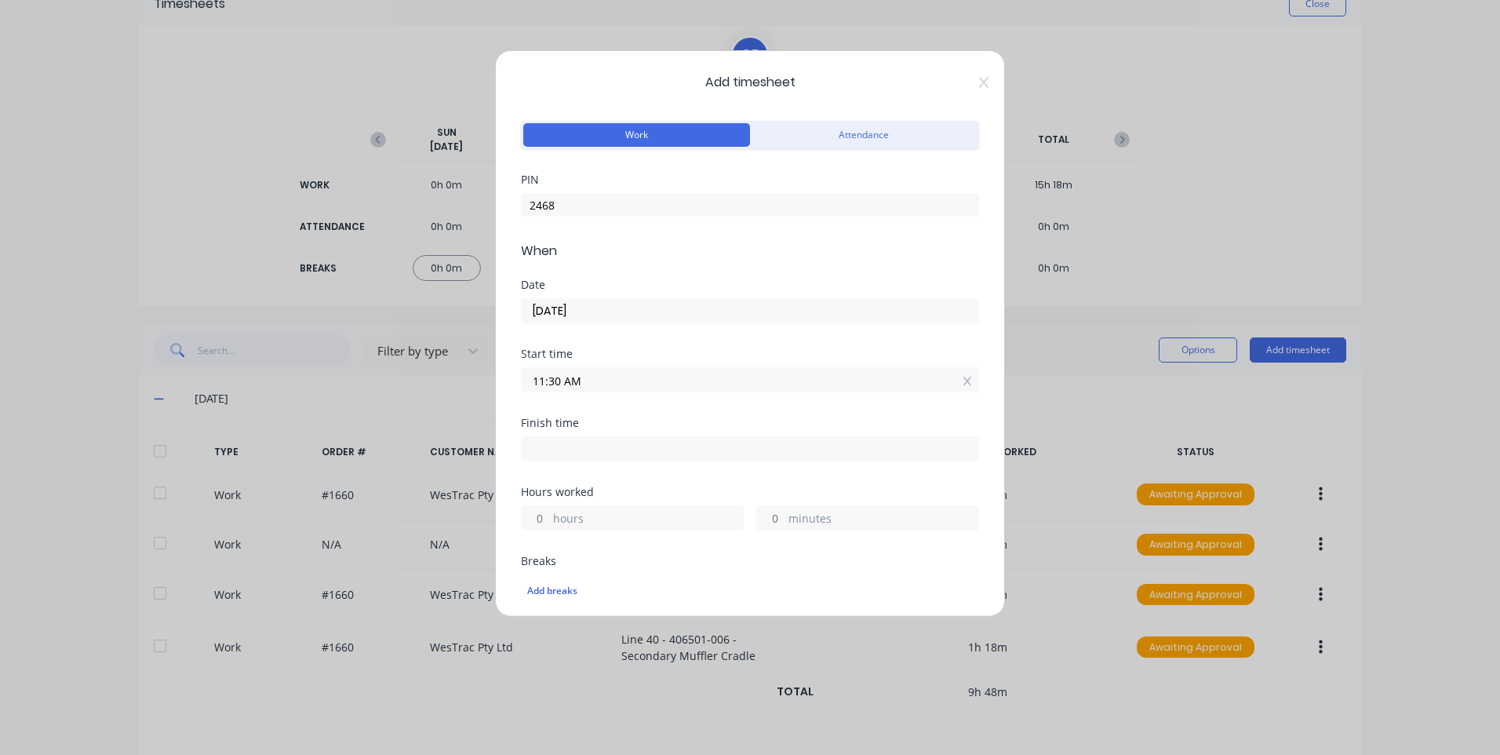
click at [598, 445] on input at bounding box center [750, 449] width 457 height 24
type input "03:33 PM"
type input "4"
type input "3"
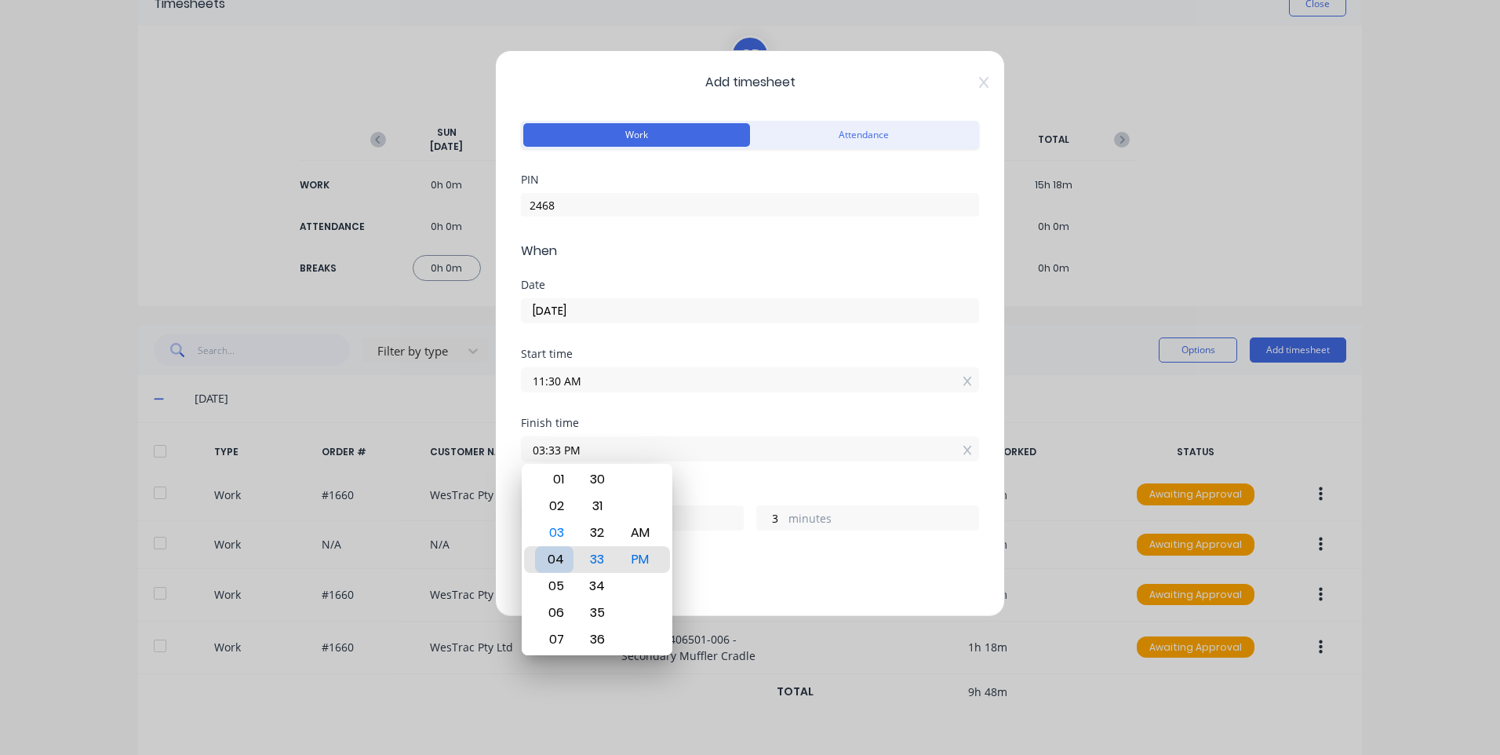
type input "04:33 PM"
type input "5"
type input "02:33 PM"
type input "3"
click at [560, 559] on div "02" at bounding box center [554, 559] width 38 height 27
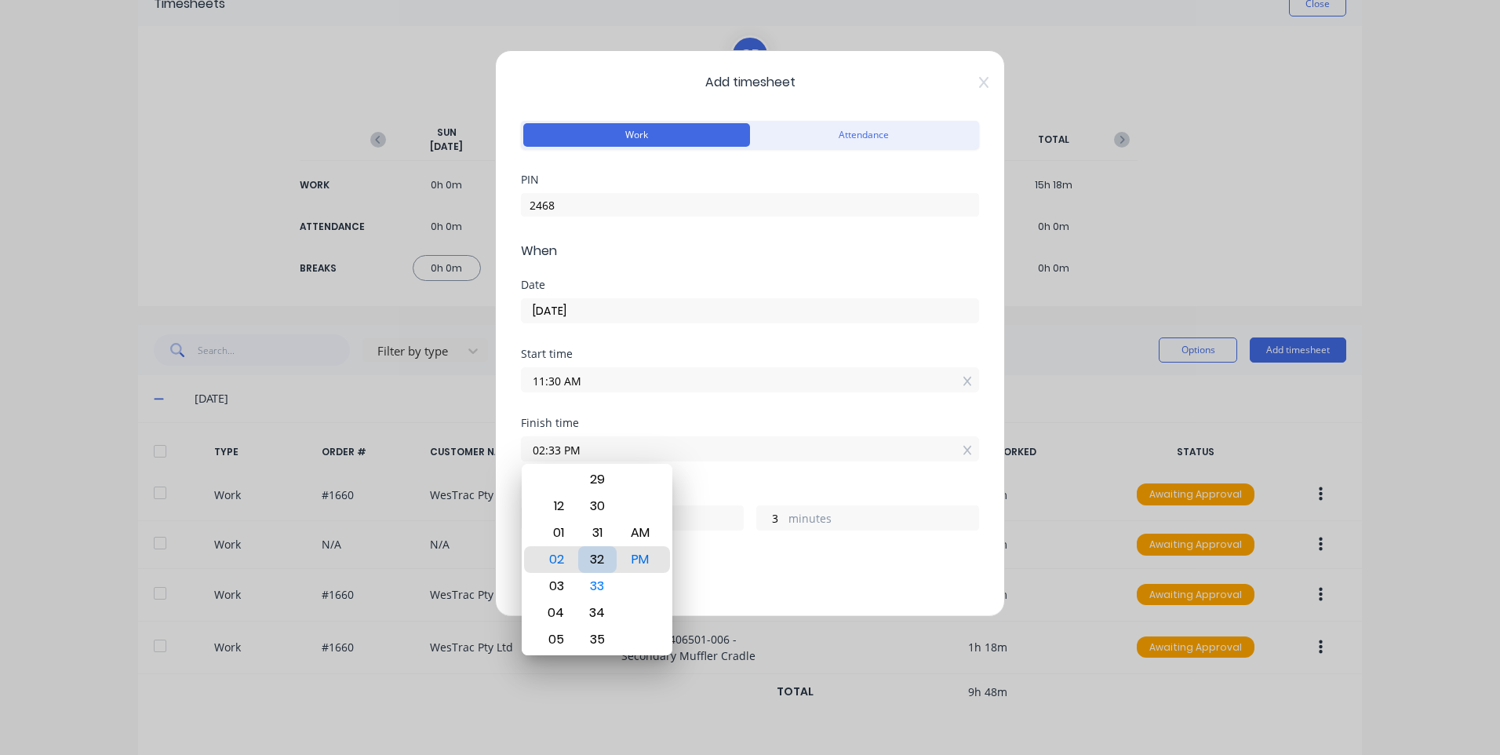
type input "02:32 PM"
type input "2"
type input "02:31 PM"
type input "1"
click at [603, 527] on div "30" at bounding box center [597, 532] width 38 height 27
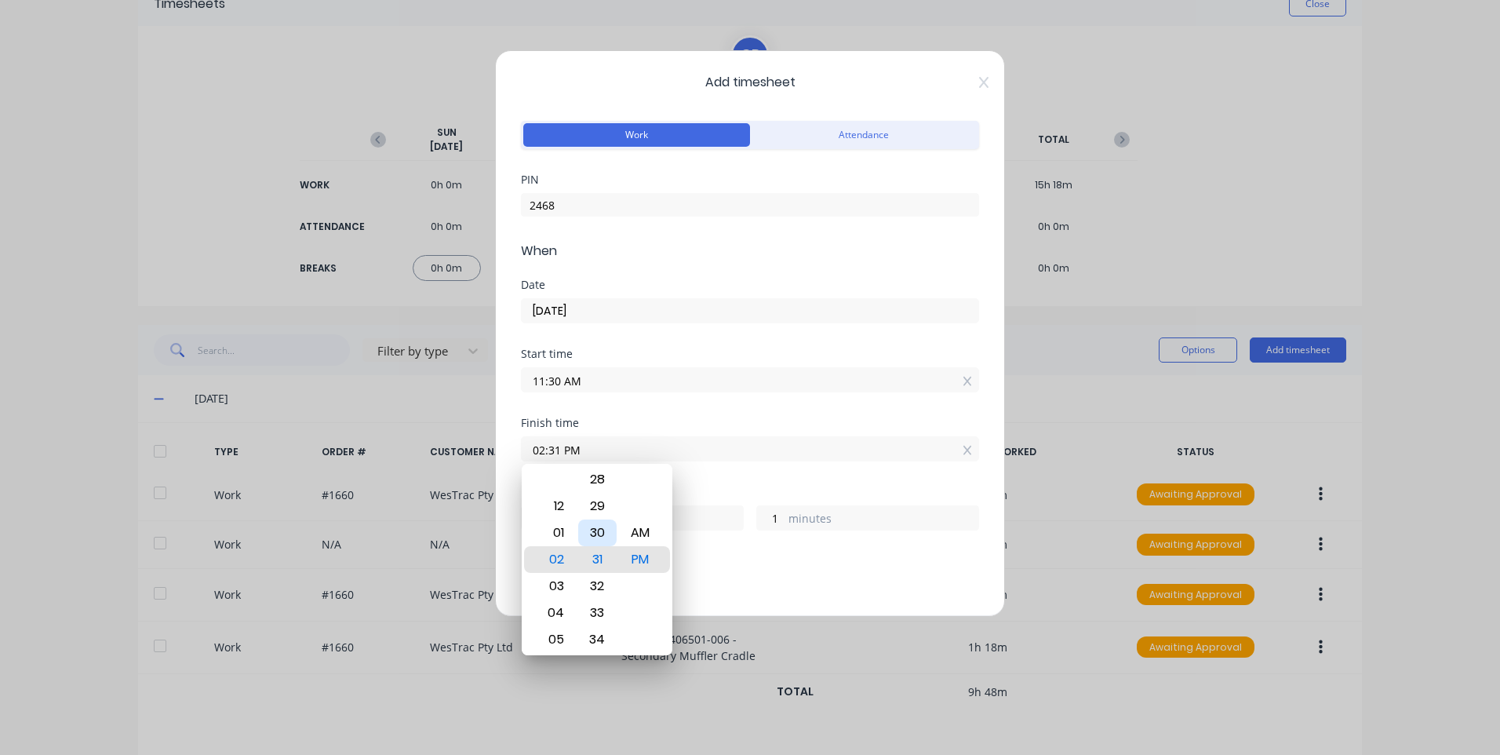
type input "02:30 PM"
type input "0"
click at [637, 419] on div "Finish time" at bounding box center [750, 422] width 458 height 11
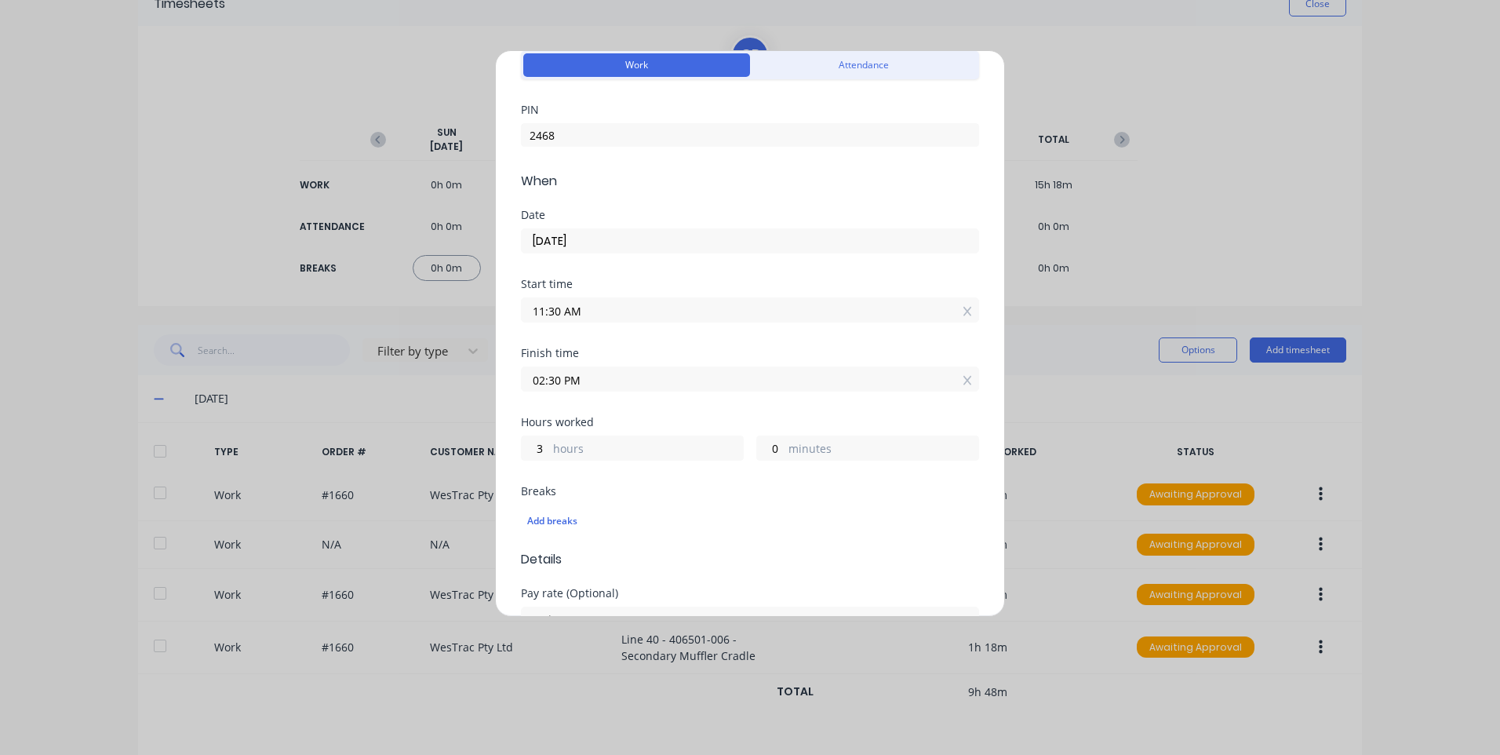
scroll to position [157, 0]
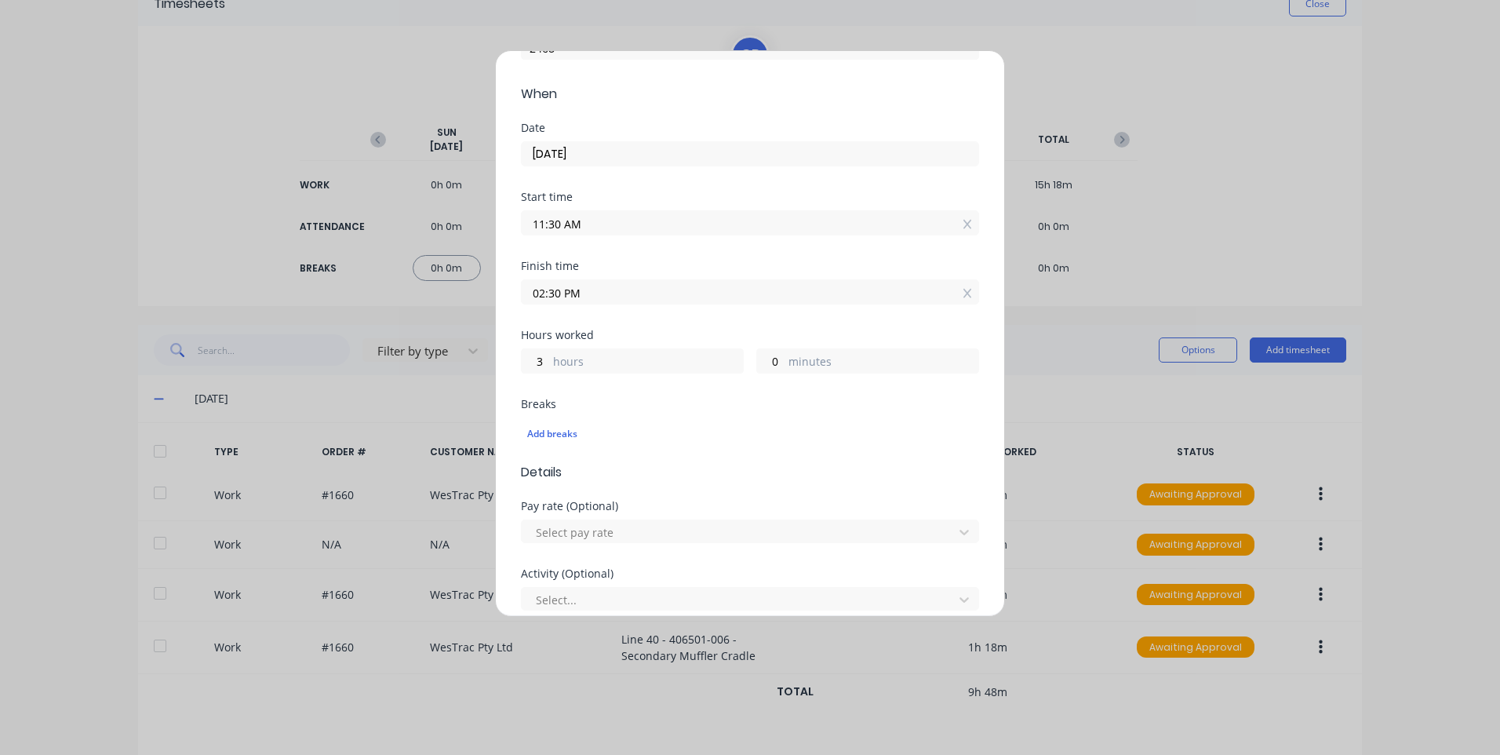
click at [562, 448] on div "Add breaks" at bounding box center [750, 433] width 458 height 33
click at [561, 435] on div "Add breaks" at bounding box center [750, 434] width 446 height 20
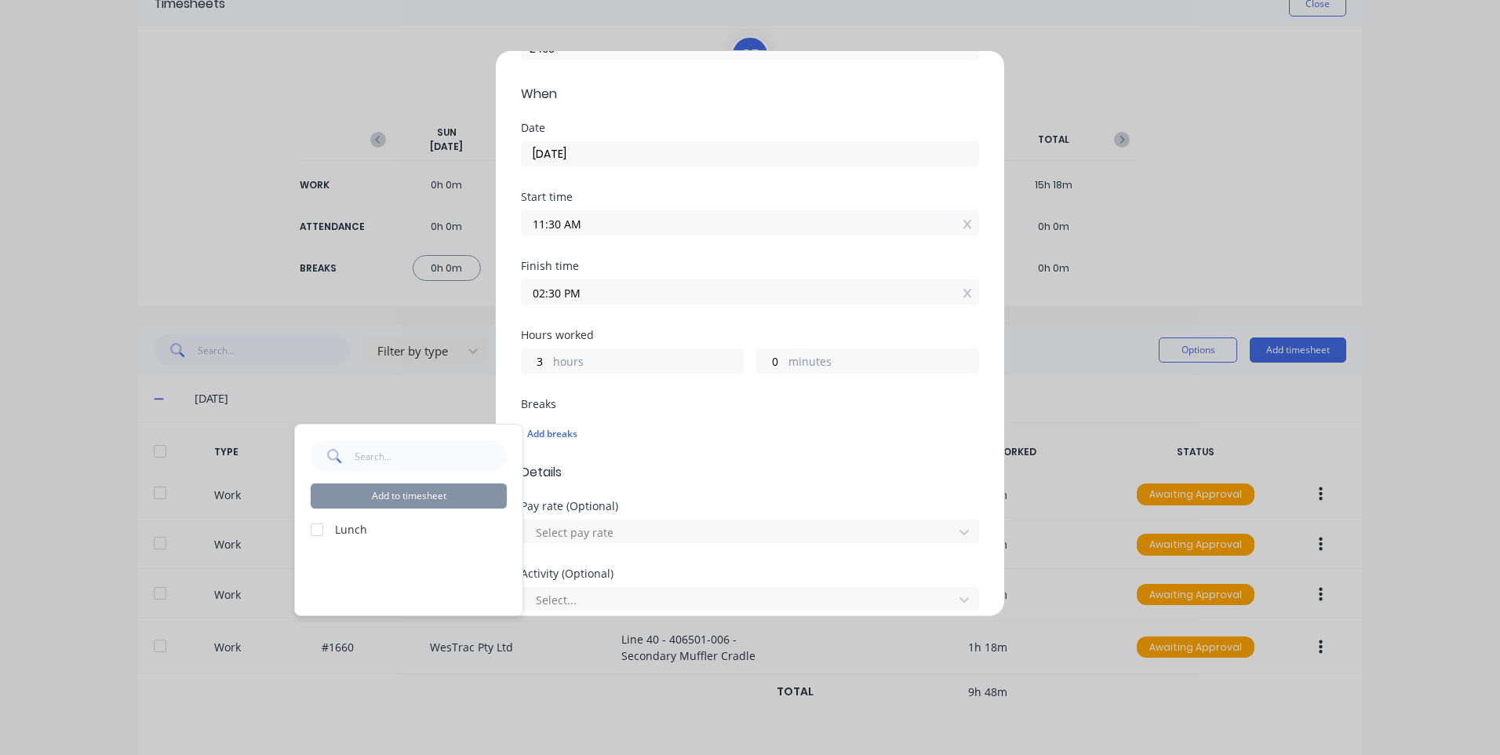
click at [314, 523] on div at bounding box center [316, 529] width 31 height 31
click at [427, 495] on button "Add to timesheet" at bounding box center [409, 495] width 196 height 25
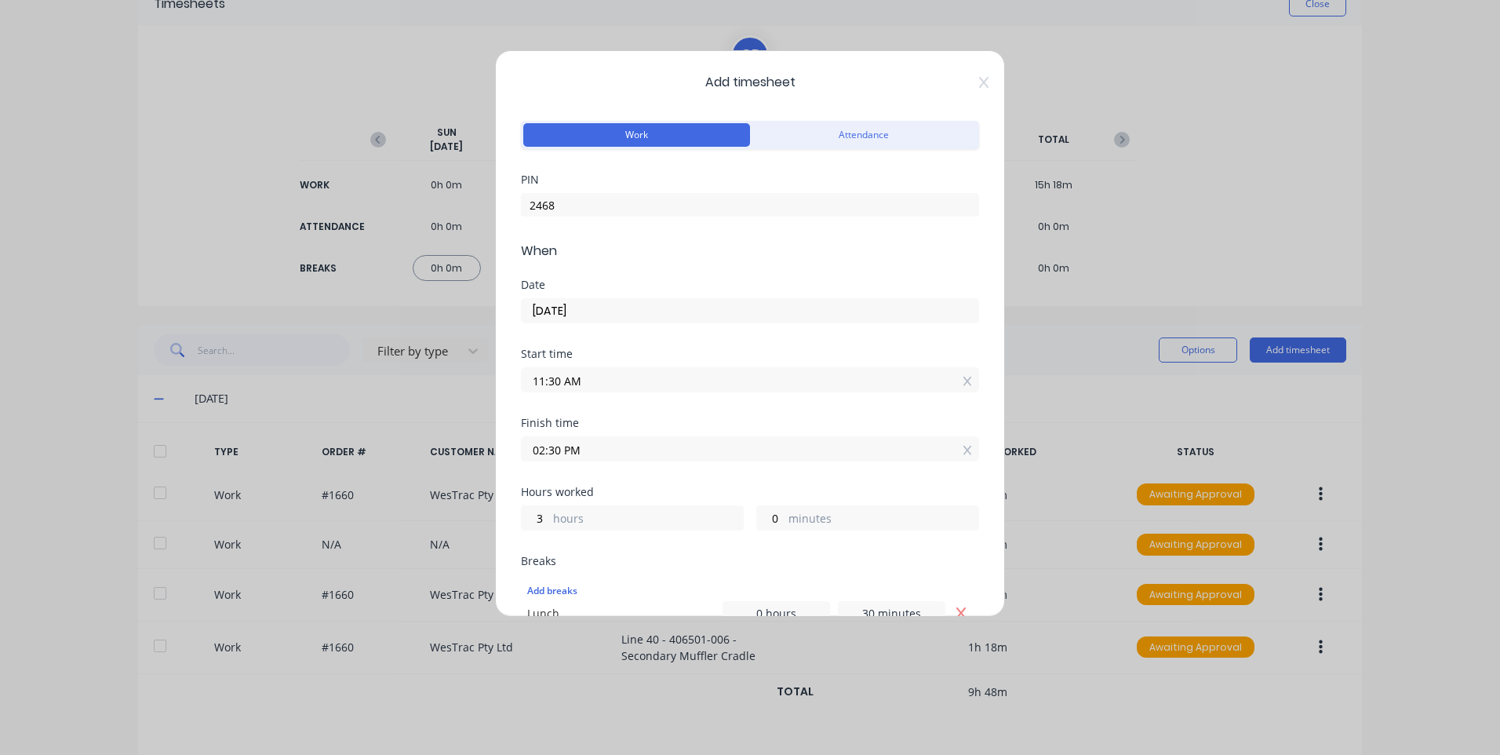
scroll to position [471, 0]
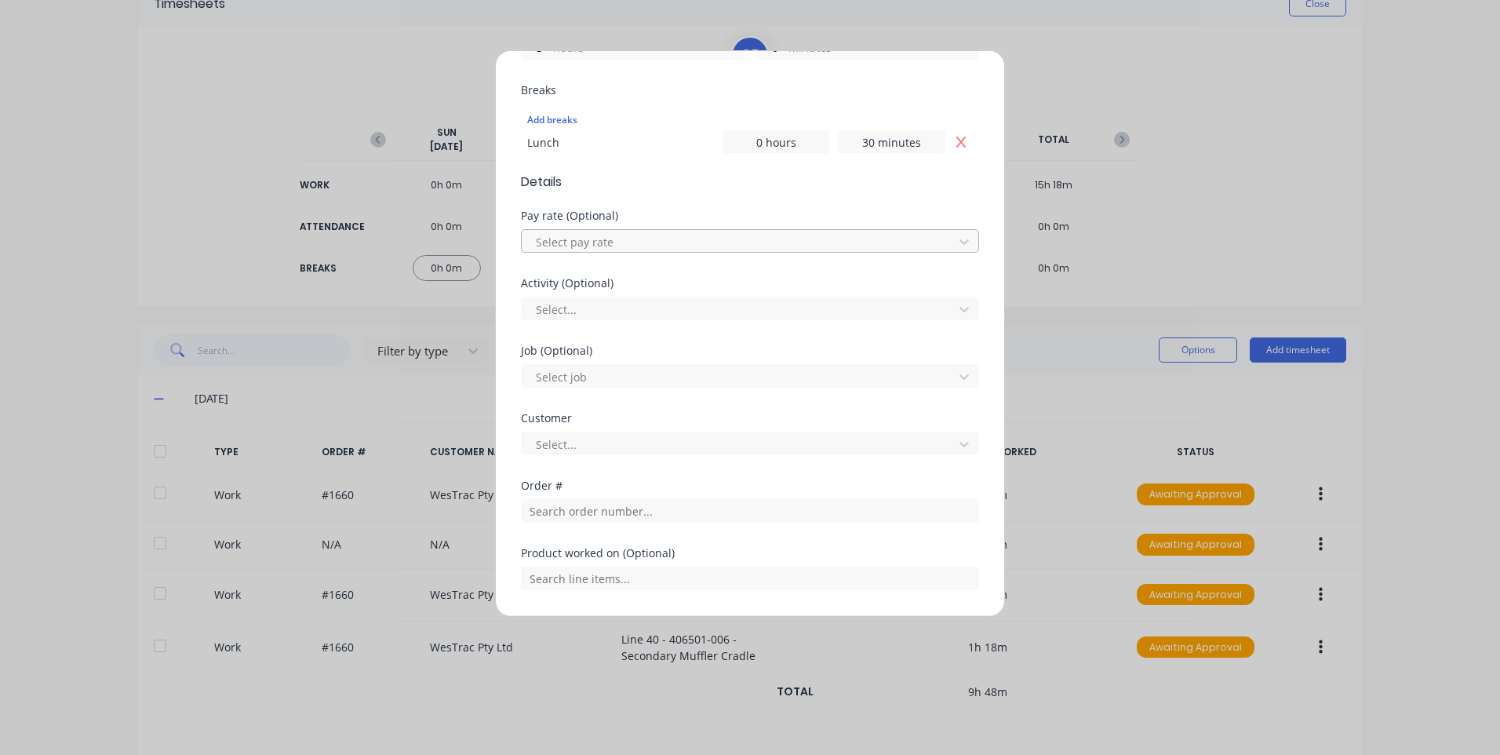
click at [605, 237] on div at bounding box center [739, 242] width 411 height 20
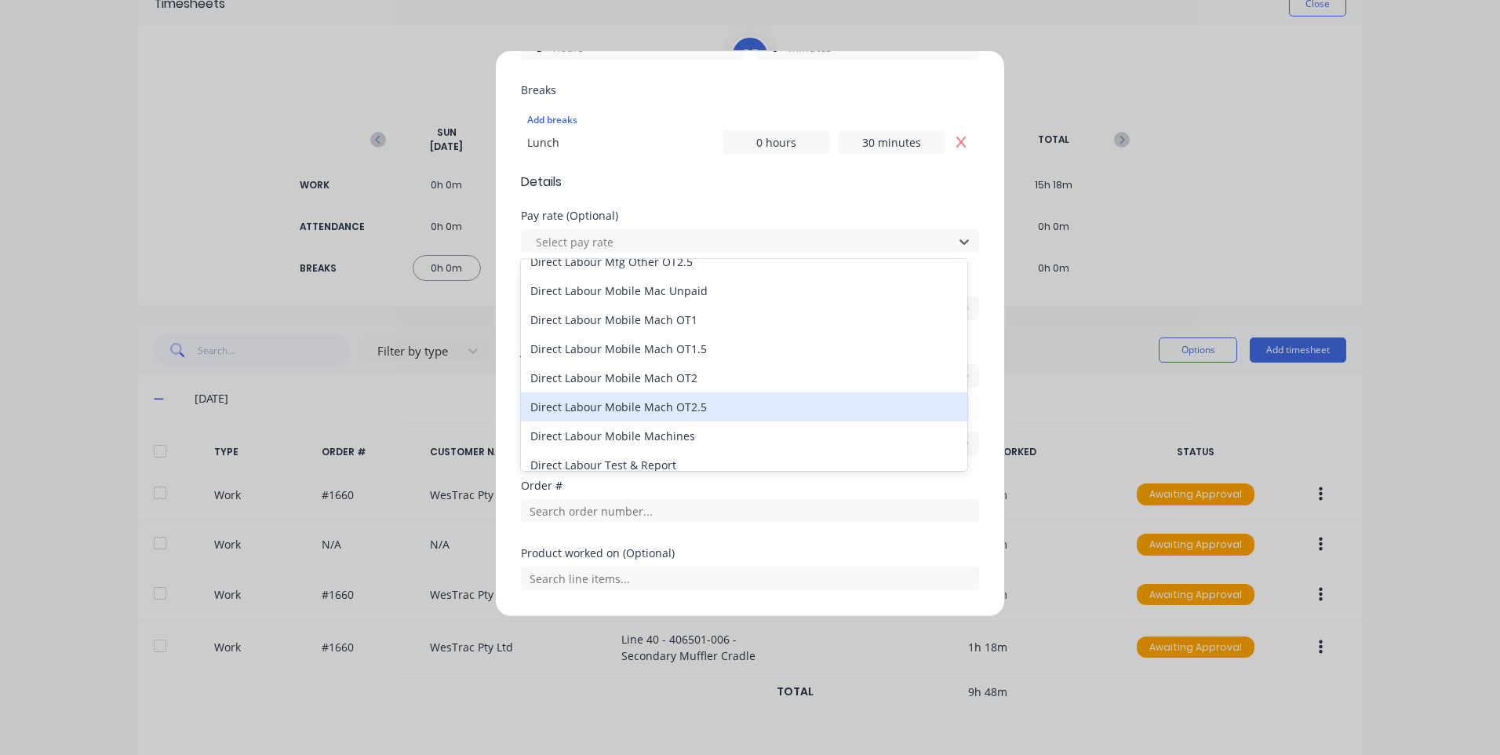
scroll to position [1013, 0]
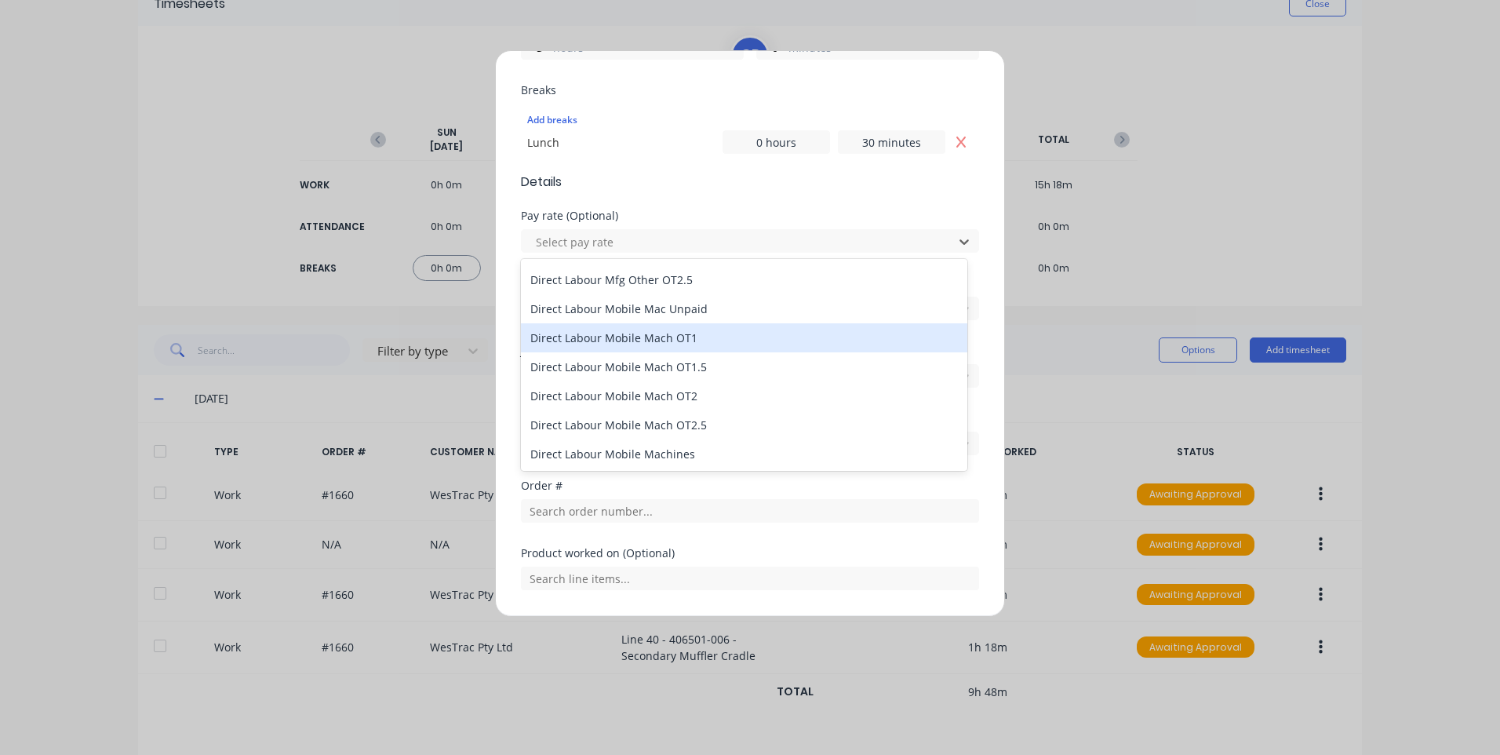
click at [703, 338] on div "Direct Labour Mobile Mach OT1" at bounding box center [744, 337] width 446 height 29
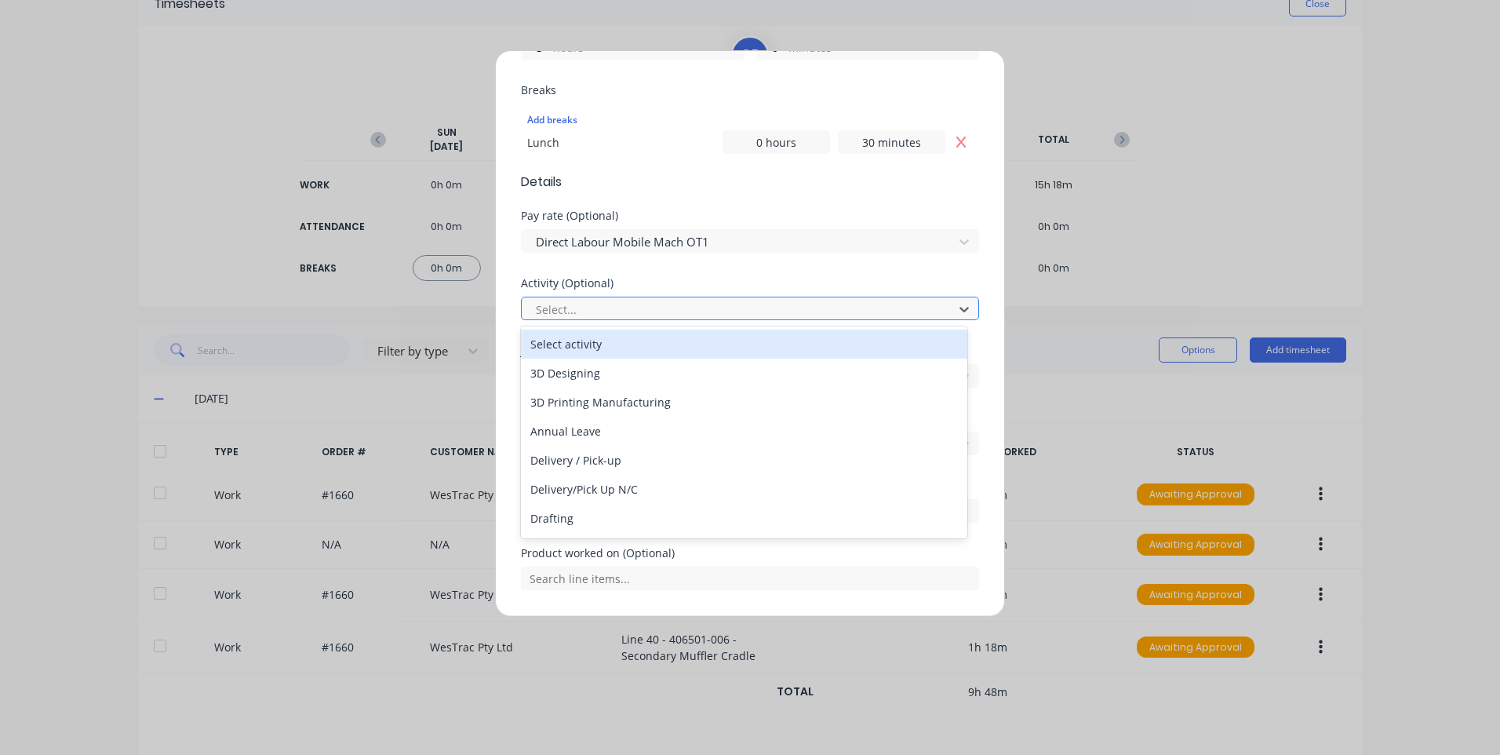
click at [608, 305] on div at bounding box center [739, 310] width 411 height 20
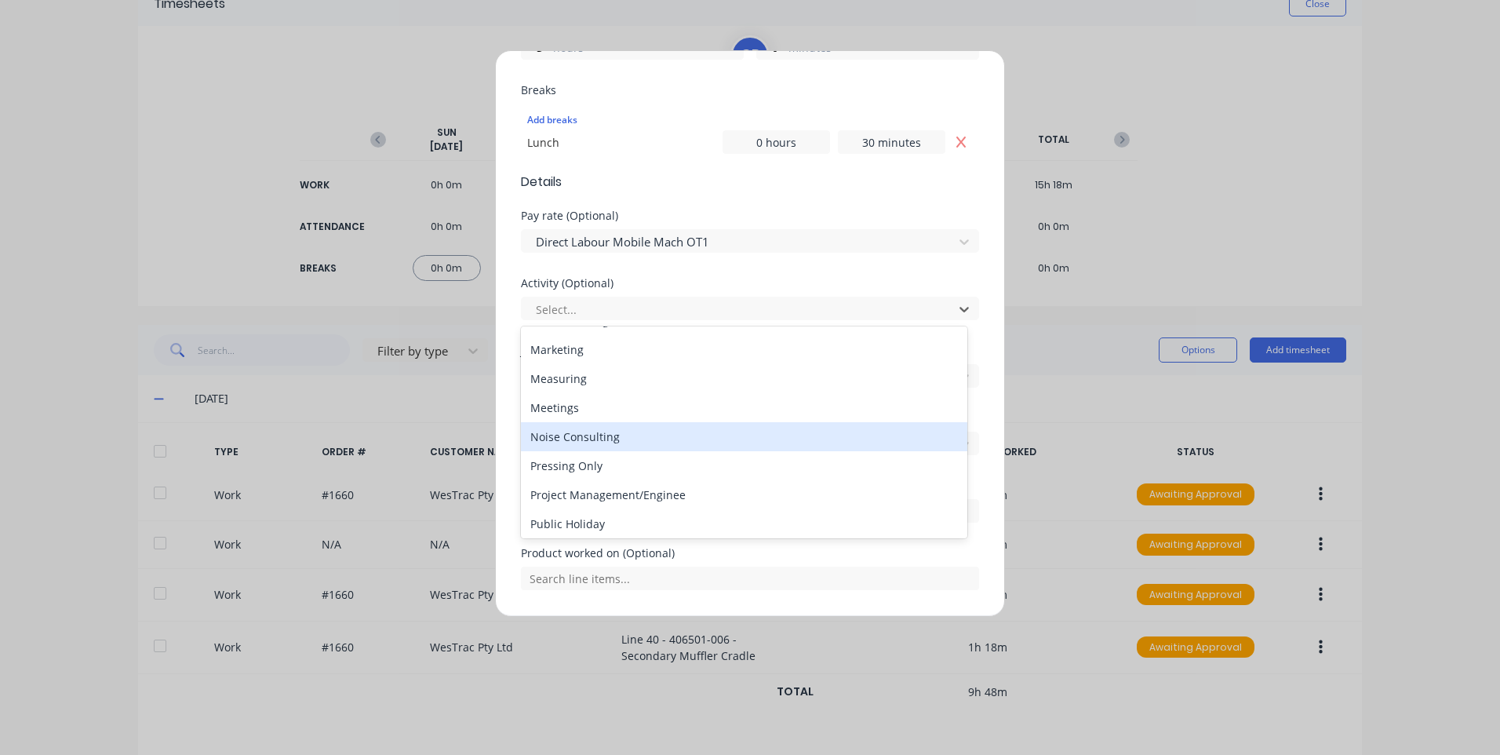
scroll to position [235, 0]
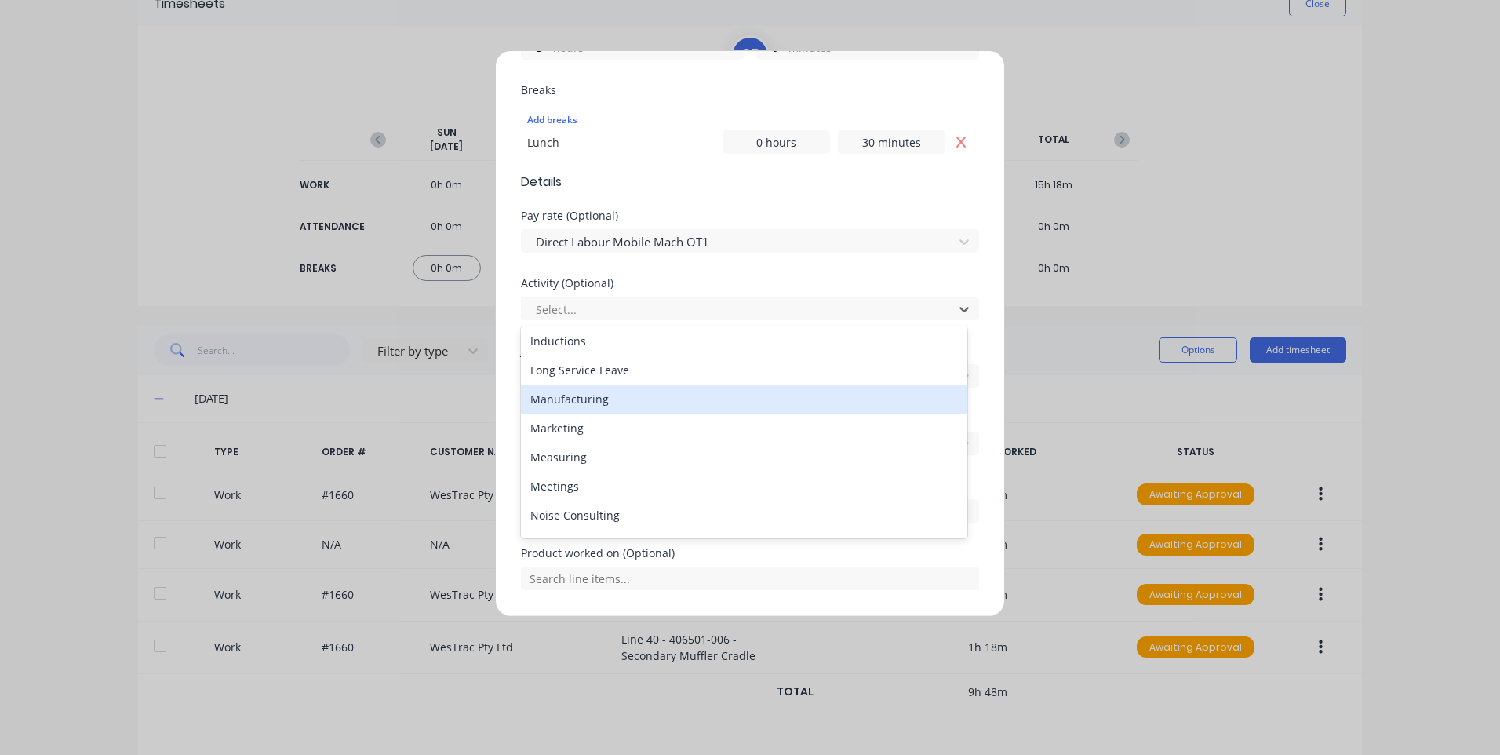
click at [609, 400] on div "Manufacturing" at bounding box center [744, 398] width 446 height 29
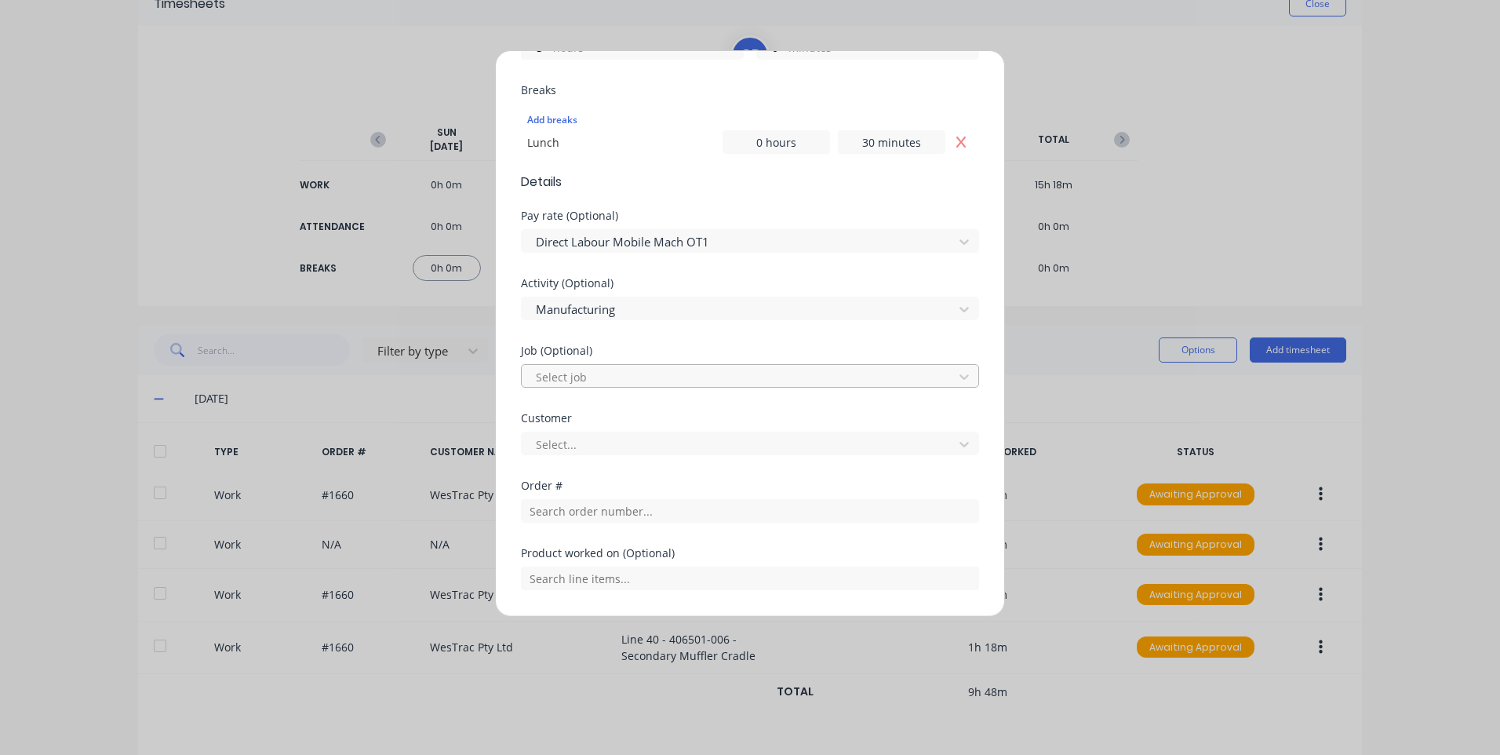
click at [588, 373] on div at bounding box center [739, 377] width 411 height 20
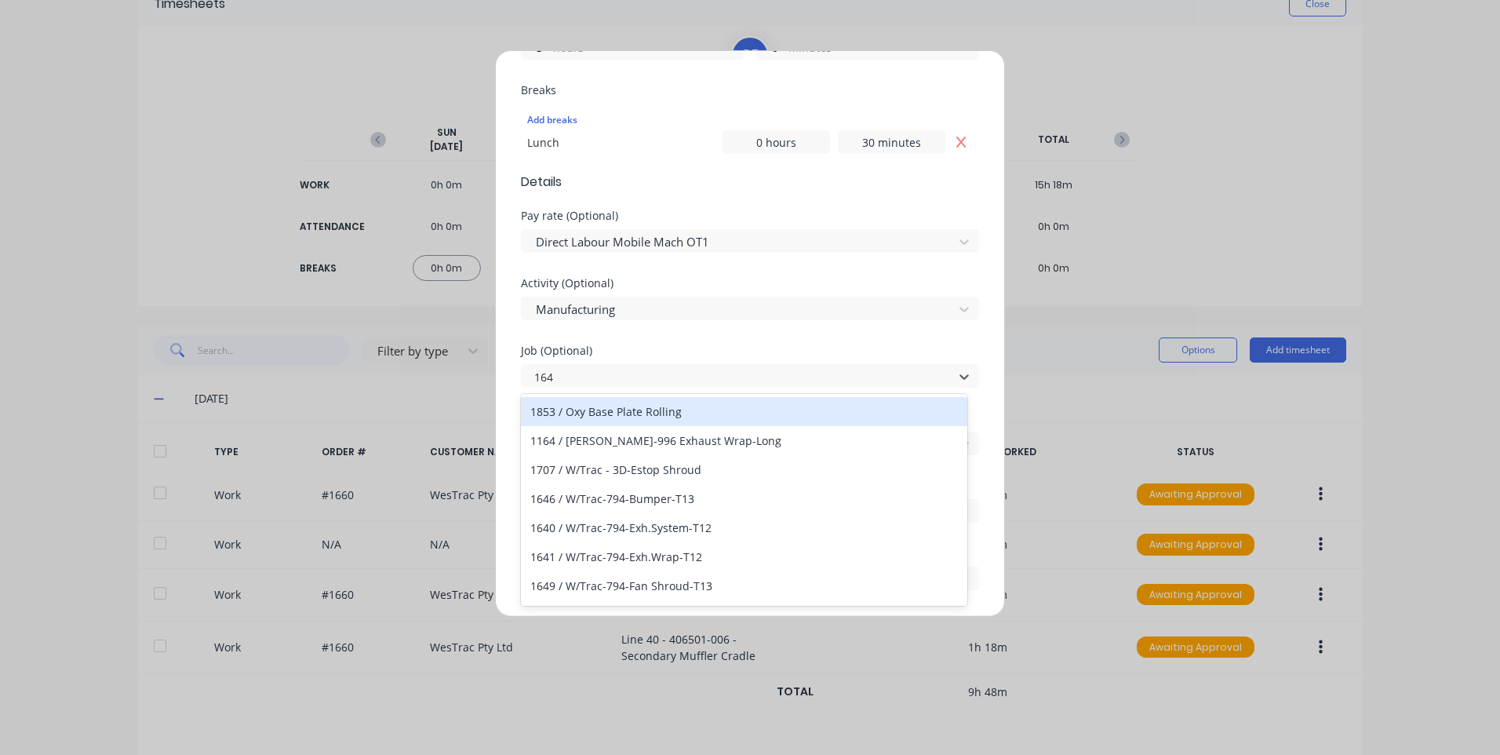
type input "1647"
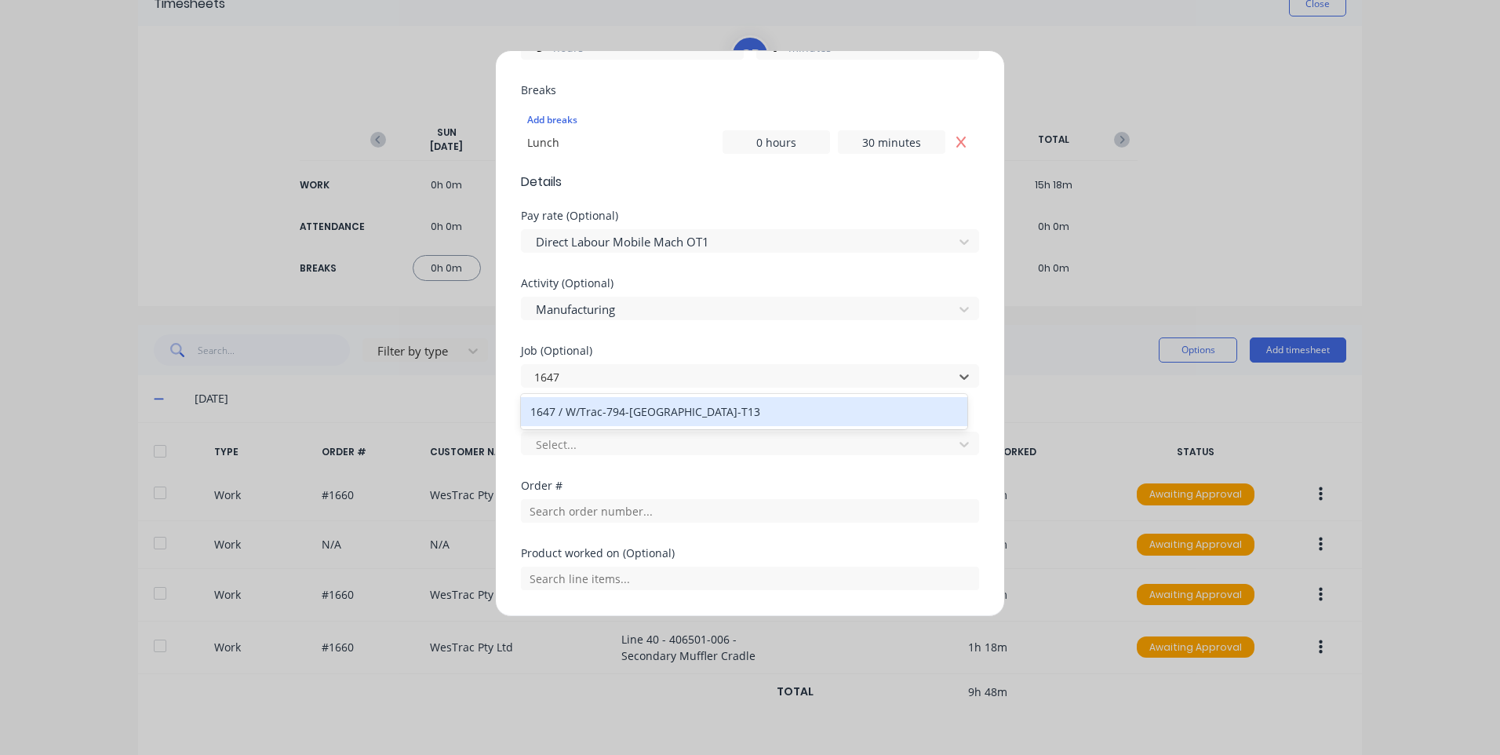
click at [611, 416] on div "1647 / W/Trac-794-[GEOGRAPHIC_DATA]-T13" at bounding box center [744, 411] width 446 height 29
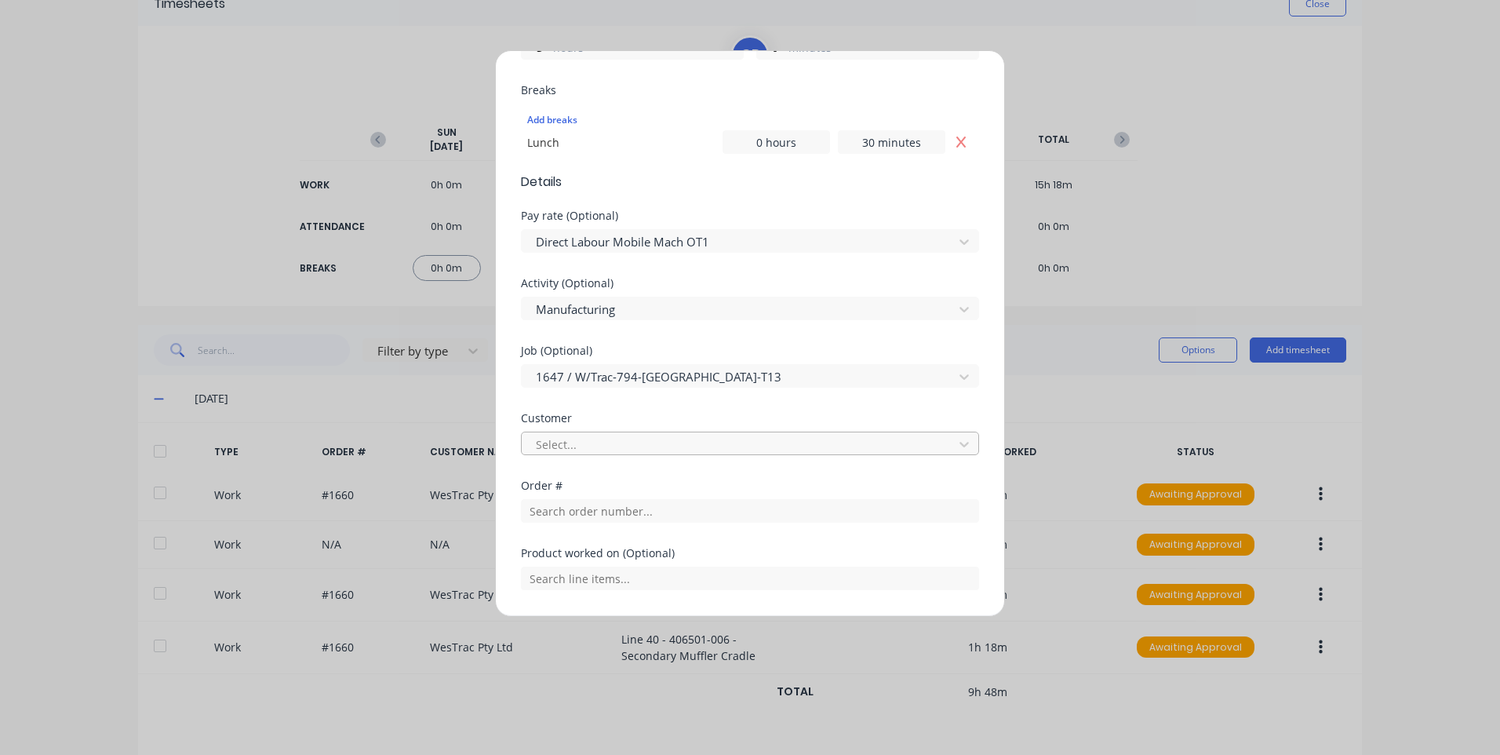
click at [606, 442] on div at bounding box center [739, 445] width 411 height 20
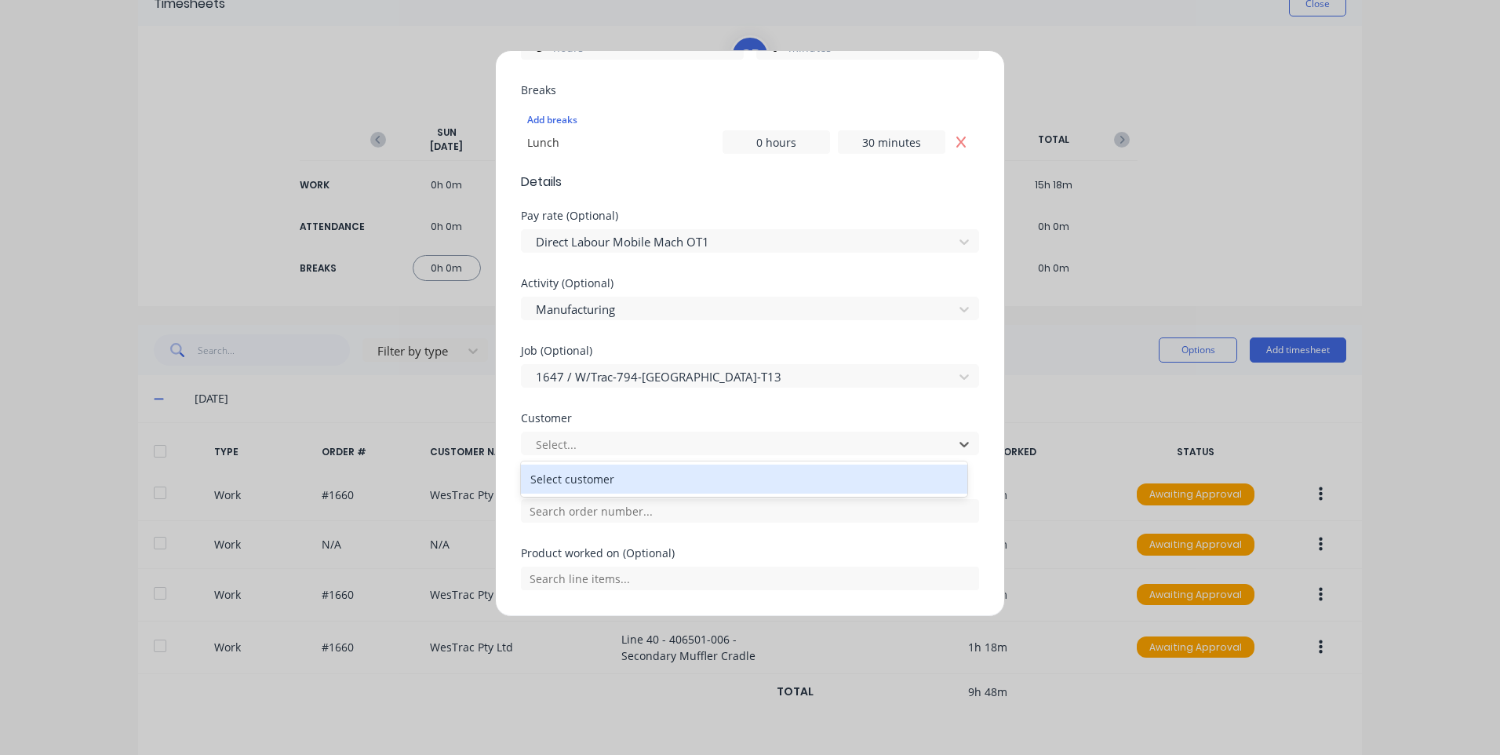
click at [595, 477] on div "Select customer" at bounding box center [744, 478] width 446 height 29
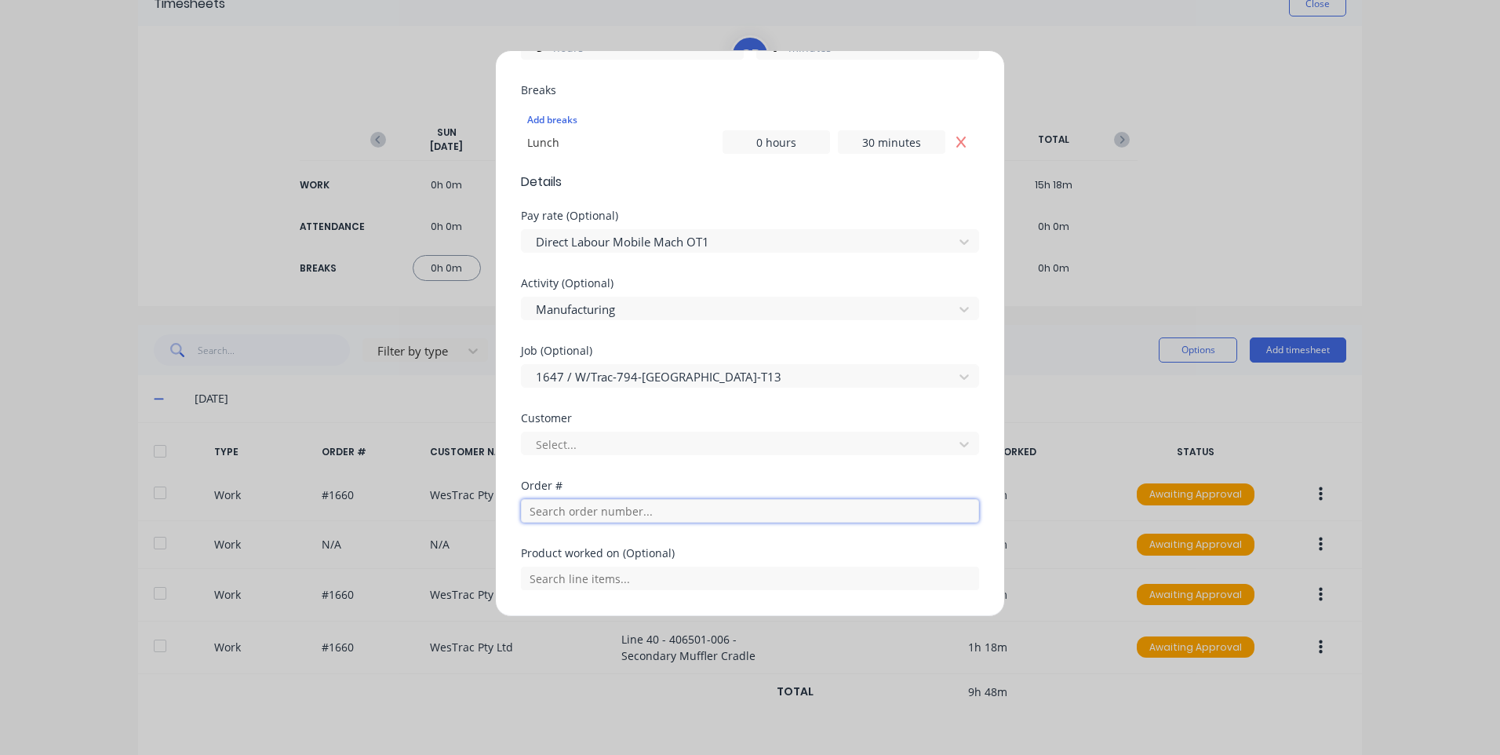
click at [588, 515] on input "text" at bounding box center [750, 511] width 458 height 24
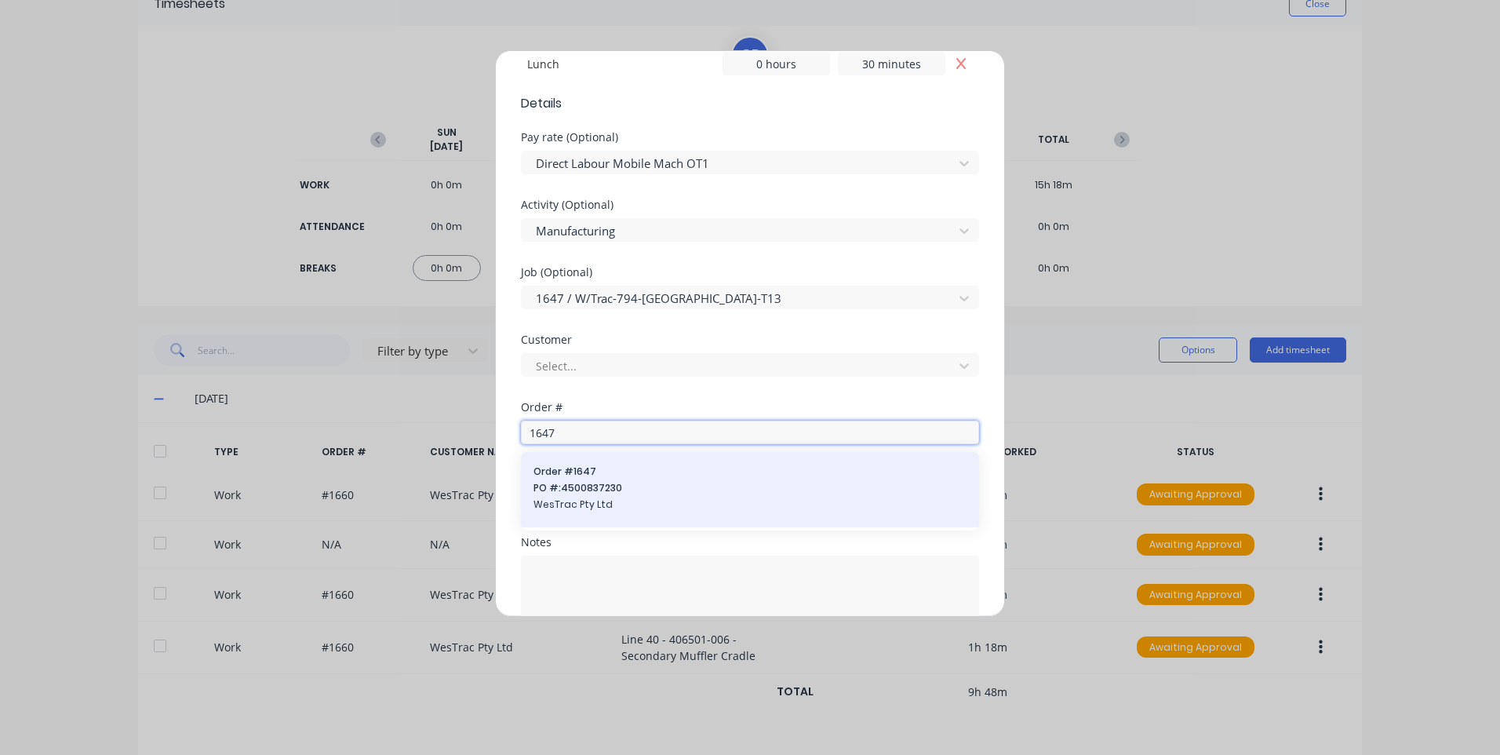
type input "1647"
click at [584, 472] on span "Order # 1647" at bounding box center [749, 471] width 433 height 14
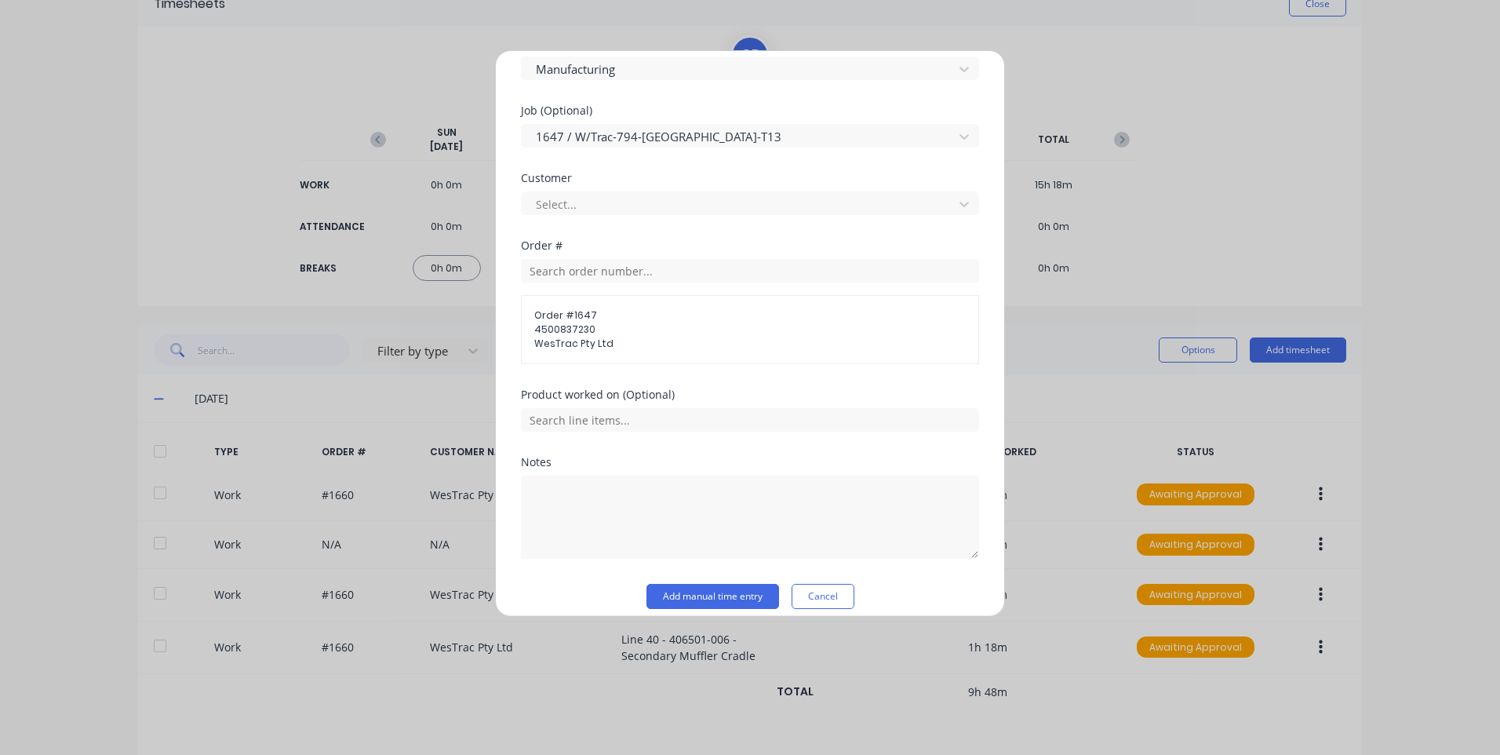
scroll to position [726, 0]
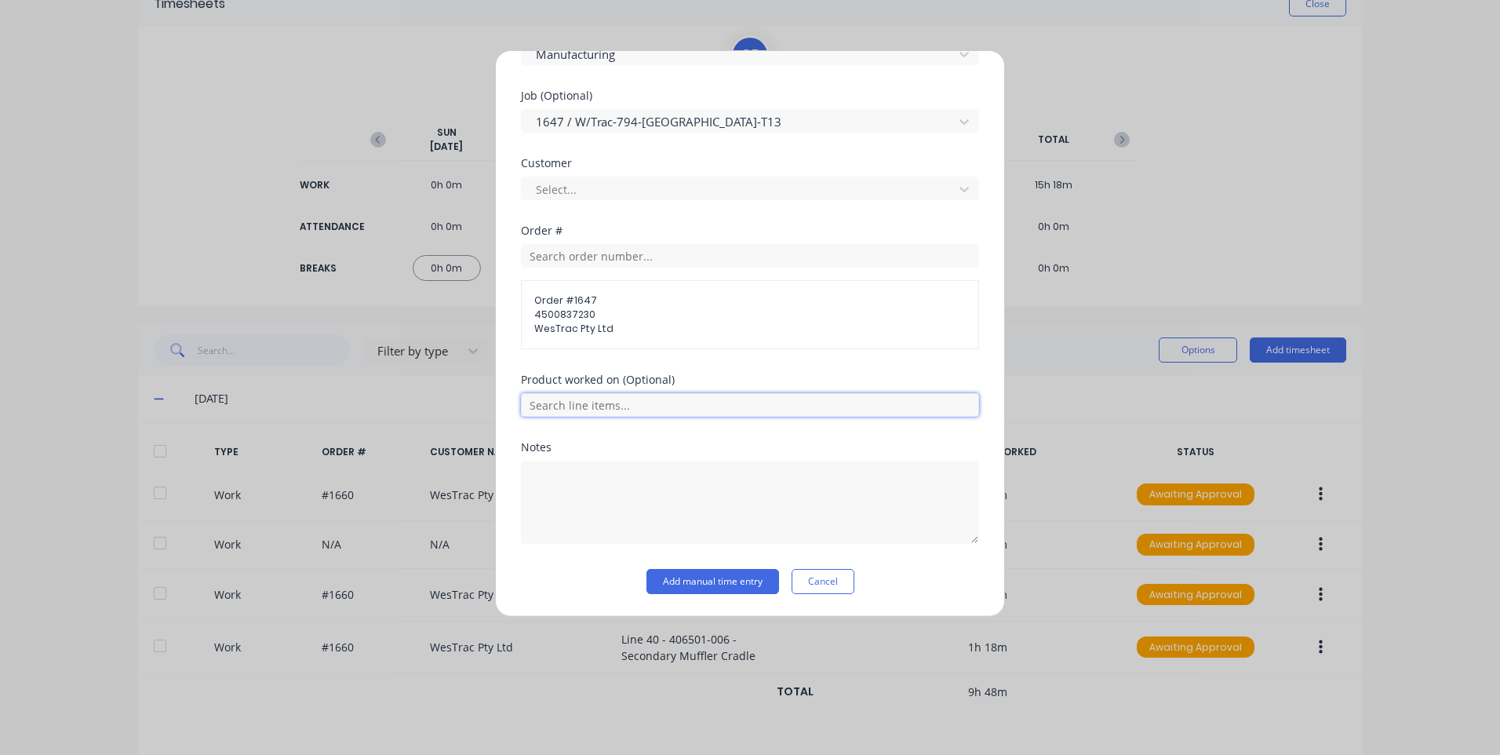
click at [588, 404] on input "text" at bounding box center [750, 405] width 458 height 24
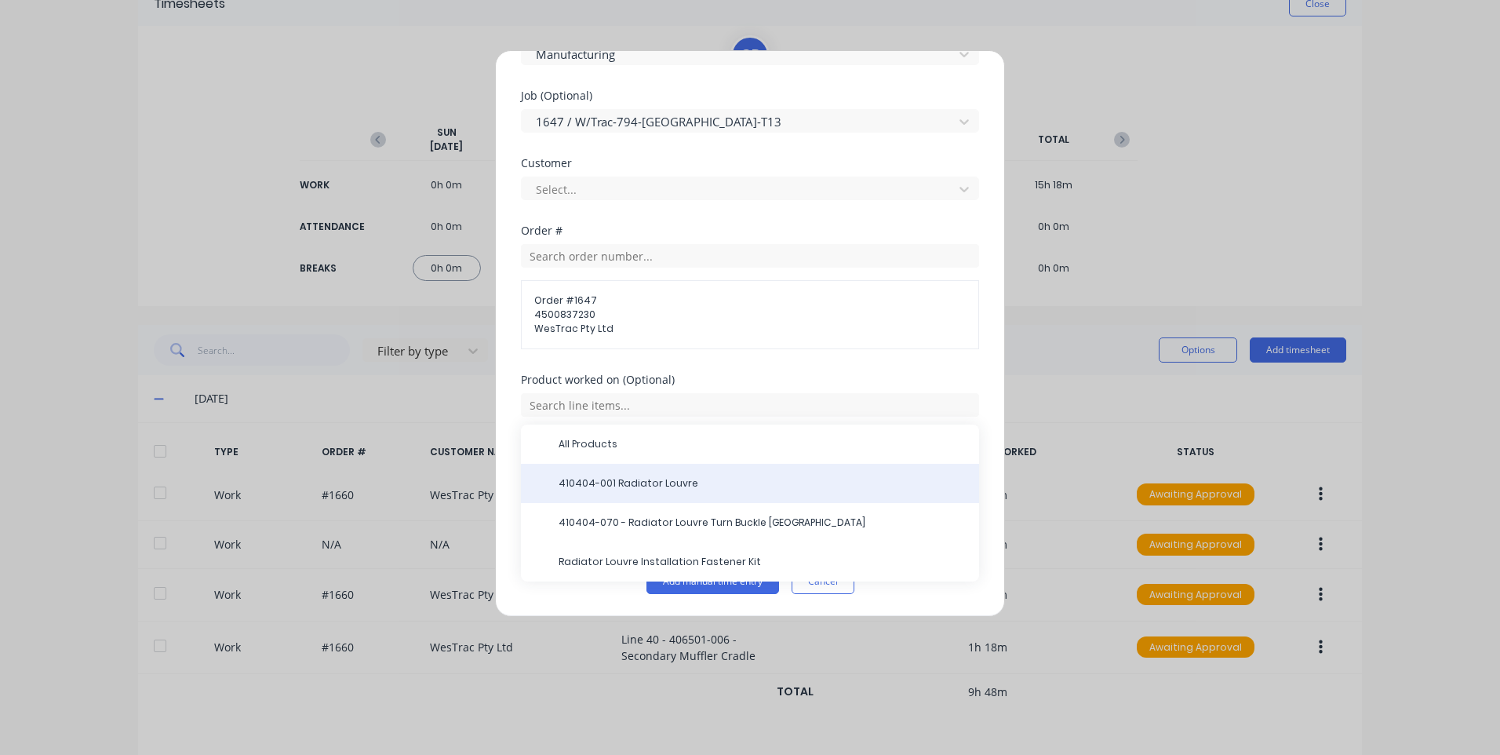
click at [728, 475] on div "410404-001 Radiator Louvre" at bounding box center [750, 483] width 458 height 39
click at [683, 476] on span "410404-001 Radiator Louvre" at bounding box center [763, 483] width 408 height 14
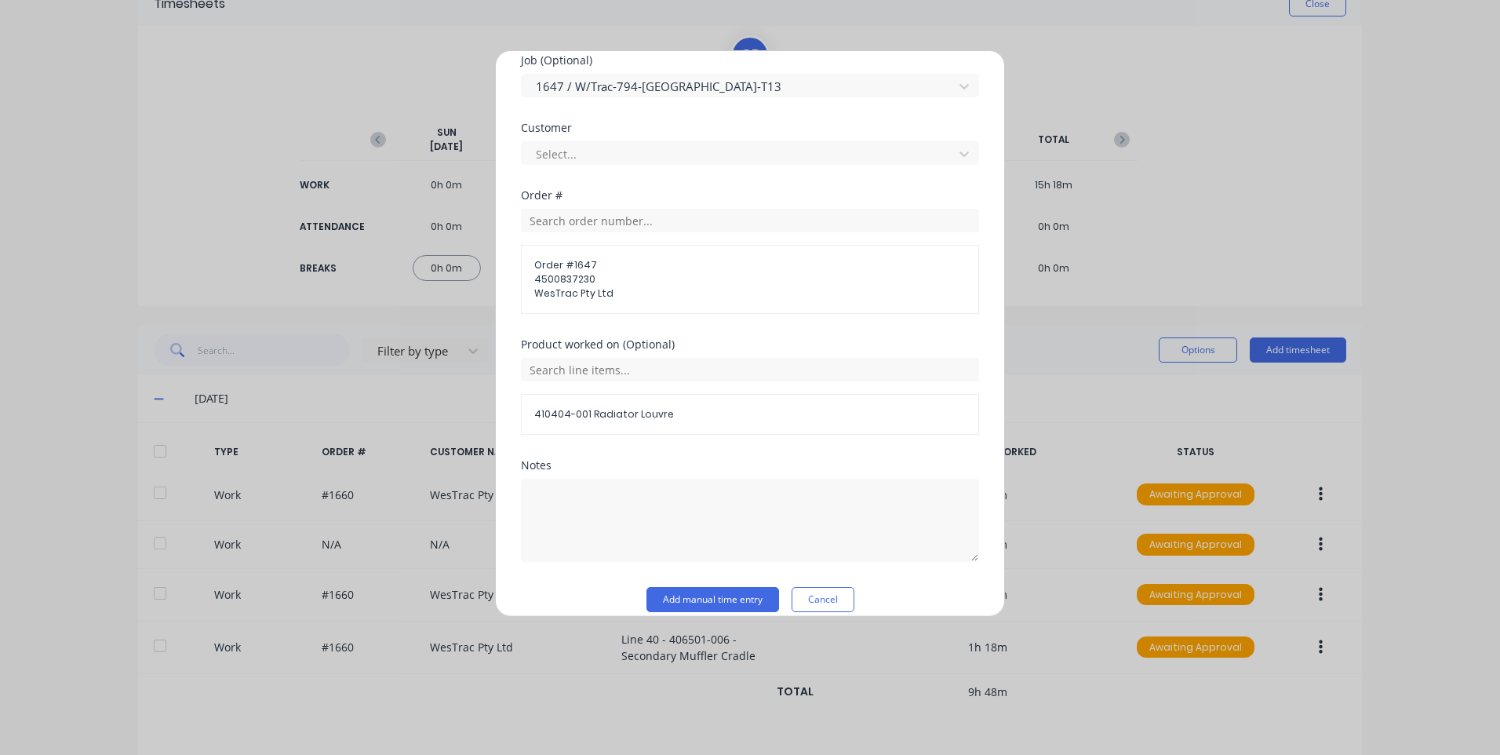
scroll to position [779, 0]
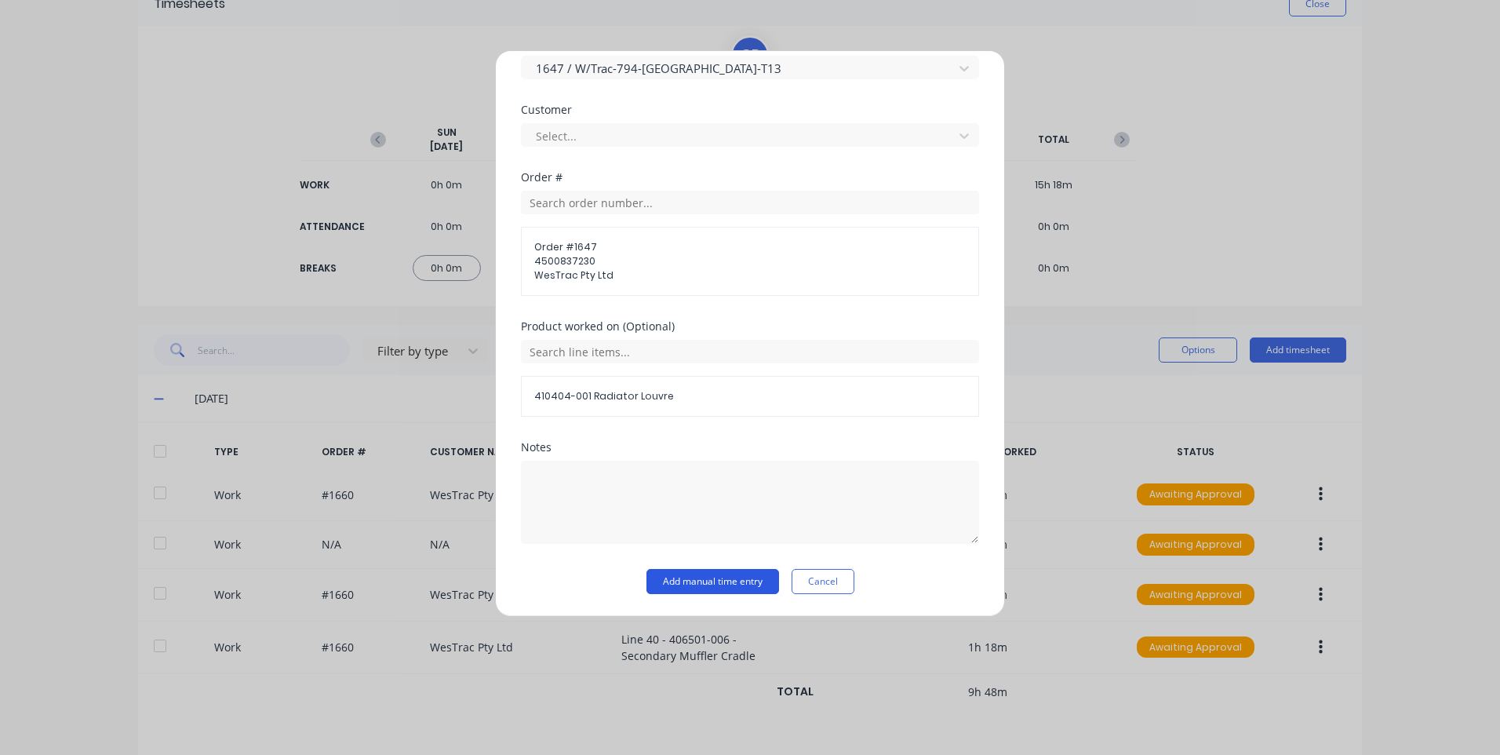
click at [710, 585] on button "Add manual time entry" at bounding box center [712, 581] width 133 height 25
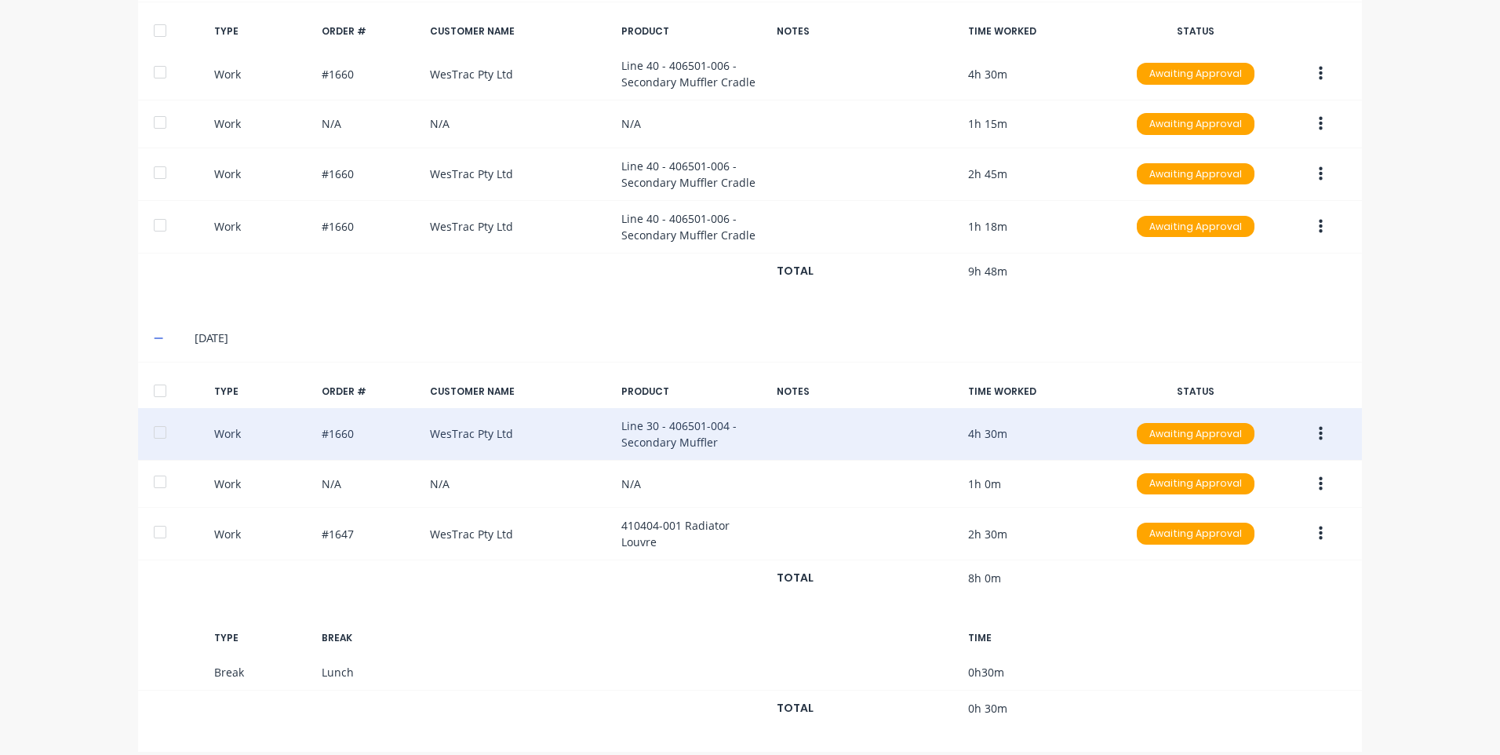
scroll to position [522, 0]
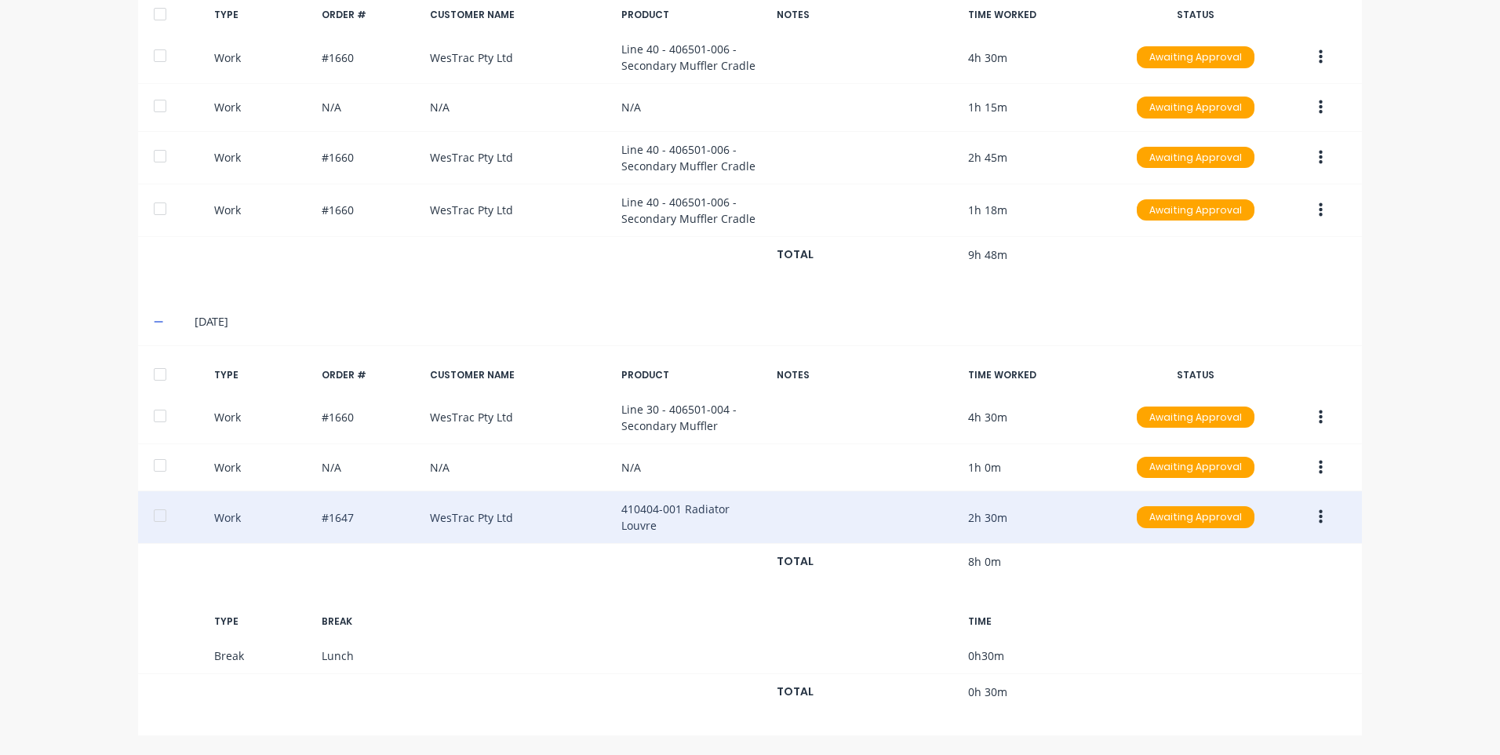
click at [1311, 520] on button "button" at bounding box center [1320, 517] width 37 height 28
click at [1246, 515] on div "Duplicate" at bounding box center [1264, 521] width 121 height 23
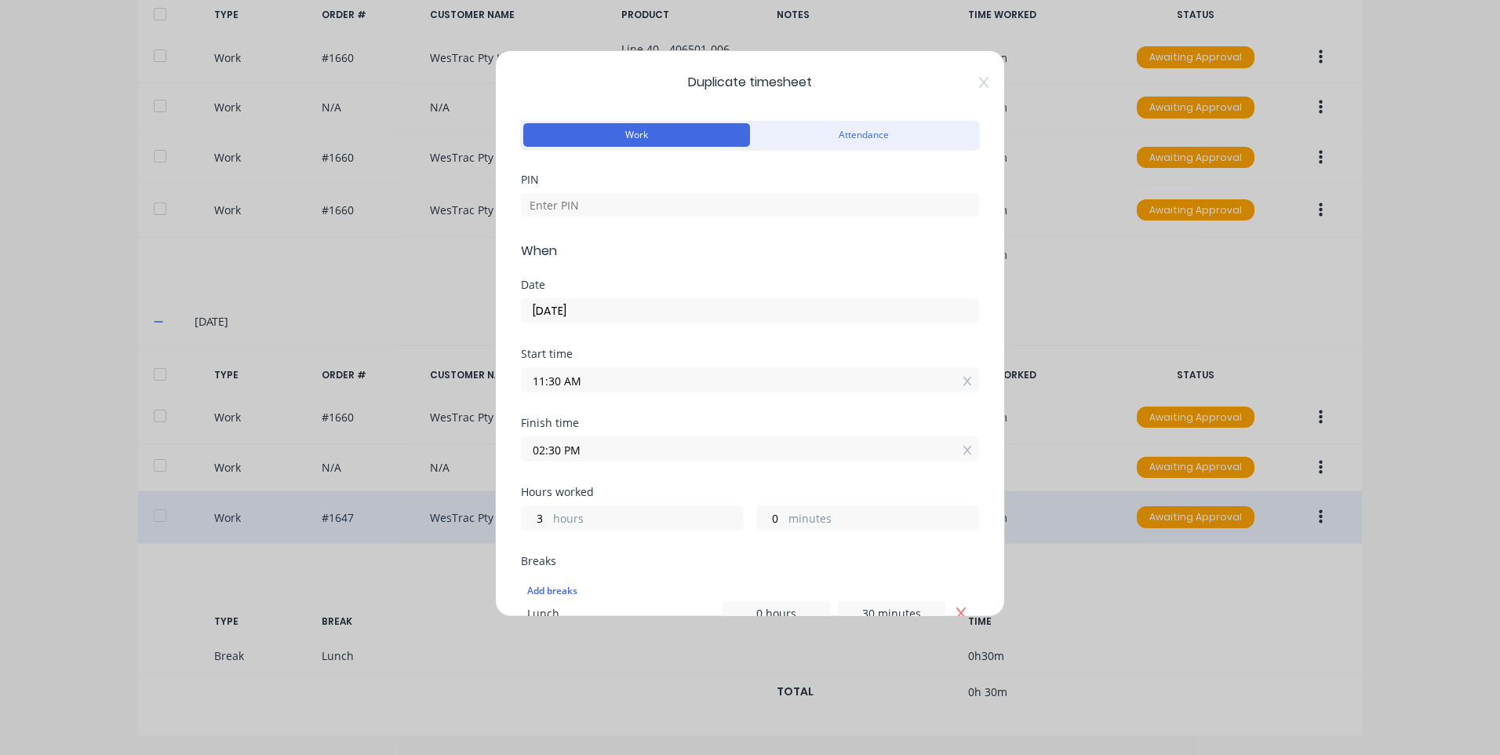
click at [629, 377] on input "11:30 AM" at bounding box center [750, 380] width 457 height 24
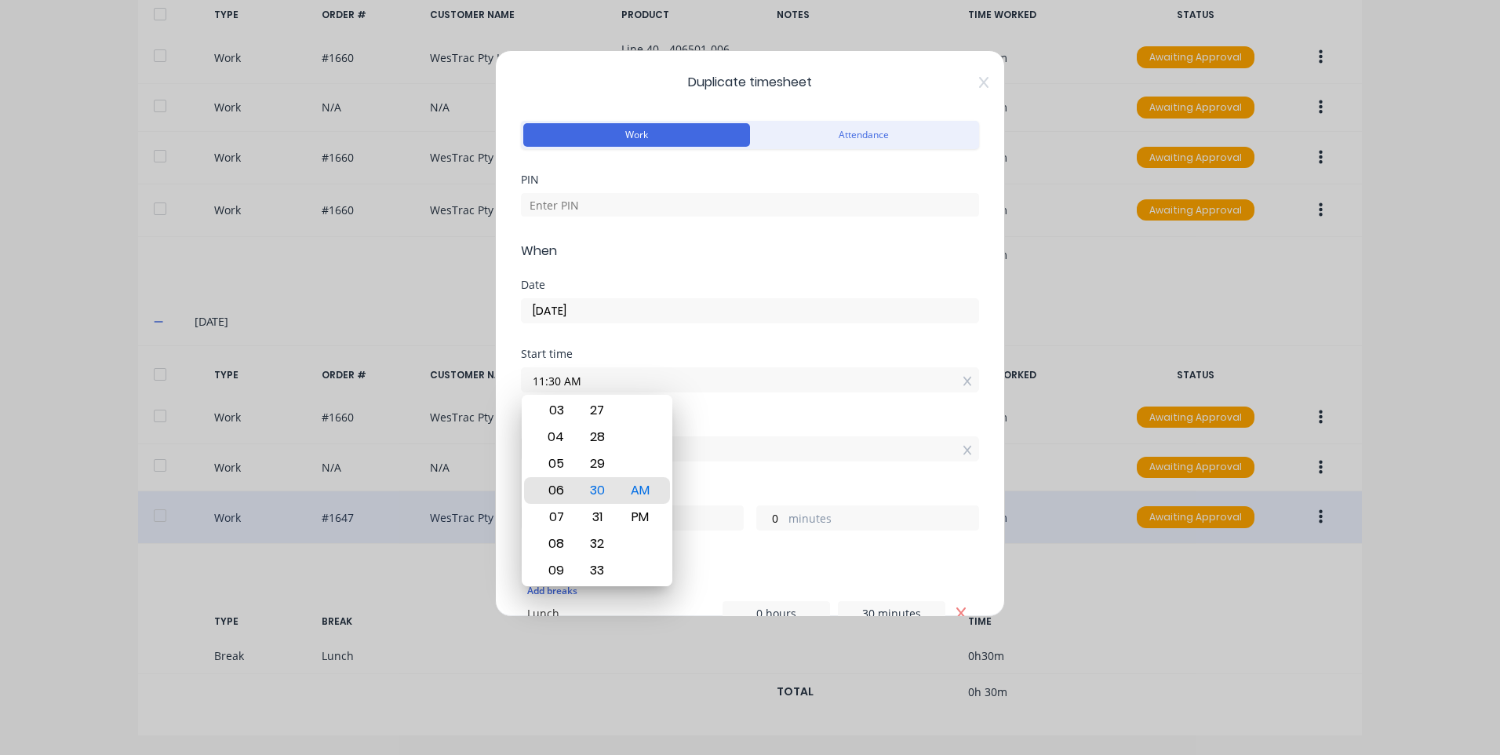
type input "06:30 AM"
type input "8"
type input "05:30 AM"
type input "9"
type input "03:30 AM"
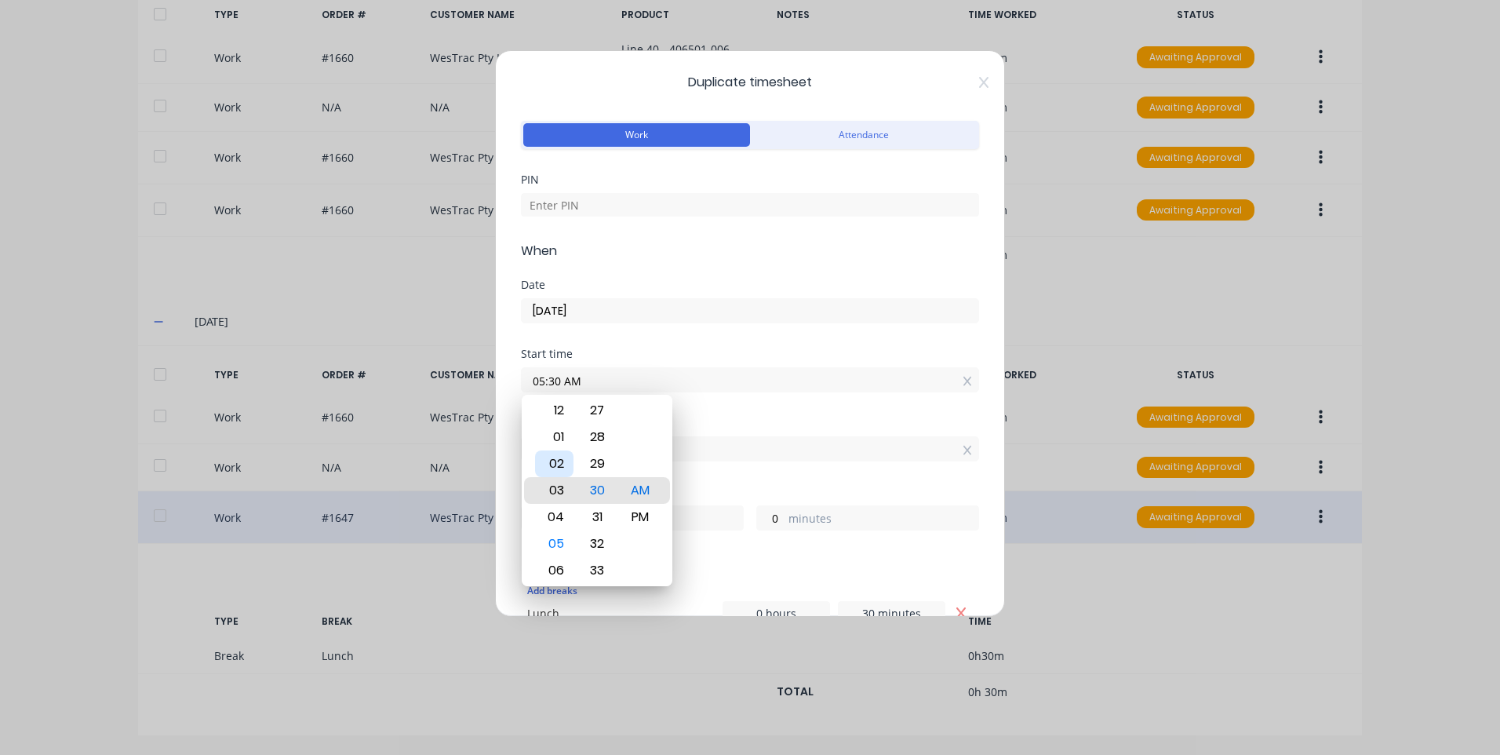
type input "11"
click at [572, 457] on div "02" at bounding box center [554, 463] width 38 height 27
type input "02:30 AM"
type input "12"
click at [650, 524] on div "PM" at bounding box center [640, 517] width 38 height 27
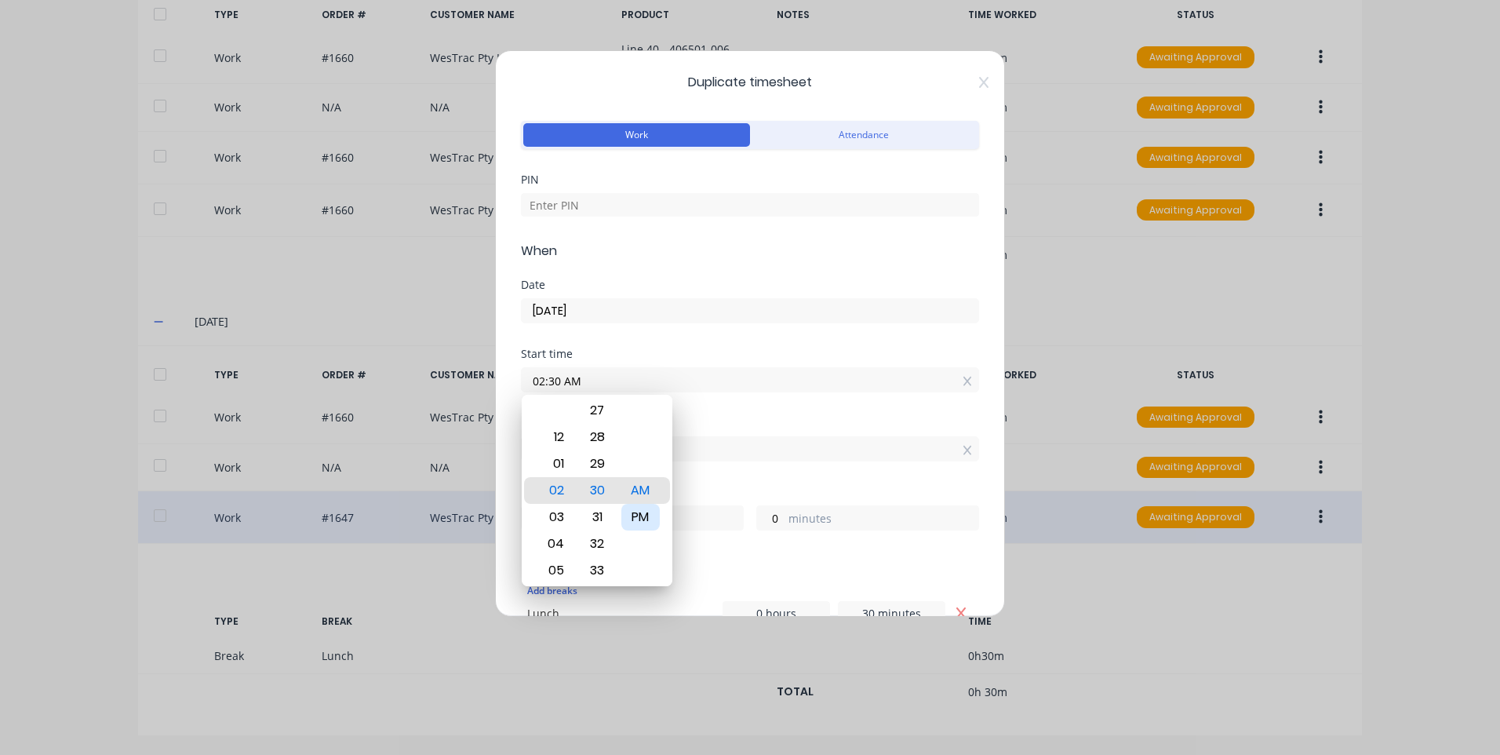
type input "02:30 PM"
type input "0"
click at [653, 349] on div "Start time" at bounding box center [750, 353] width 458 height 11
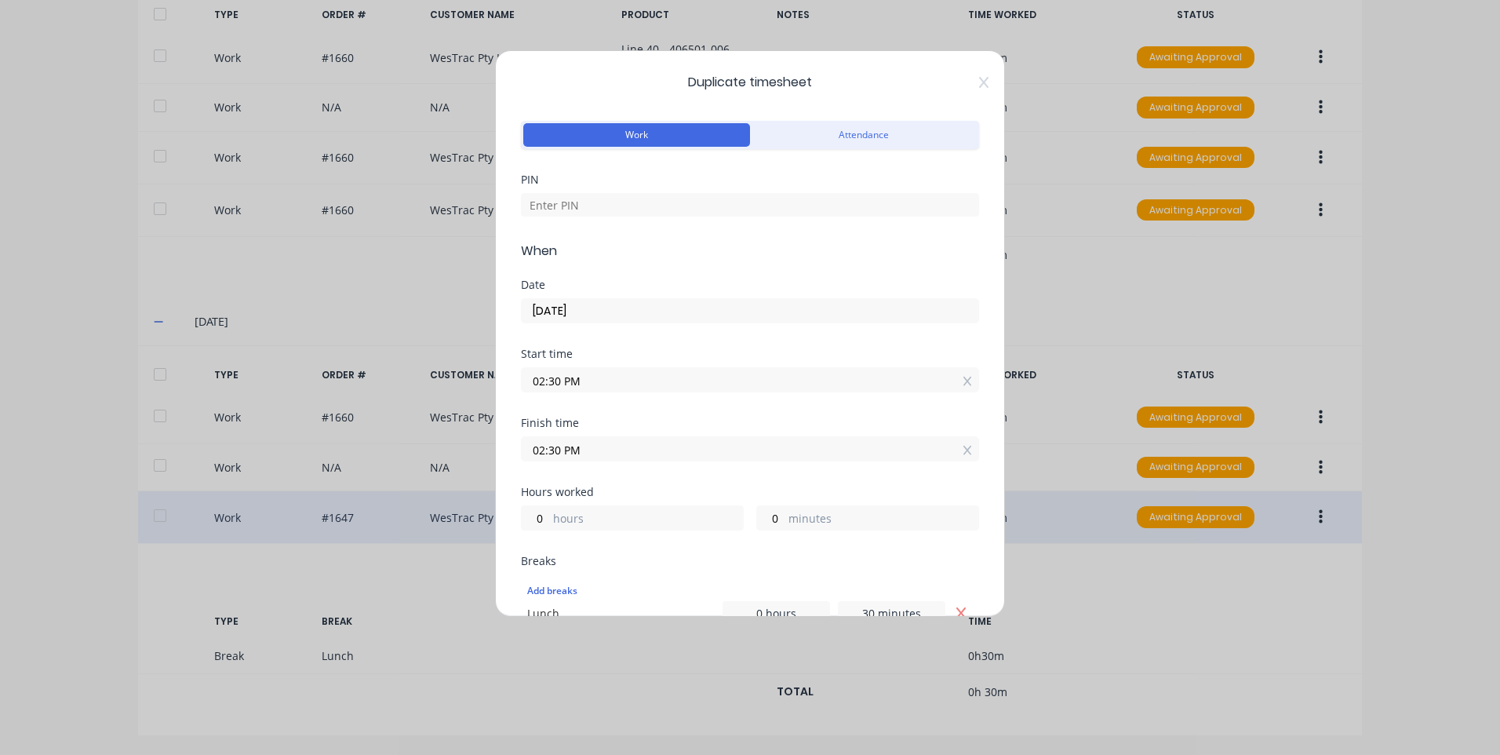
click at [624, 446] on input "02:30 PM" at bounding box center [750, 449] width 457 height 24
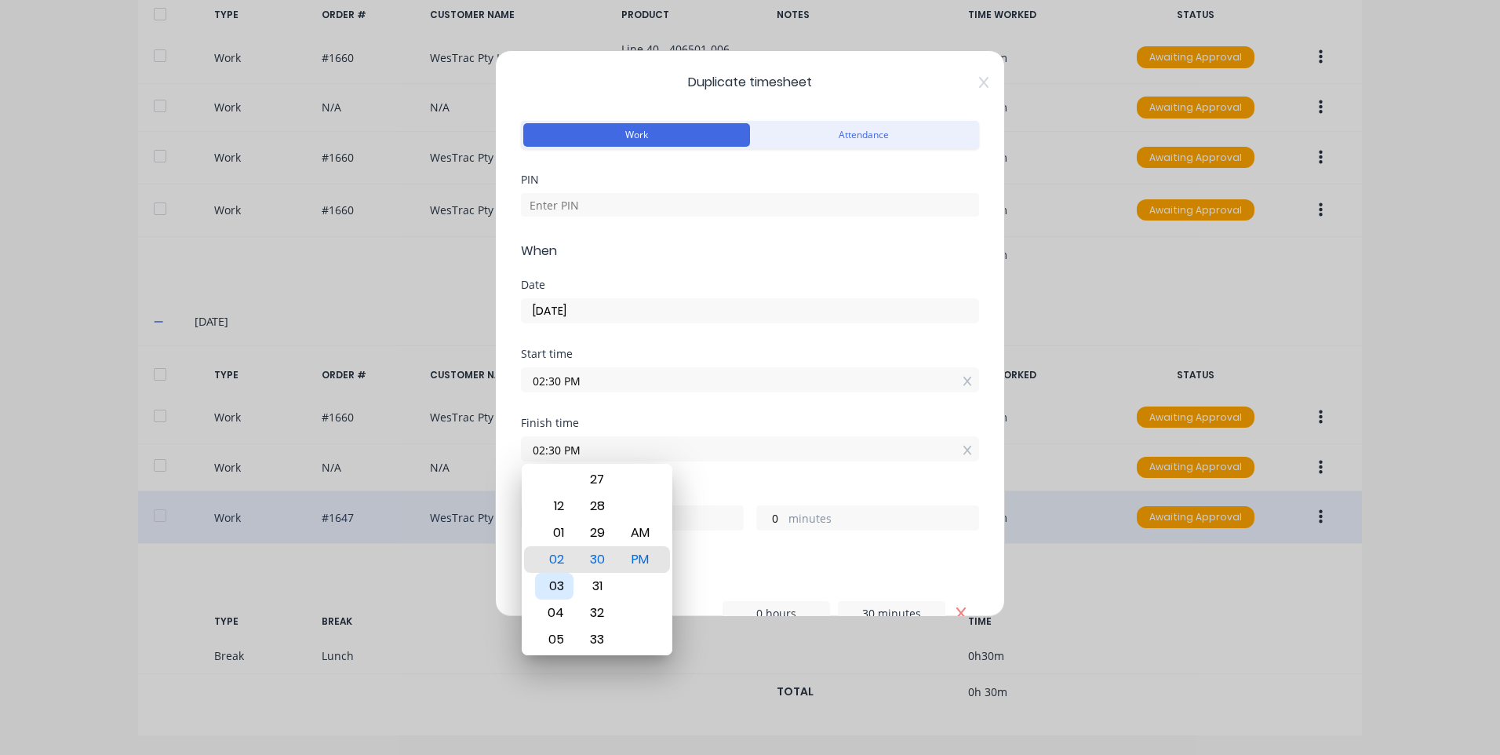
click at [558, 593] on div "03" at bounding box center [554, 586] width 38 height 27
type input "03:30 PM"
type input "1"
type input "03:31 PM"
type input "1"
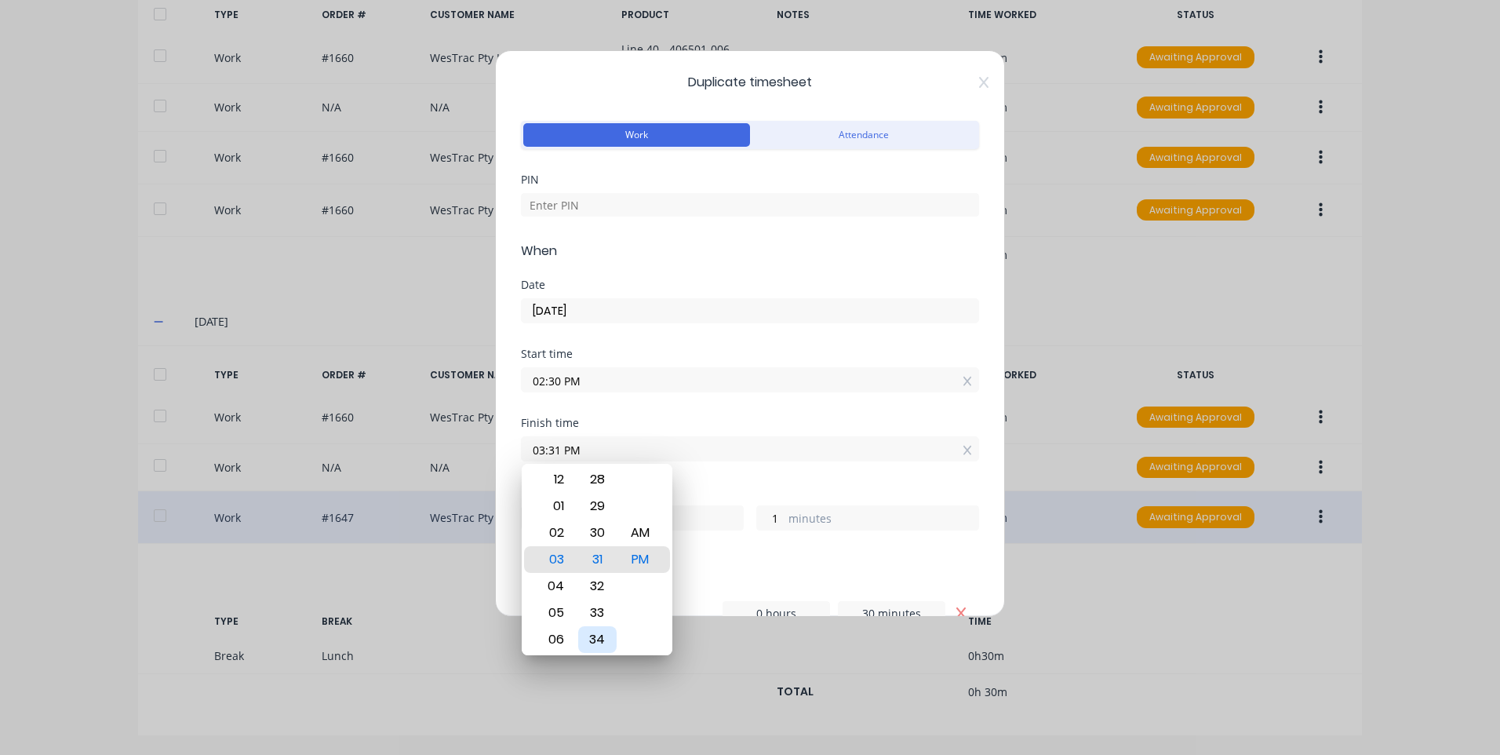
click at [603, 636] on div "34" at bounding box center [597, 639] width 38 height 27
type input "03:34 PM"
type input "4"
click at [641, 428] on div "Finish time 03:34 PM" at bounding box center [750, 439] width 458 height 44
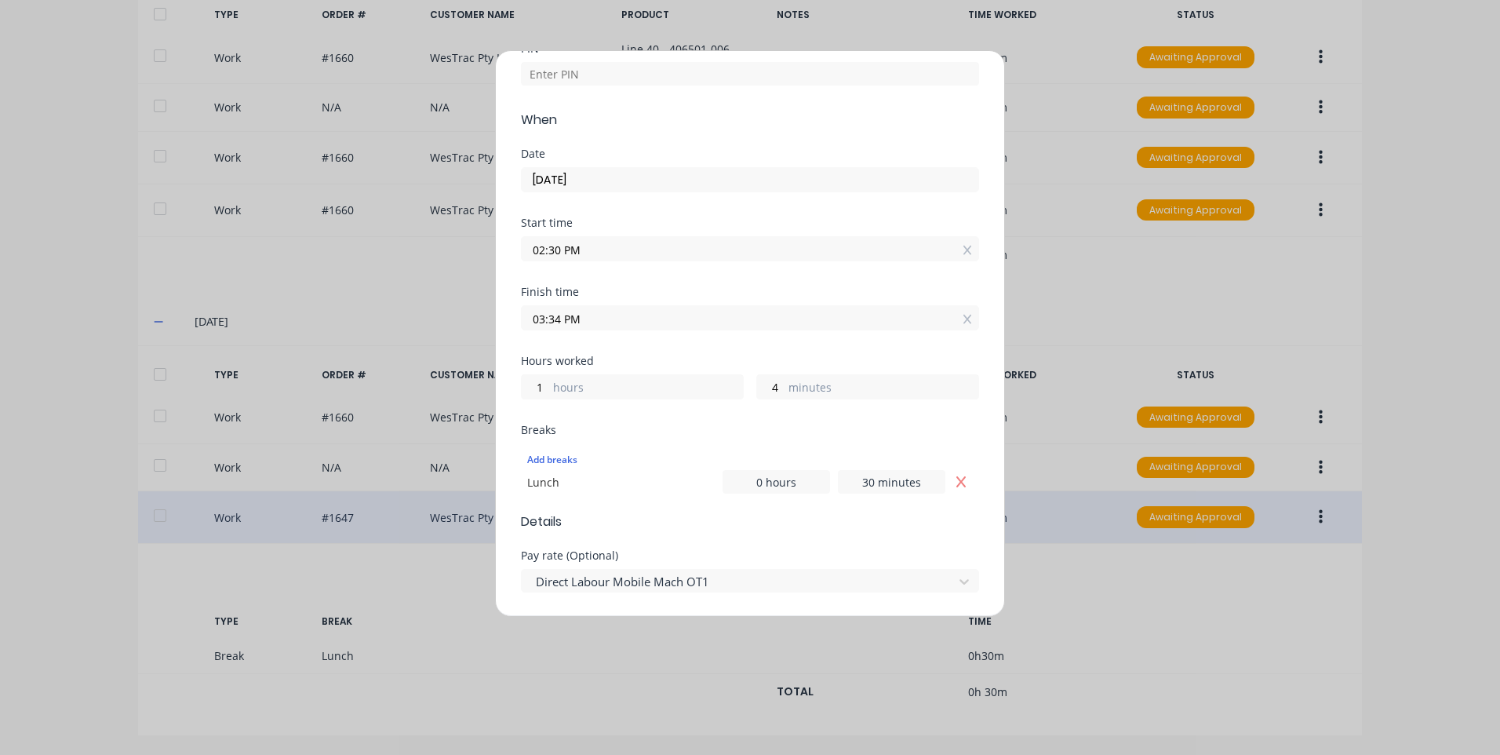
scroll to position [157, 0]
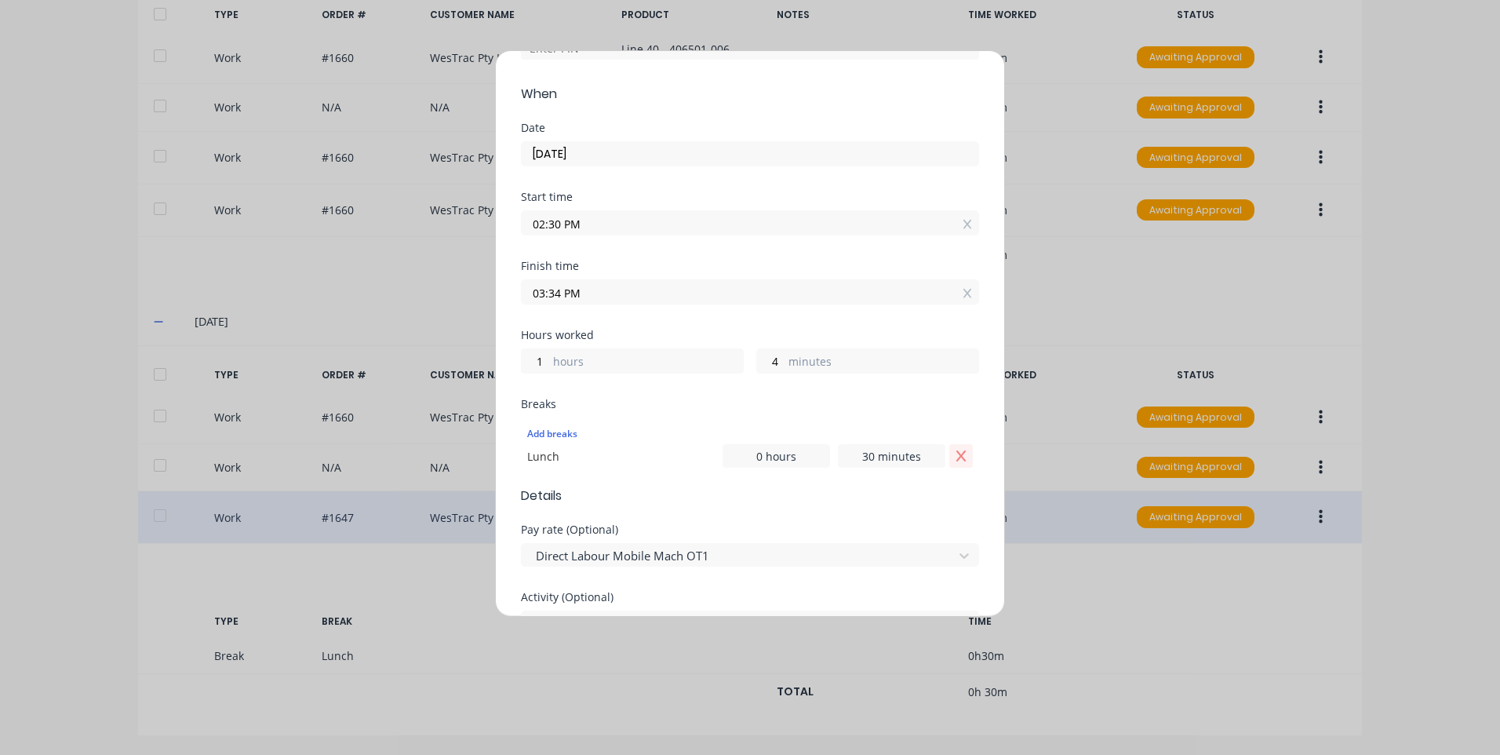
click at [956, 453] on icon "Remove Lunch" at bounding box center [960, 455] width 9 height 11
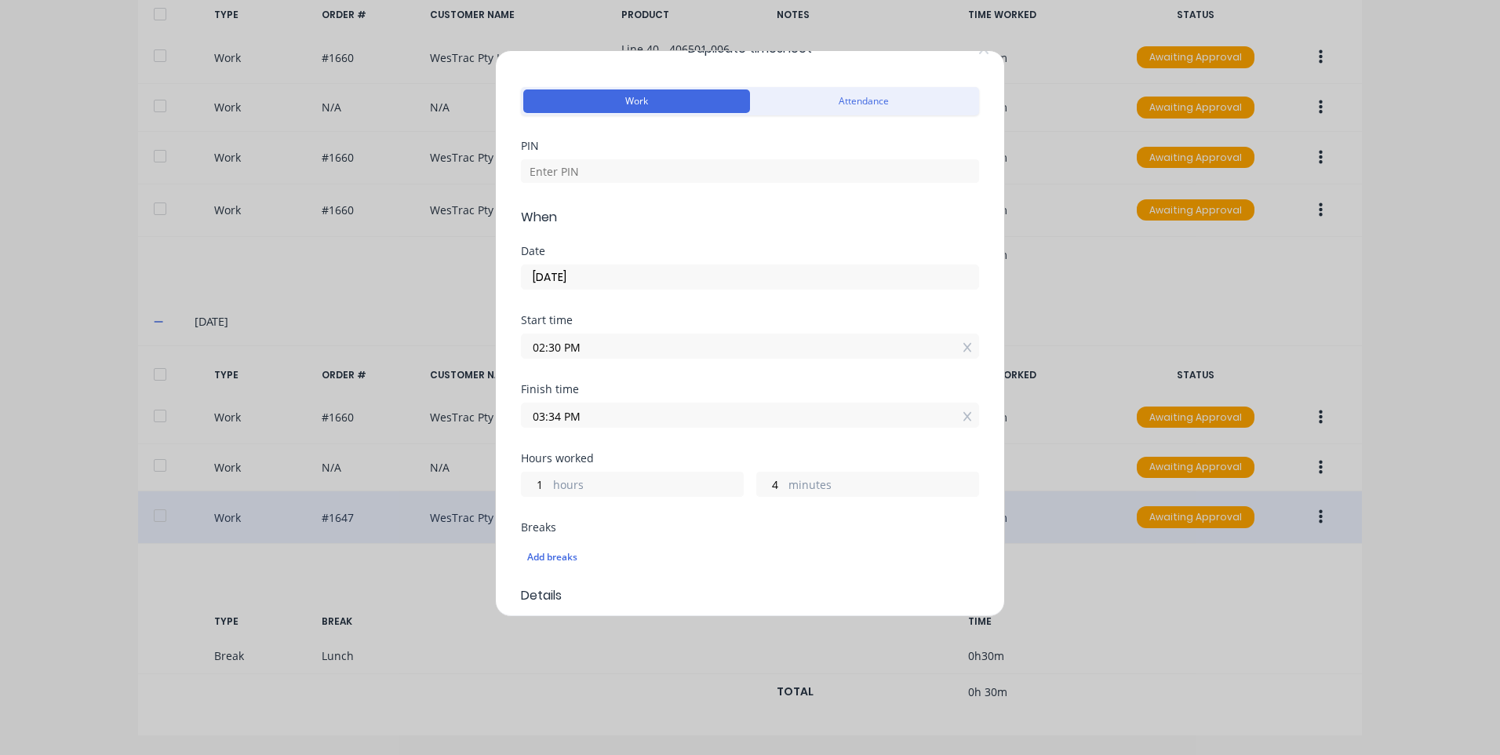
scroll to position [0, 0]
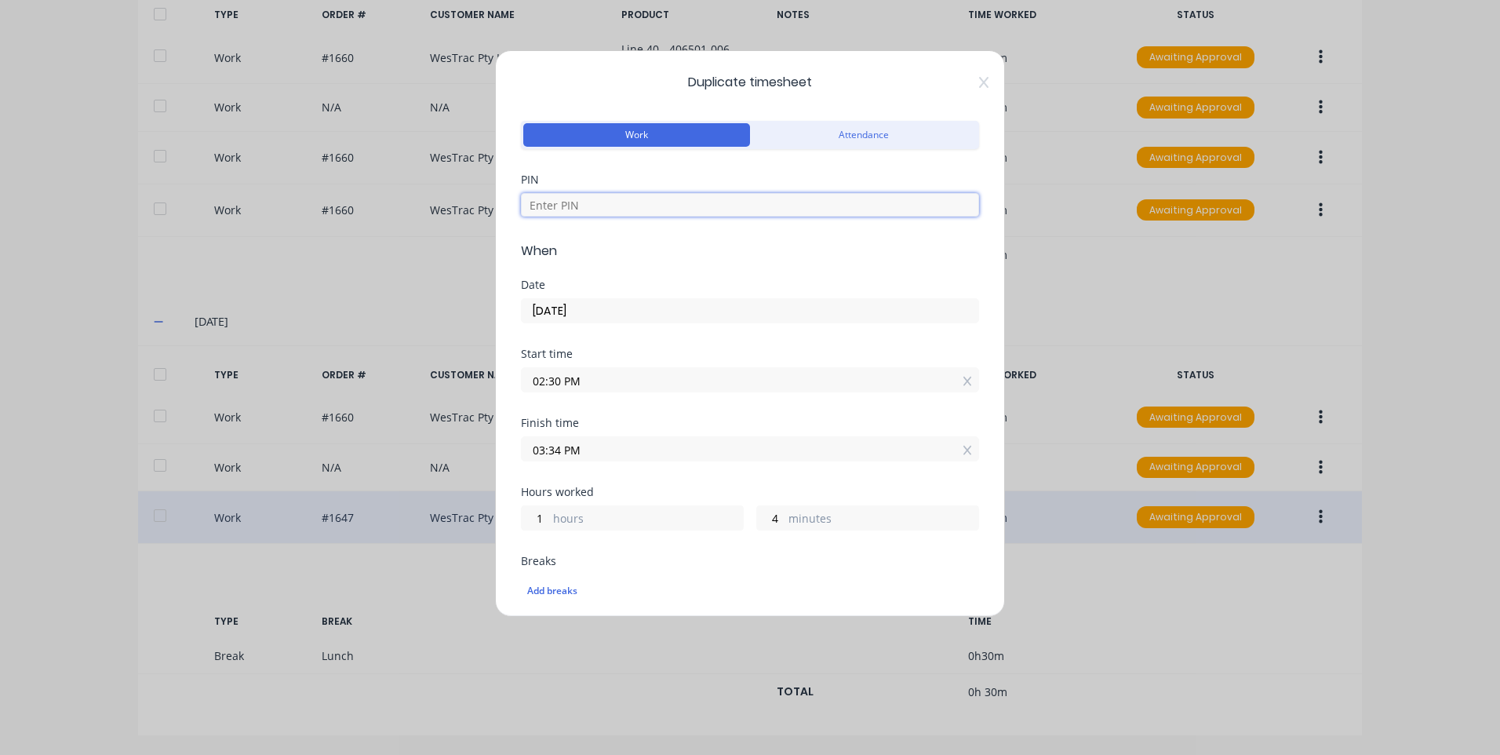
click at [630, 212] on input at bounding box center [750, 205] width 458 height 24
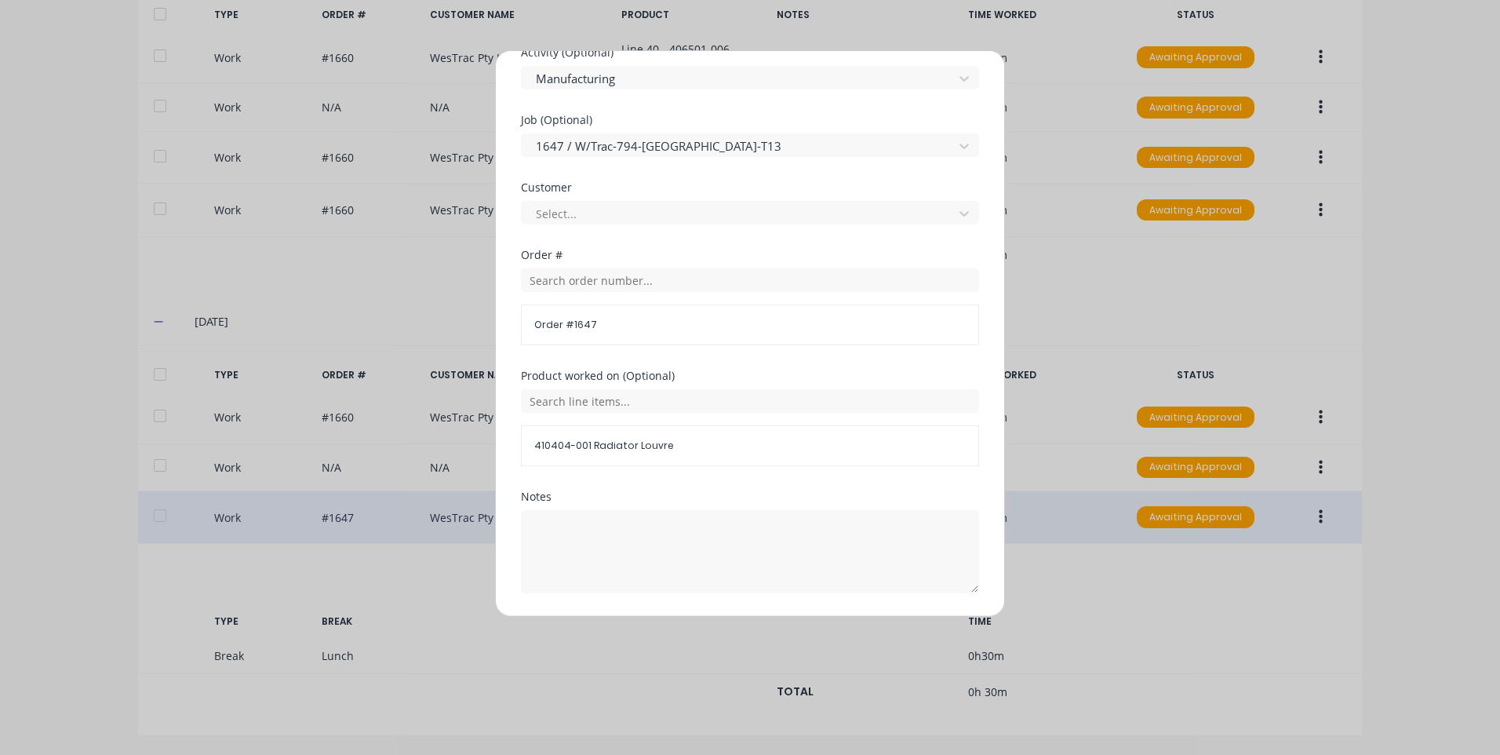
scroll to position [727, 0]
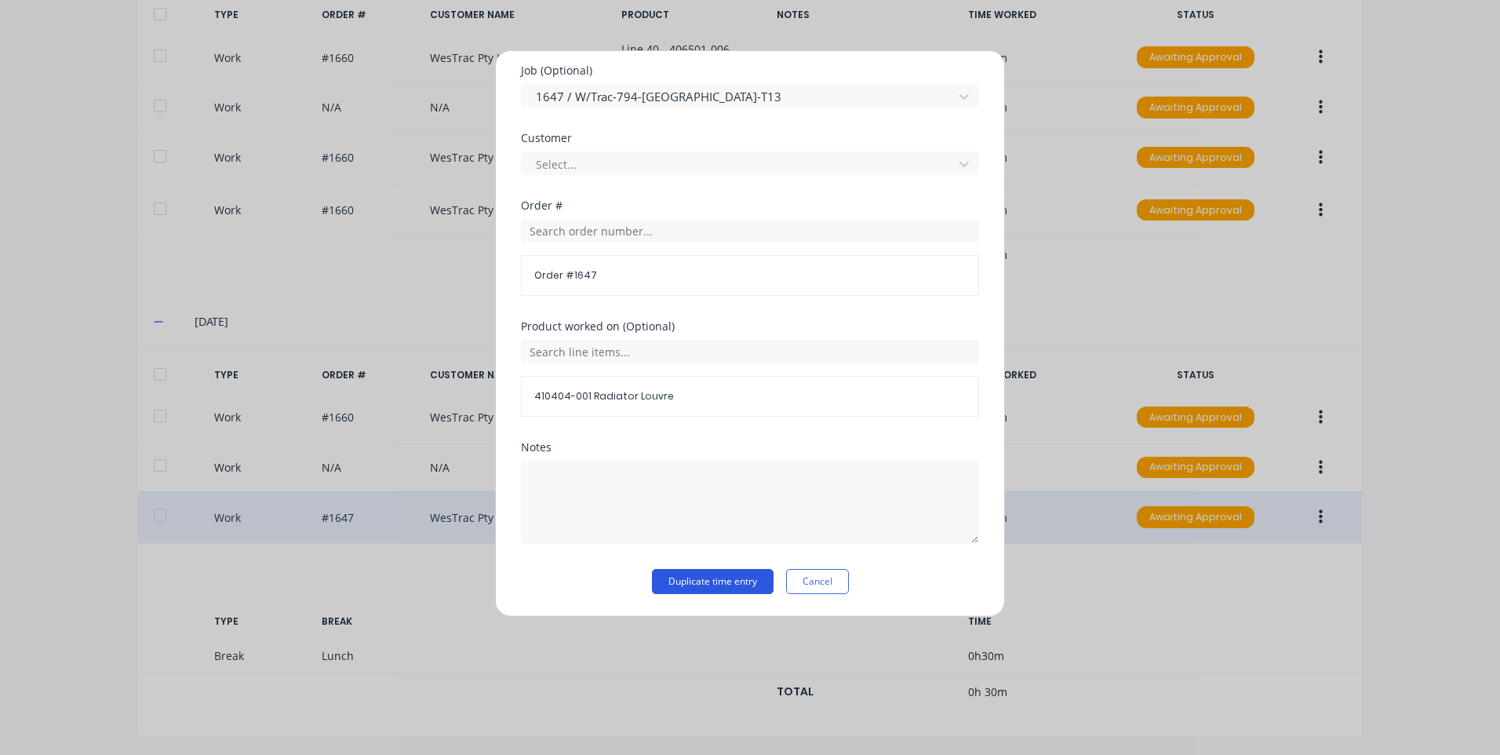
type input "2468"
click at [703, 587] on button "Duplicate time entry" at bounding box center [713, 581] width 122 height 25
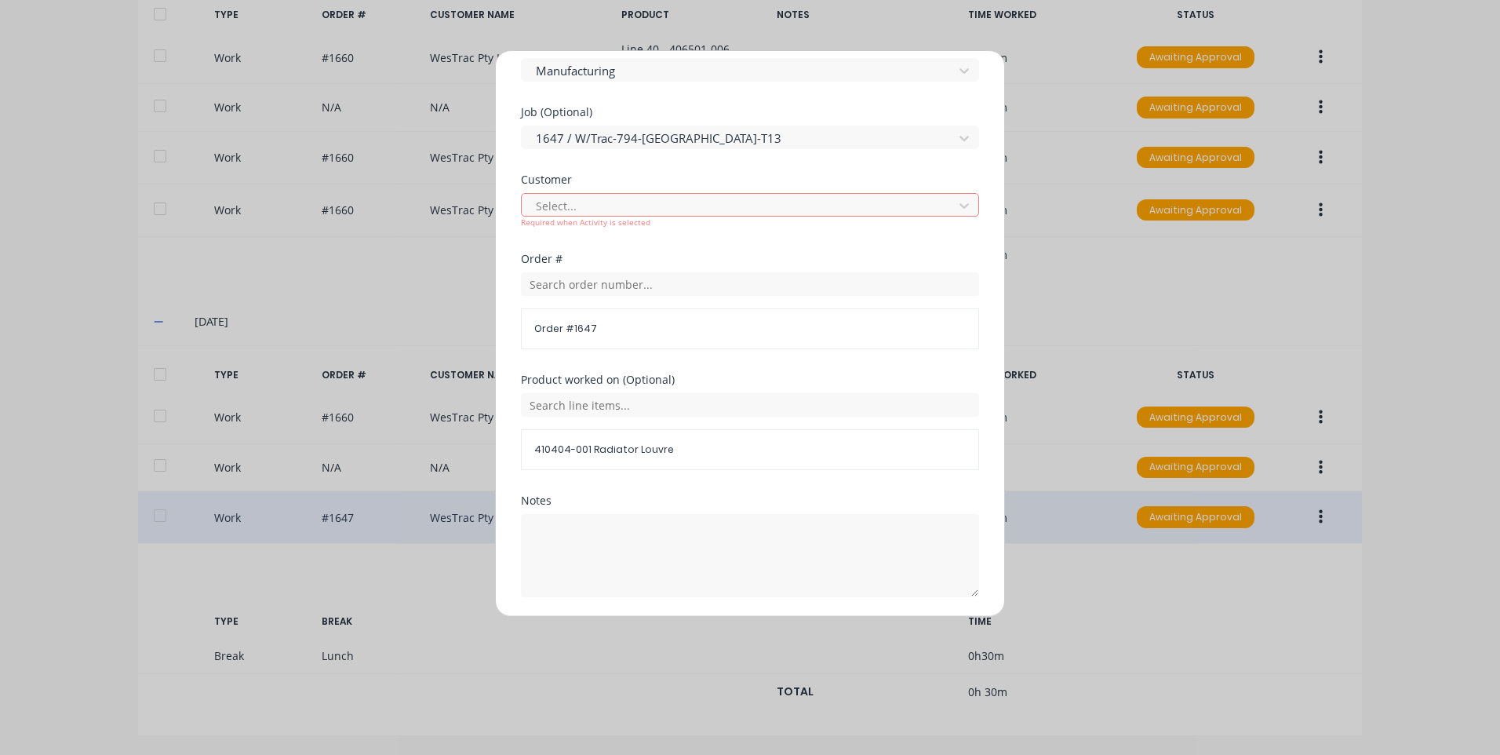
scroll to position [649, 0]
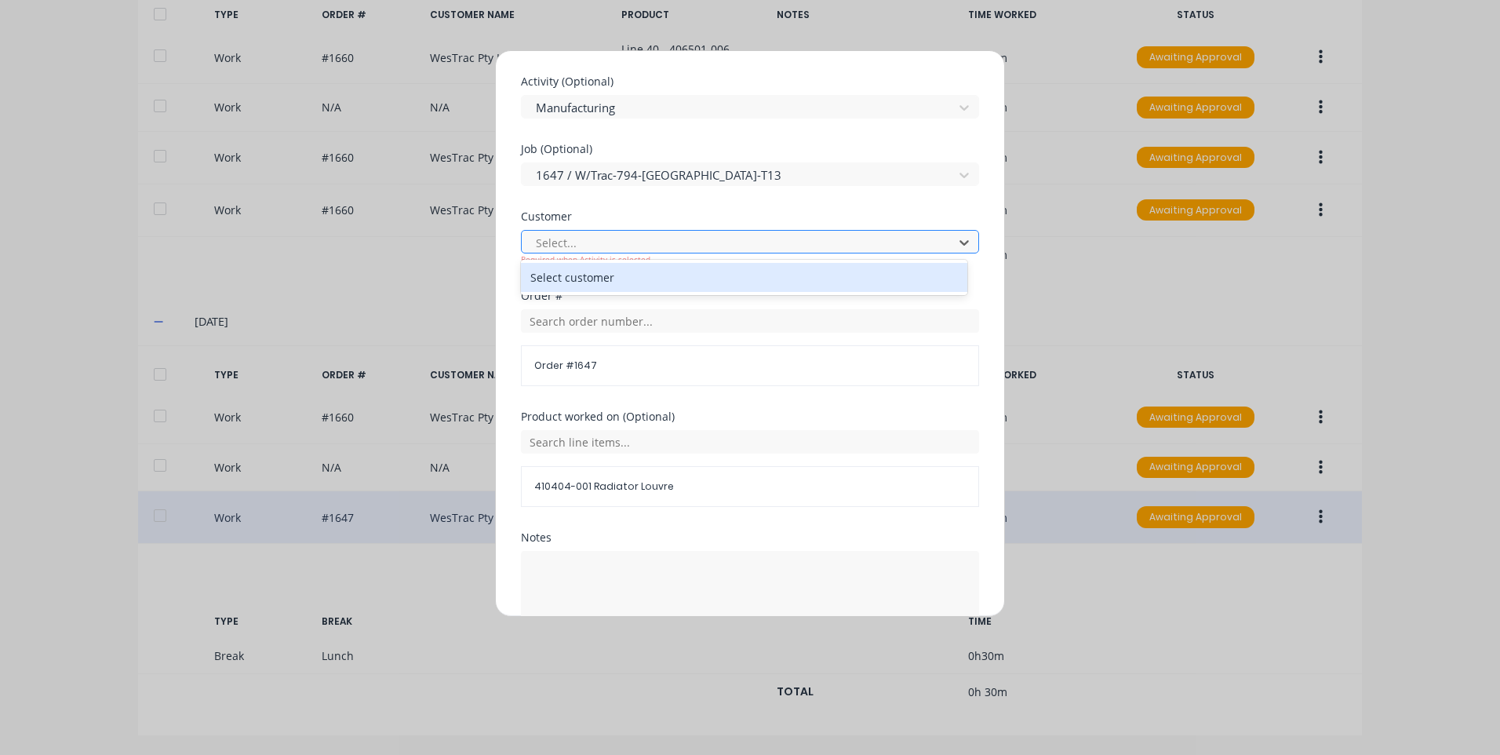
click at [646, 235] on div at bounding box center [739, 243] width 411 height 20
click at [632, 276] on div "Select customer" at bounding box center [744, 277] width 446 height 29
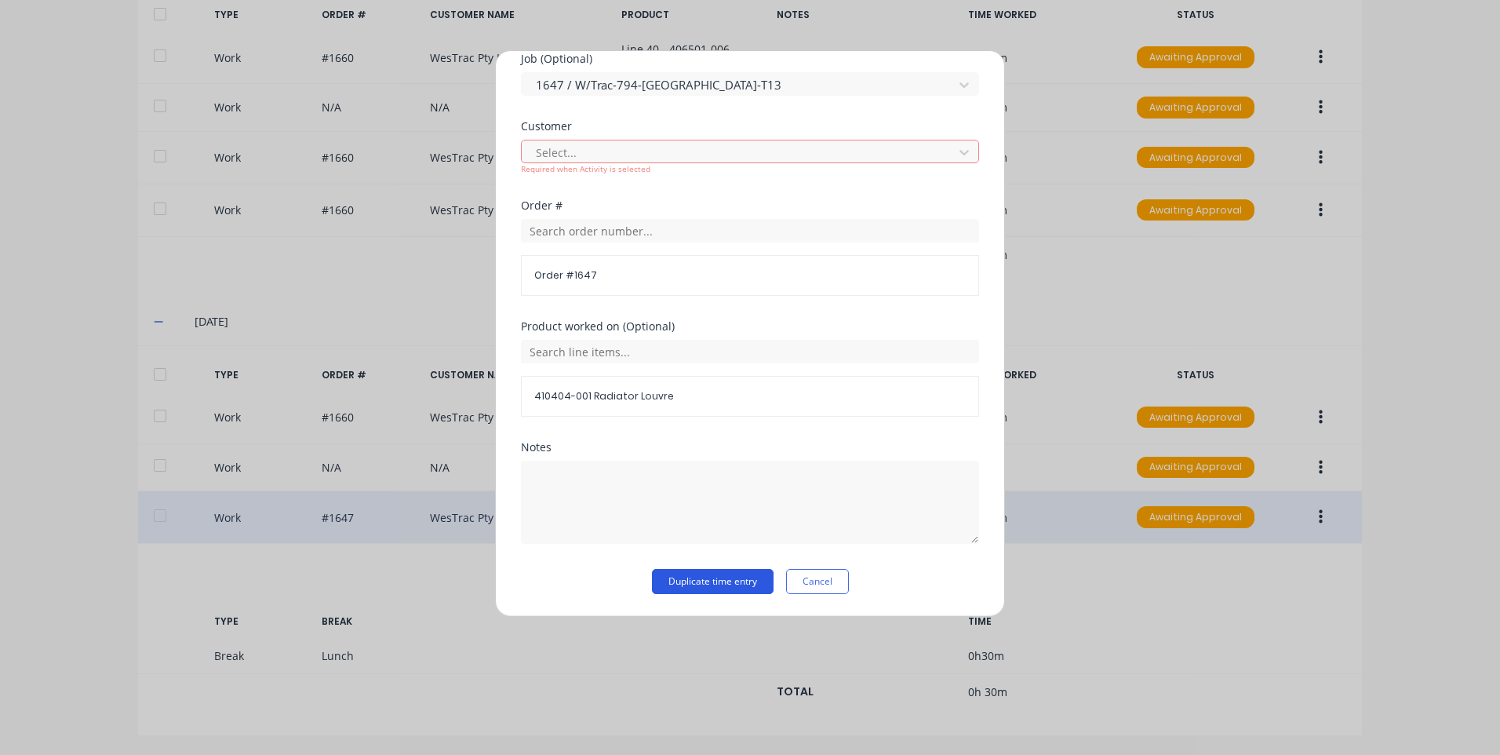
click at [704, 580] on button "Duplicate time entry" at bounding box center [713, 581] width 122 height 25
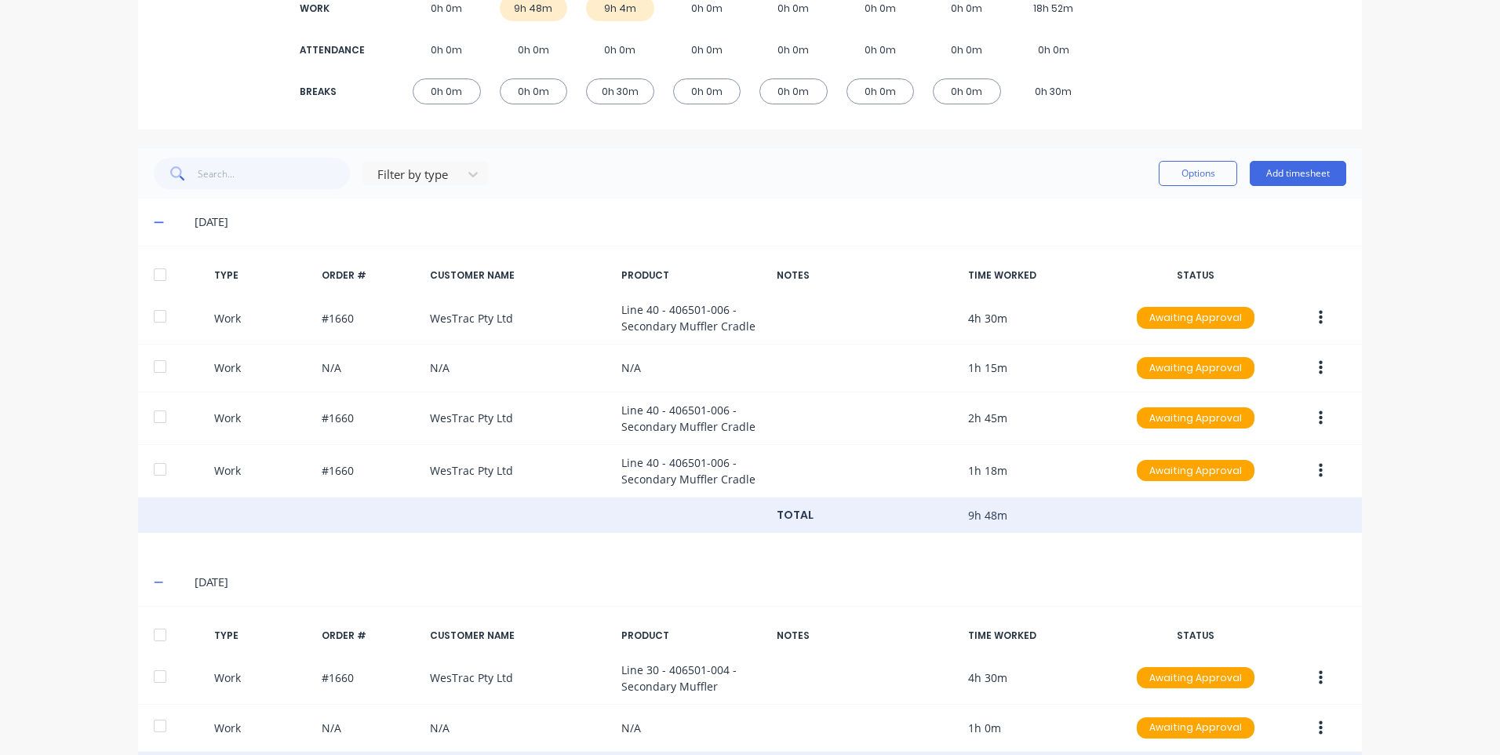
scroll to position [260, 0]
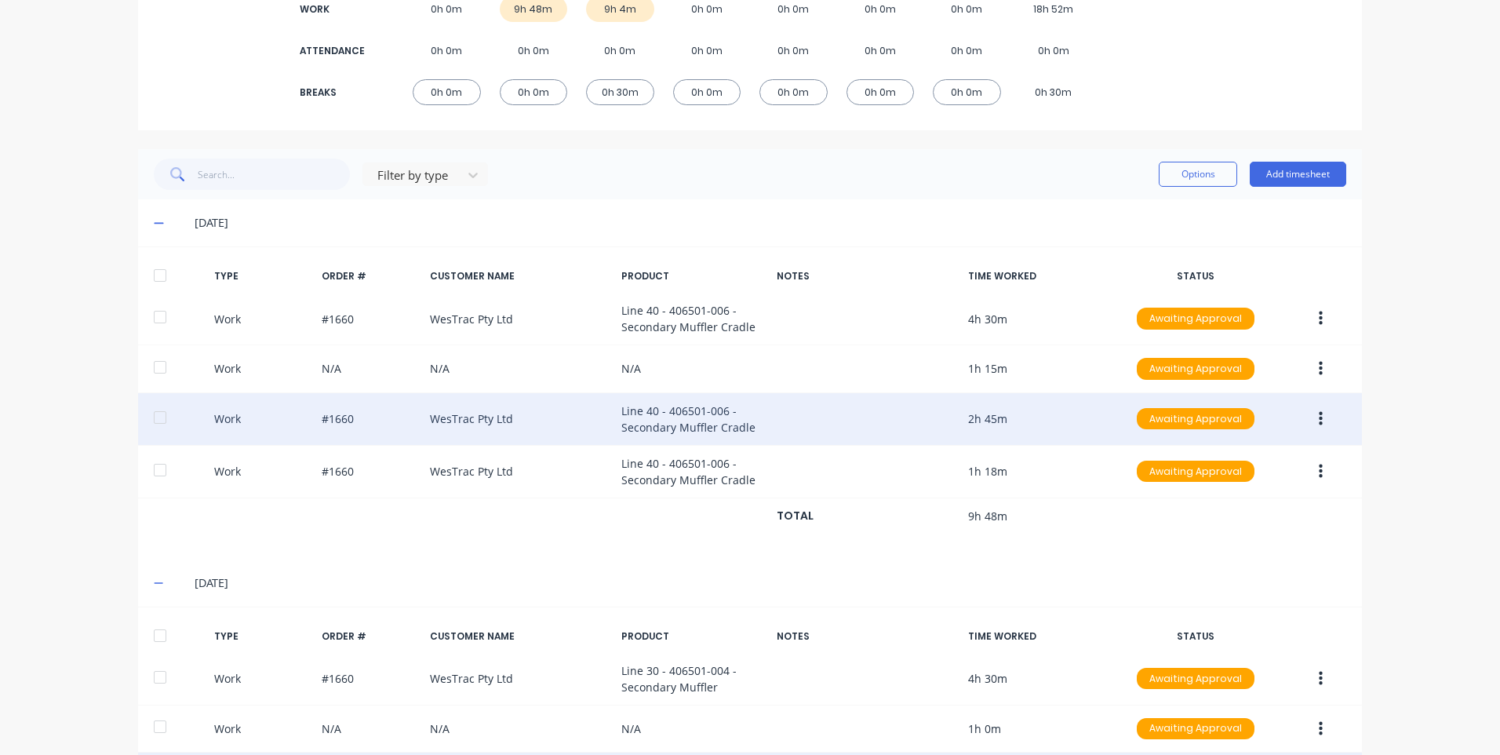
click at [537, 420] on div "Work #1660 WesTrac Pty Ltd Line 40 - 406501-006 - Secondary Muffler Cradle 2h 4…" at bounding box center [750, 419] width 1224 height 53
click at [1317, 419] on button "button" at bounding box center [1320, 419] width 37 height 28
click at [1258, 378] on button "Edit" at bounding box center [1264, 391] width 149 height 31
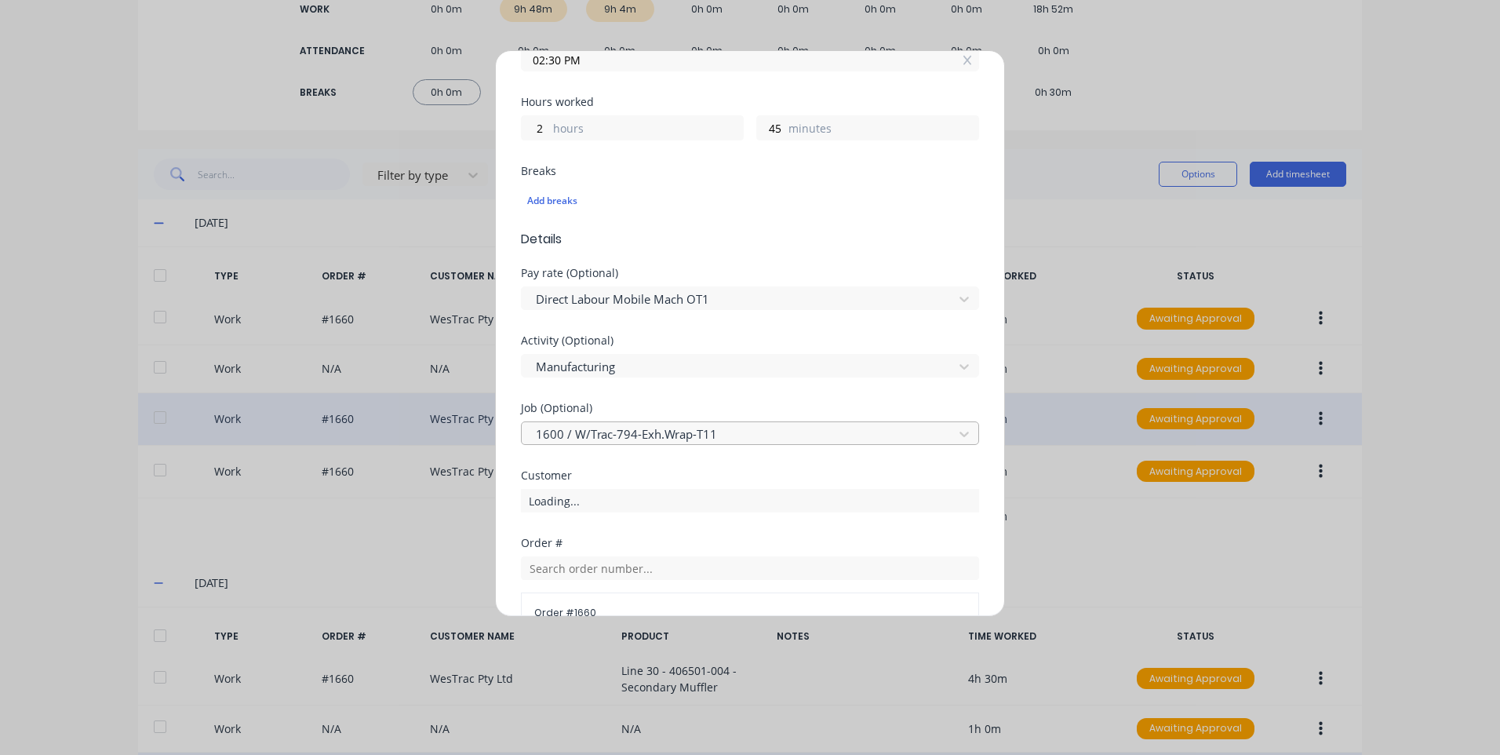
scroll to position [392, 0]
click at [566, 202] on div "Add breaks" at bounding box center [750, 198] width 446 height 20
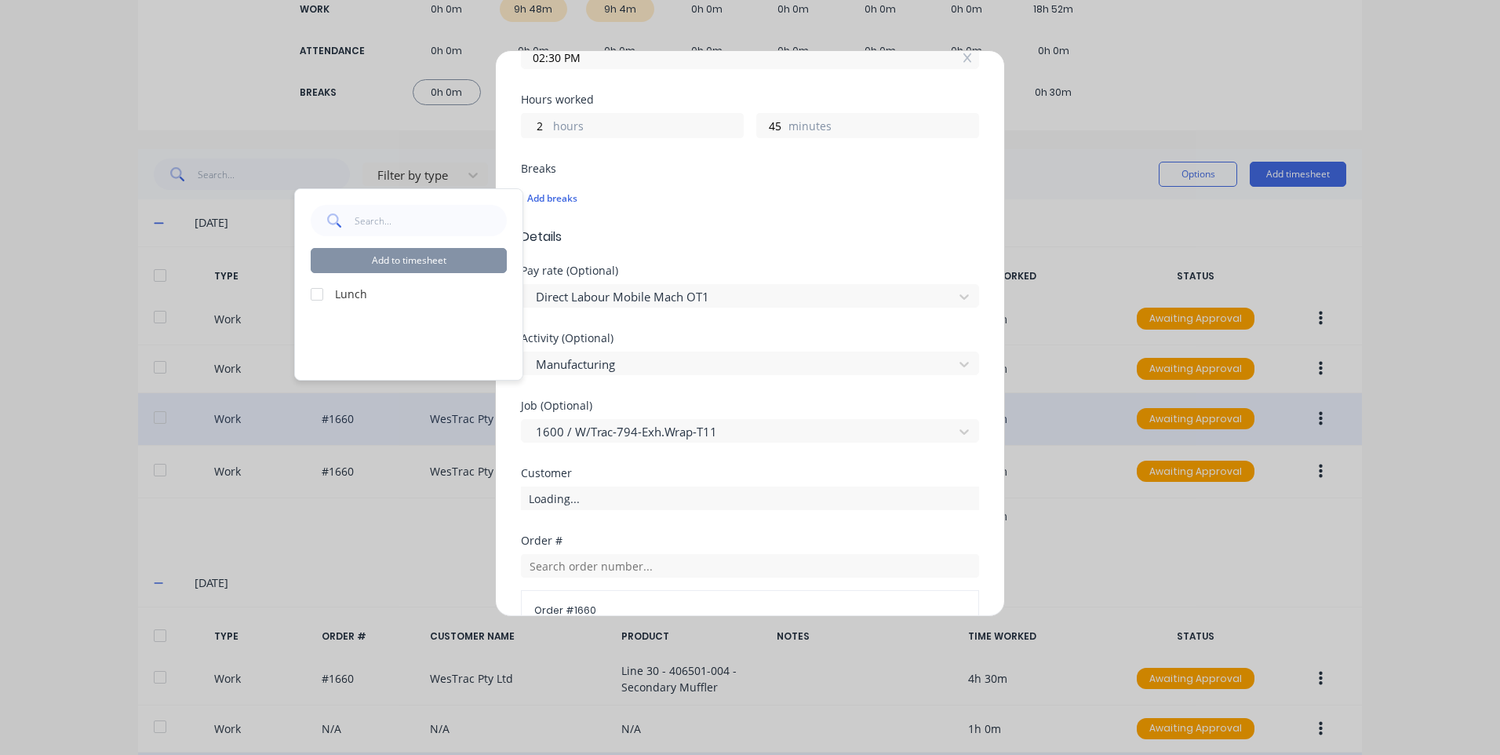
click at [326, 293] on div at bounding box center [316, 294] width 31 height 31
click at [395, 267] on button "Add to timesheet" at bounding box center [409, 260] width 196 height 25
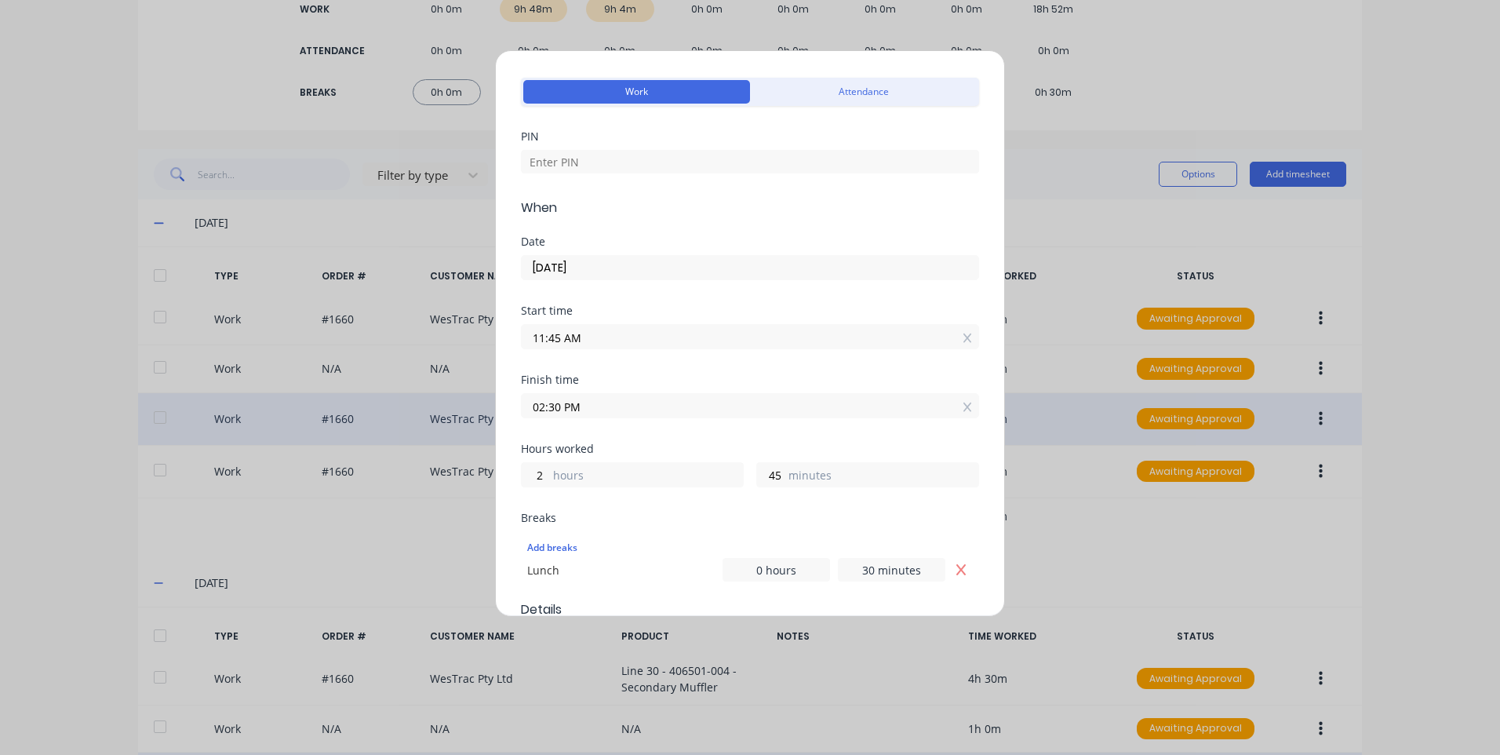
scroll to position [78, 0]
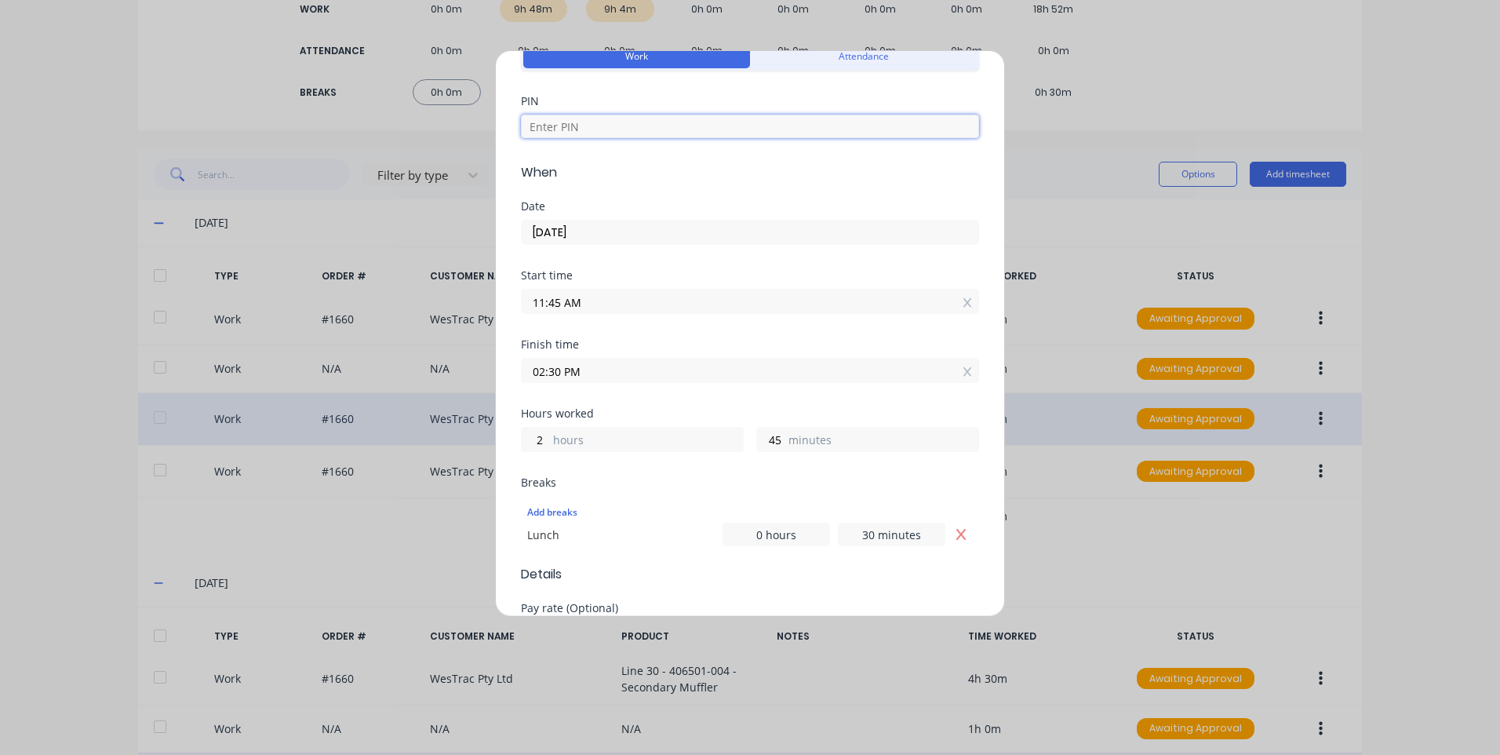
click at [679, 120] on input at bounding box center [750, 127] width 458 height 24
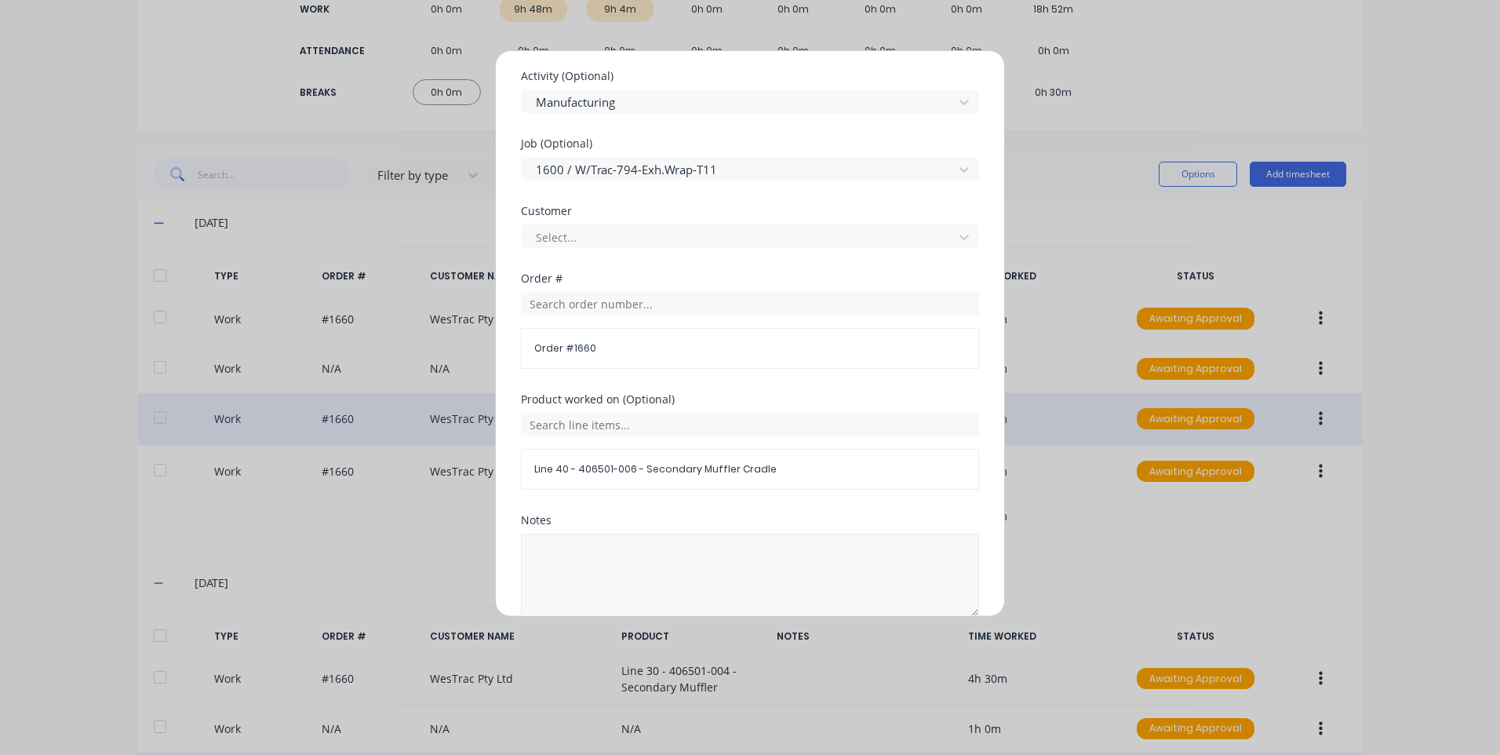
scroll to position [751, 0]
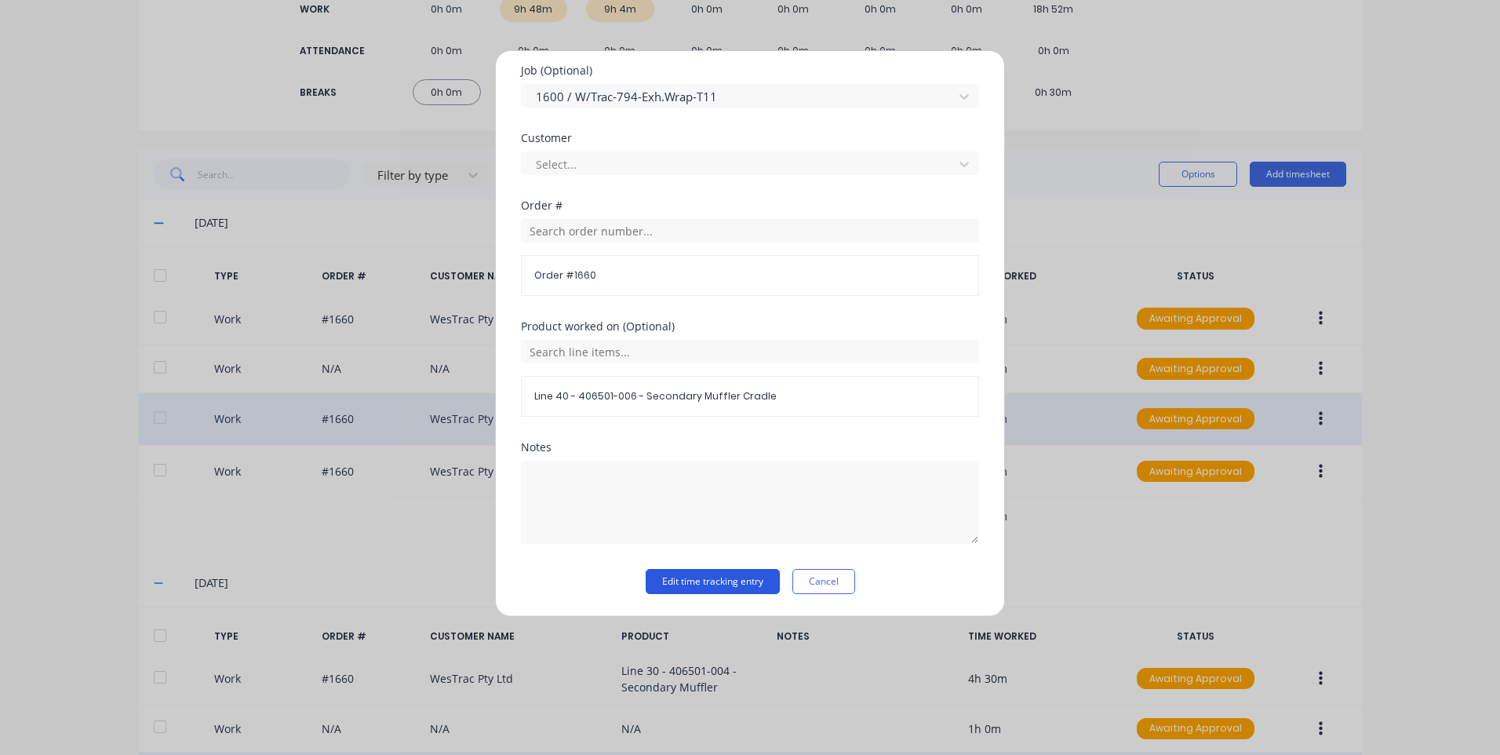
type input "2468"
click at [727, 584] on button "Edit time tracking entry" at bounding box center [713, 581] width 134 height 25
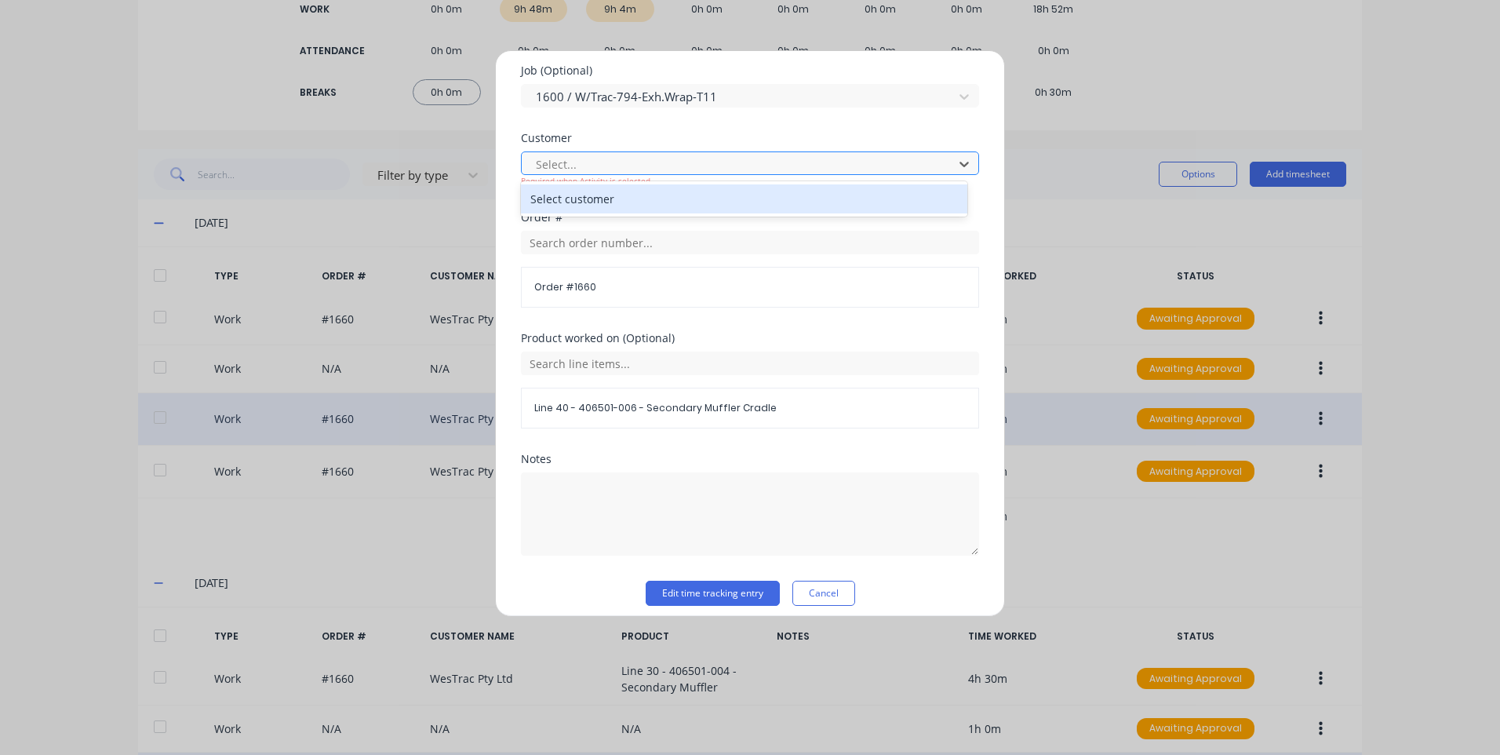
click at [599, 162] on div at bounding box center [739, 165] width 411 height 20
click at [588, 201] on div "Select customer" at bounding box center [744, 198] width 446 height 29
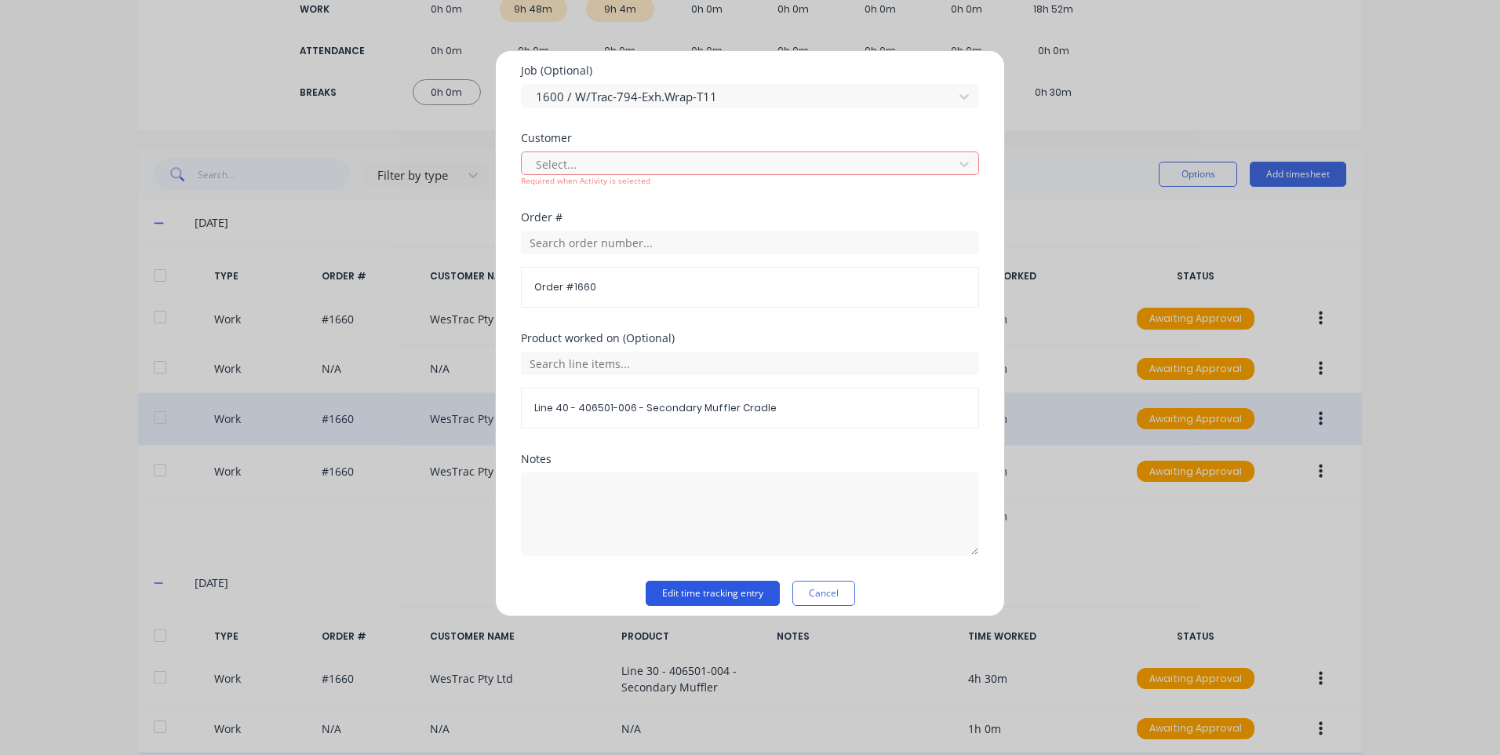
click at [690, 589] on button "Edit time tracking entry" at bounding box center [713, 593] width 134 height 25
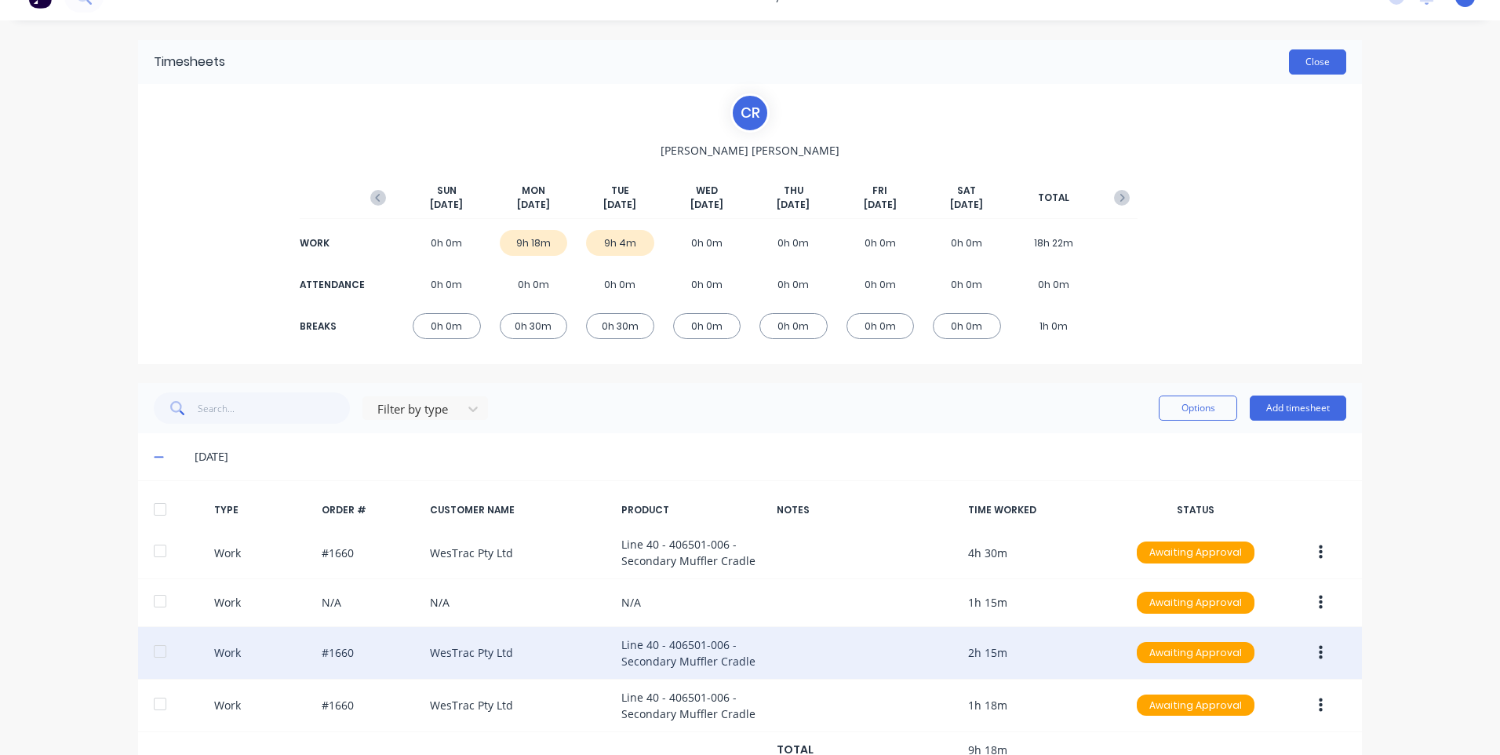
scroll to position [0, 0]
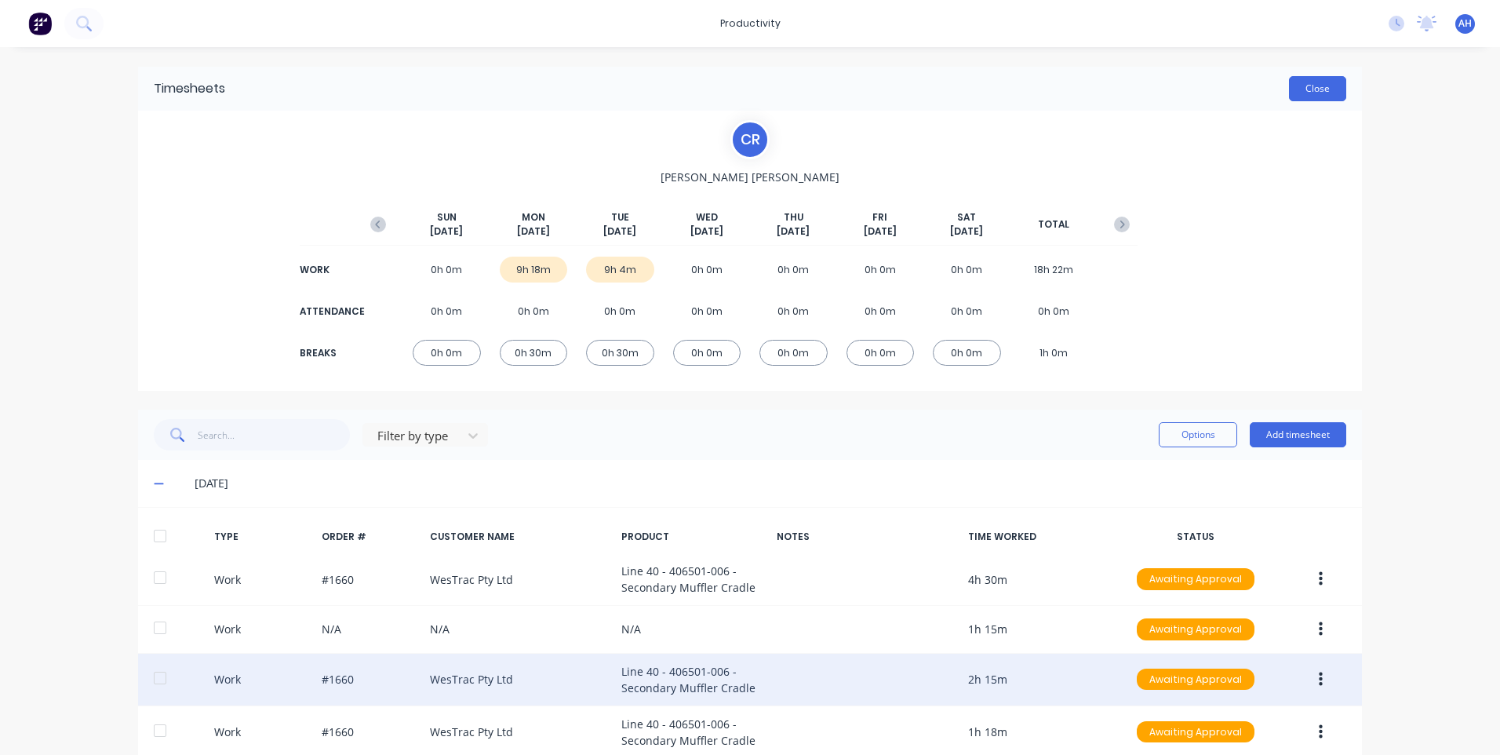
click at [1302, 81] on button "Close" at bounding box center [1317, 88] width 57 height 25
